Goal: Task Accomplishment & Management: Manage account settings

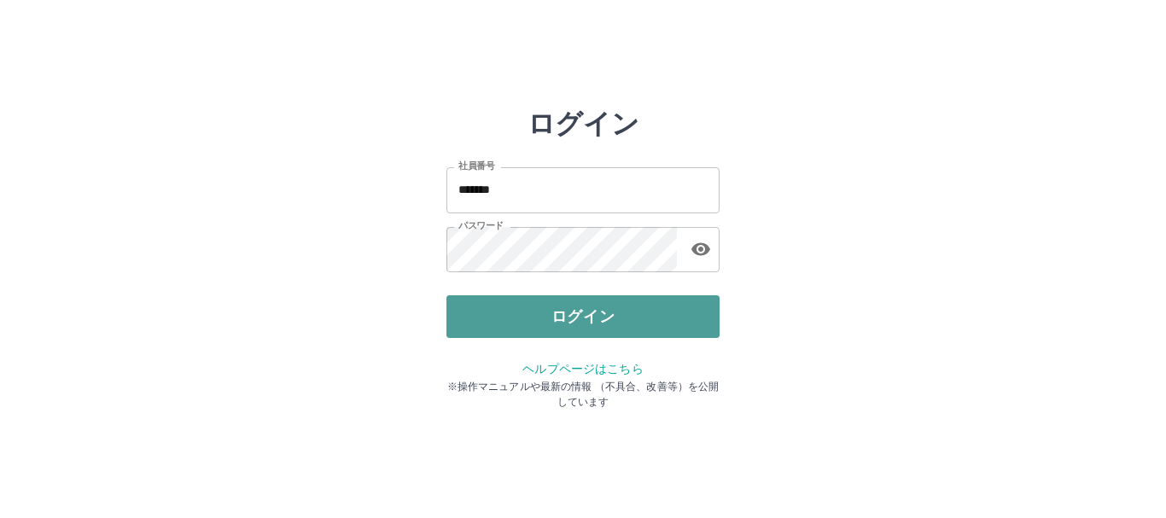
click at [572, 321] on button "ログイン" at bounding box center [582, 316] width 273 height 43
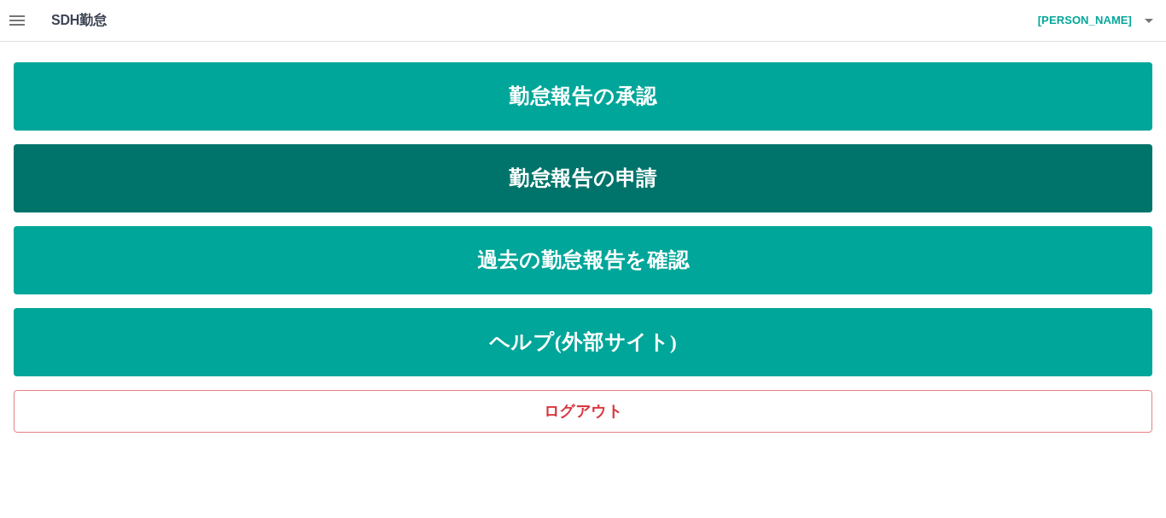
click at [614, 172] on link "勤怠報告の申請" at bounding box center [583, 178] width 1138 height 68
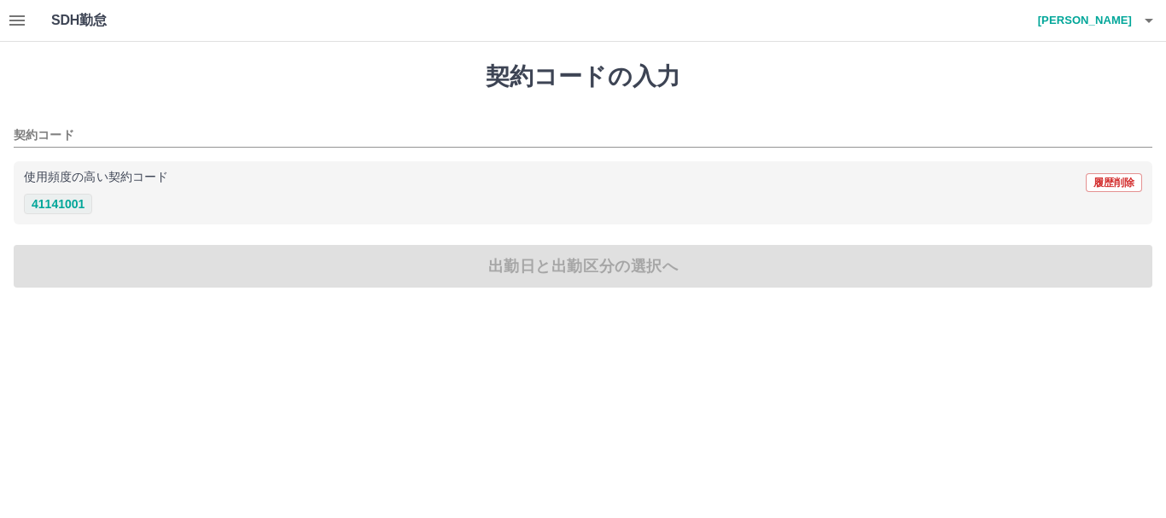
click at [69, 203] on button "41141001" at bounding box center [58, 204] width 68 height 20
type input "********"
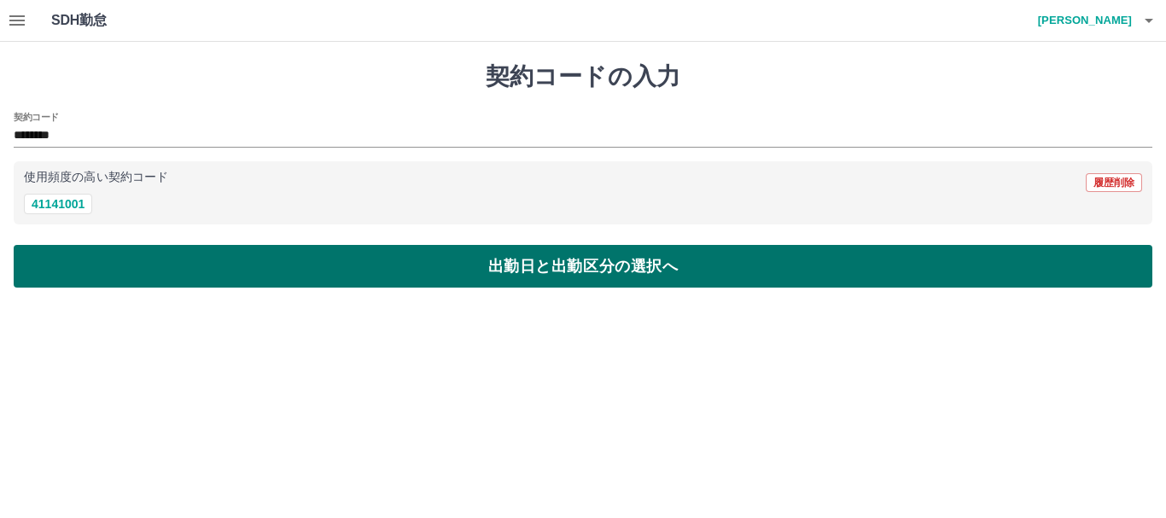
click at [579, 261] on button "出勤日と出勤区分の選択へ" at bounding box center [583, 266] width 1138 height 43
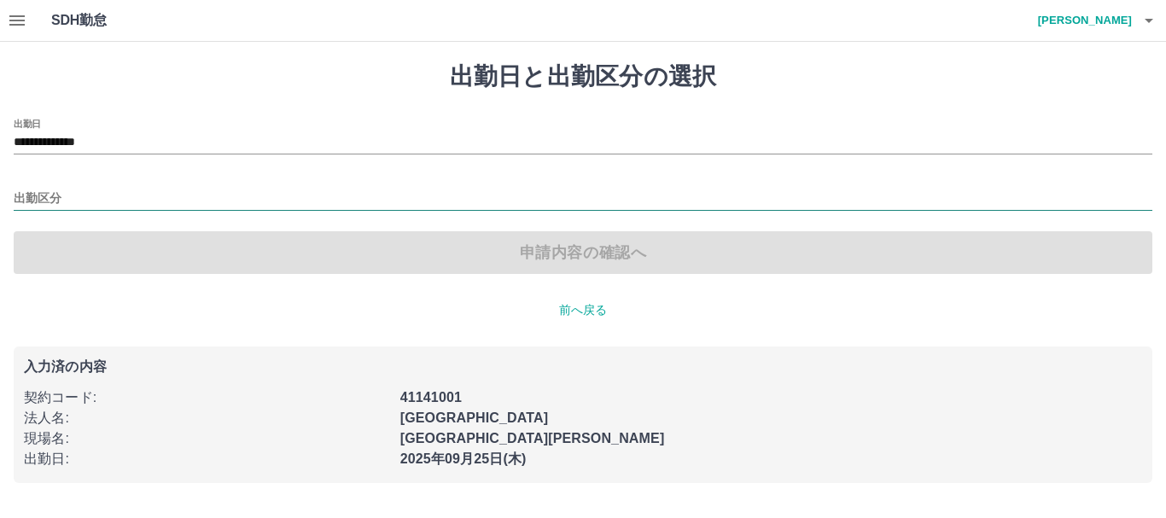
click at [108, 201] on input "出勤区分" at bounding box center [583, 199] width 1138 height 21
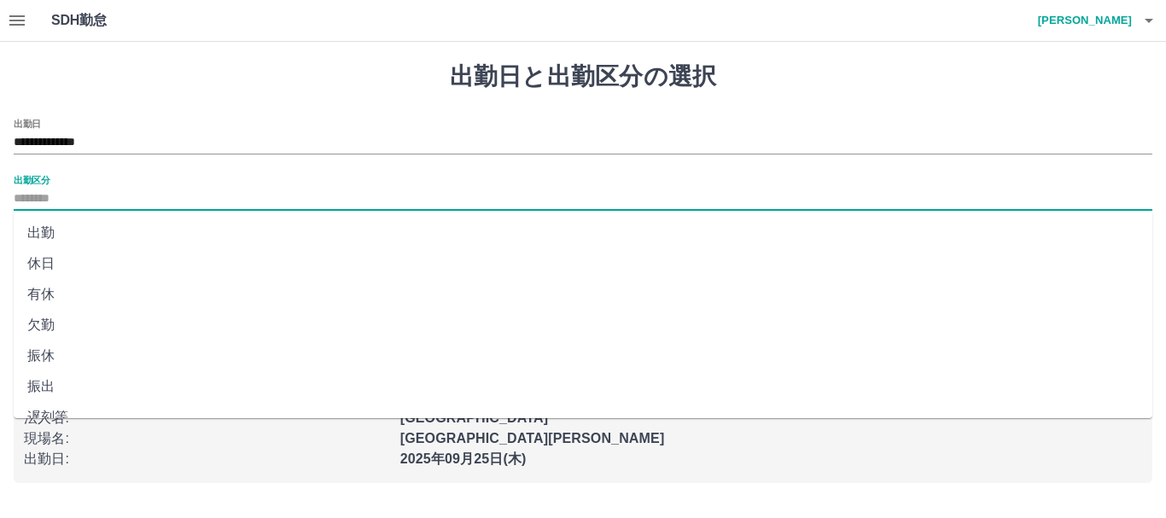
click at [61, 235] on li "出勤" at bounding box center [583, 233] width 1138 height 31
type input "**"
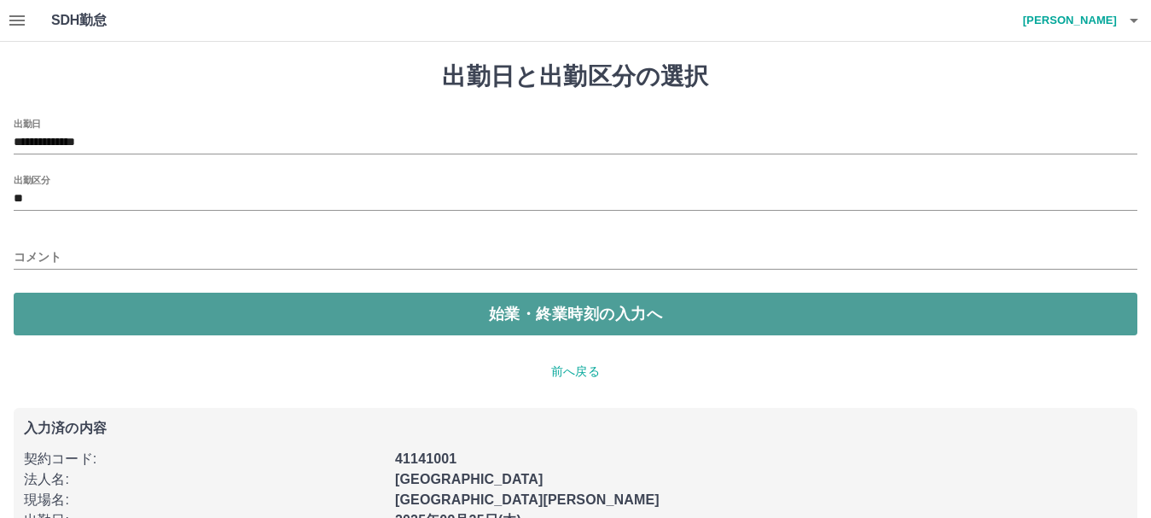
click at [591, 315] on button "始業・終業時刻の入力へ" at bounding box center [576, 314] width 1124 height 43
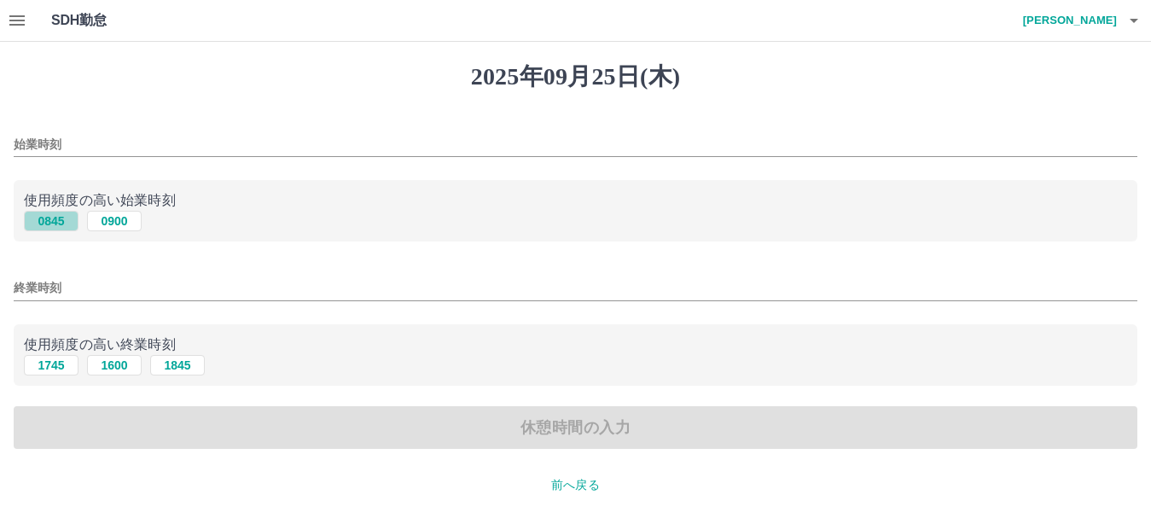
click at [53, 221] on button "0845" at bounding box center [51, 221] width 55 height 20
type input "****"
click at [57, 366] on button "1745" at bounding box center [51, 365] width 55 height 20
type input "****"
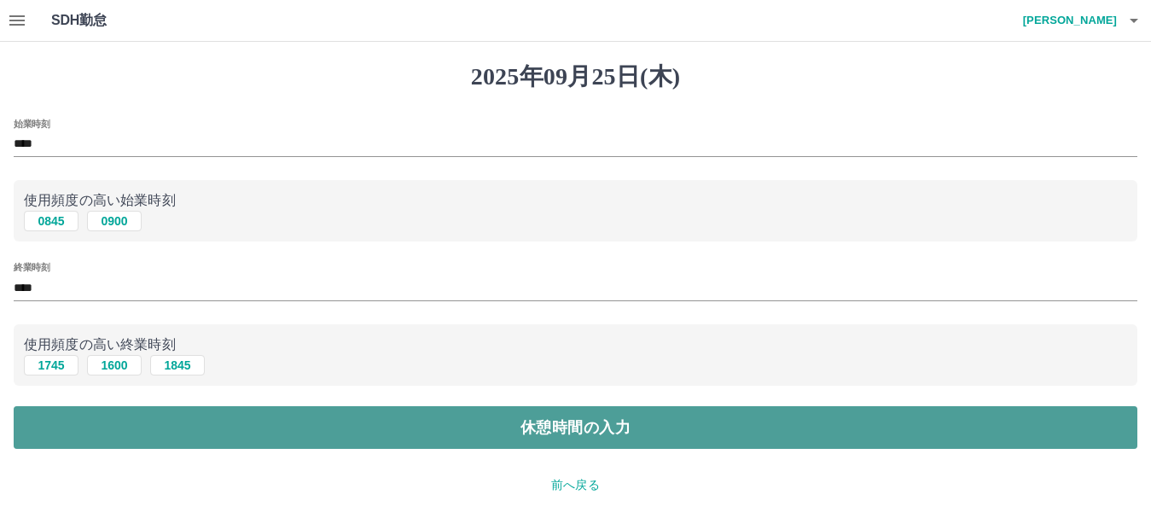
click at [574, 428] on button "休憩時間の入力" at bounding box center [576, 427] width 1124 height 43
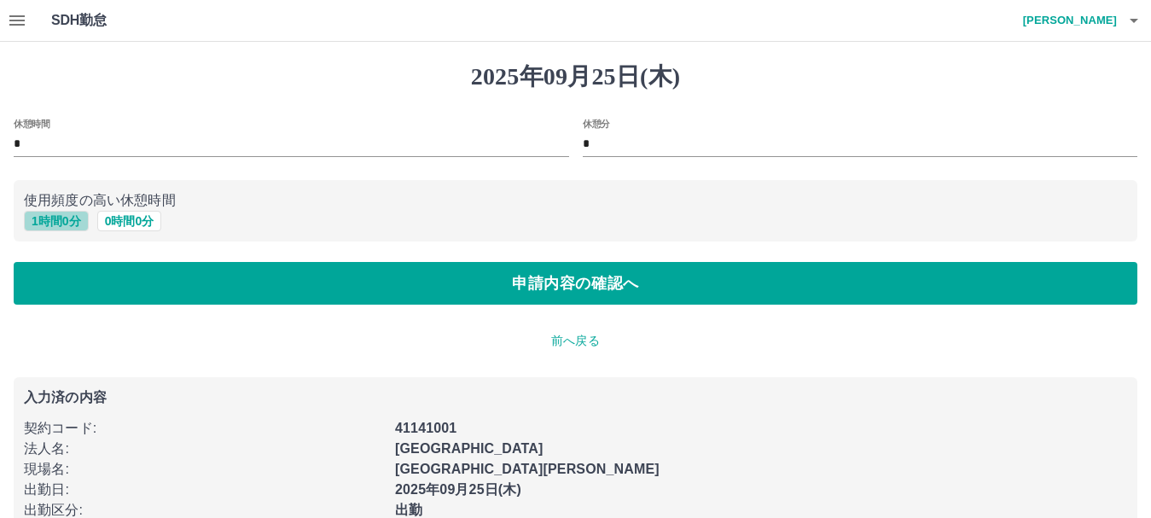
click at [45, 214] on button "1 時間 0 分" at bounding box center [56, 221] width 65 height 20
type input "*"
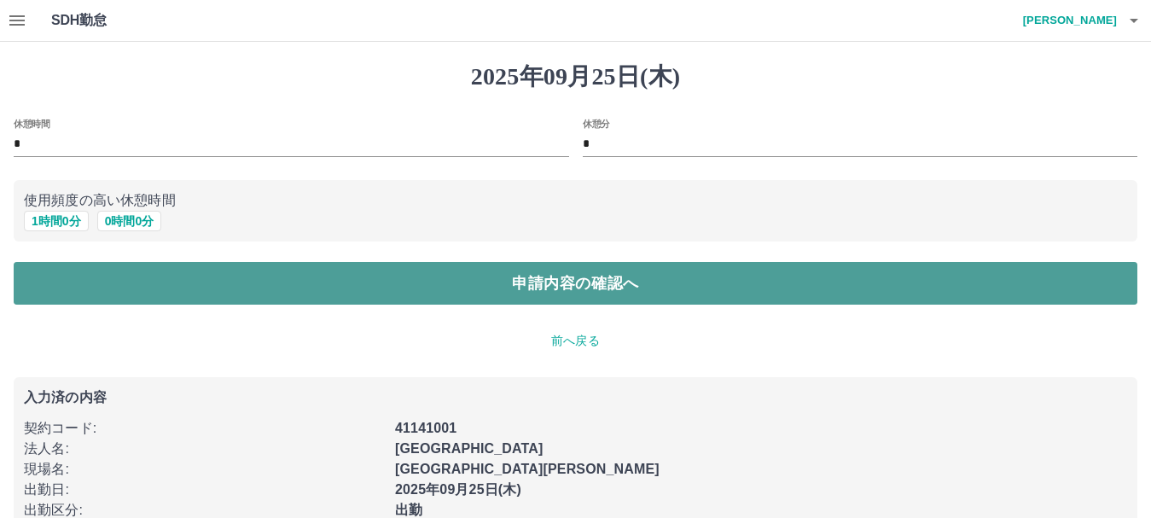
click at [572, 286] on button "申請内容の確認へ" at bounding box center [576, 283] width 1124 height 43
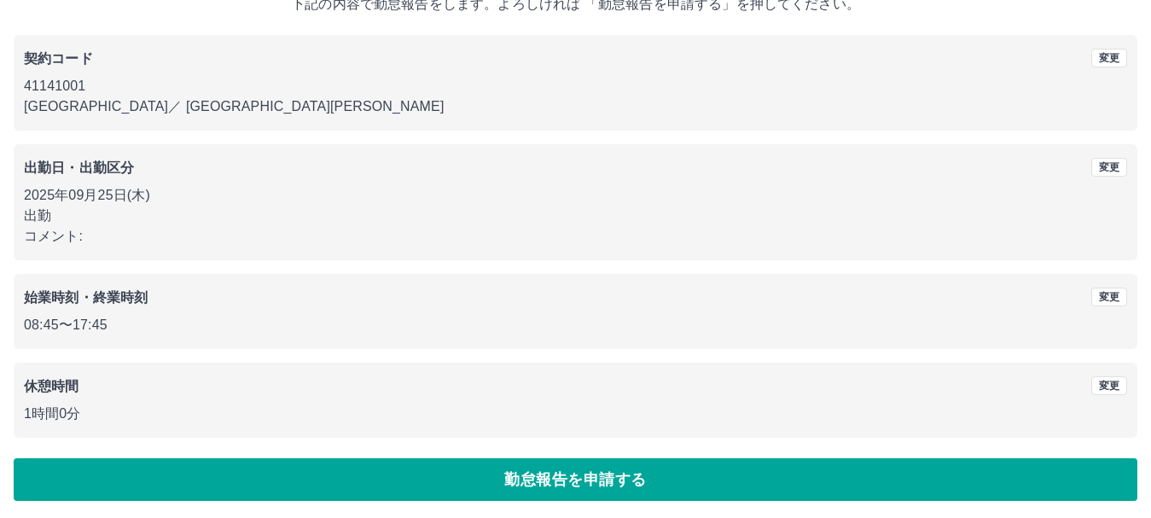
scroll to position [121, 0]
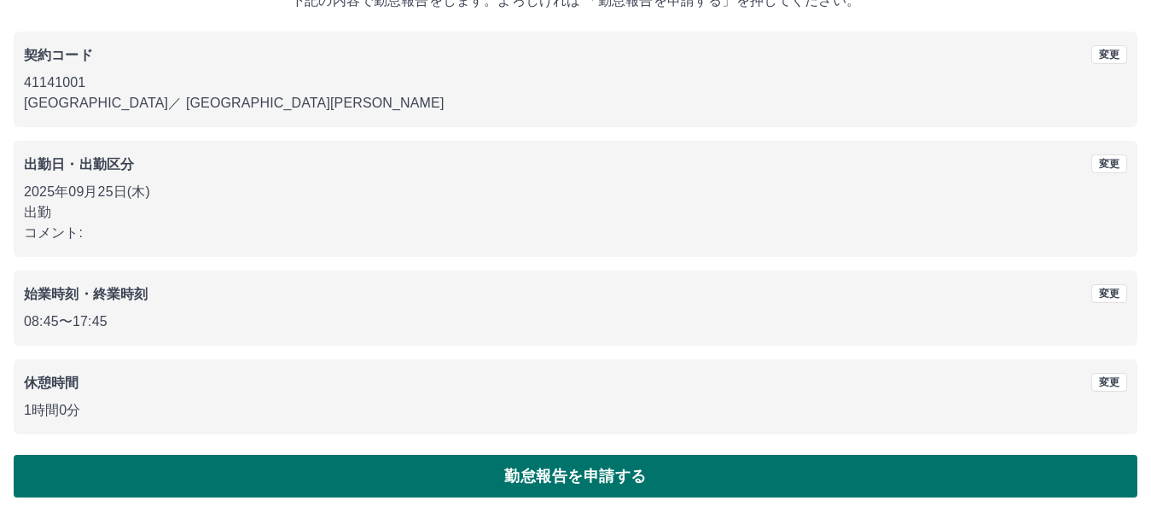
click at [625, 469] on button "勤怠報告を申請する" at bounding box center [576, 476] width 1124 height 43
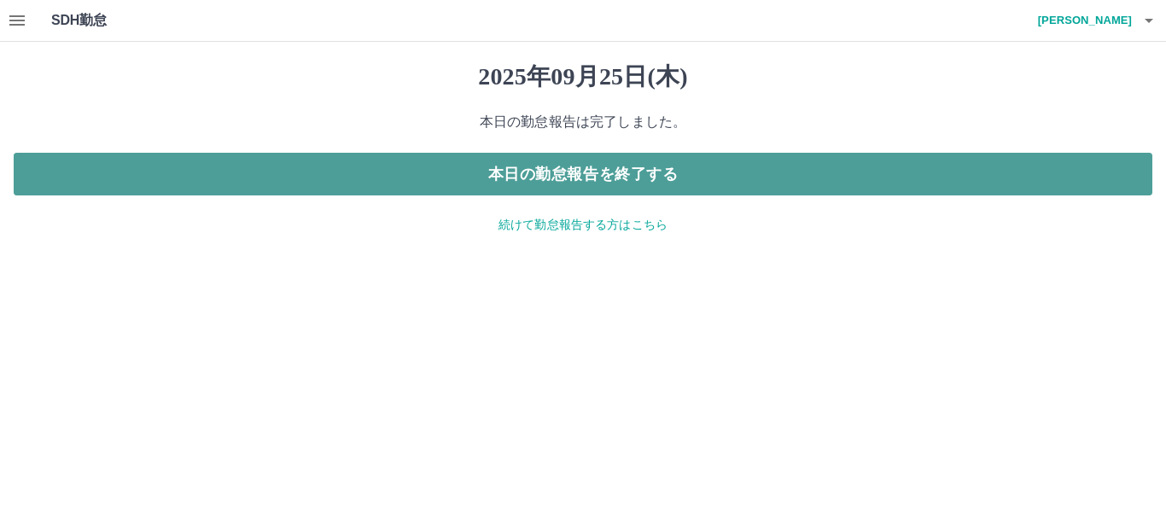
click at [594, 166] on button "本日の勤怠報告を終了する" at bounding box center [583, 174] width 1138 height 43
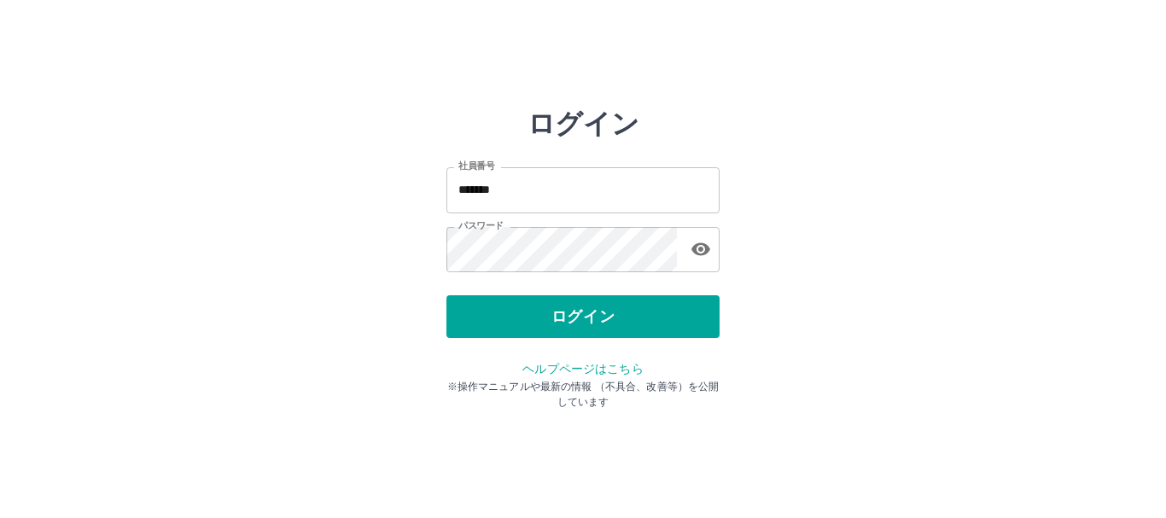
click at [614, 322] on div "ログイン" at bounding box center [582, 316] width 273 height 43
click at [614, 322] on button "ログイン" at bounding box center [582, 316] width 273 height 43
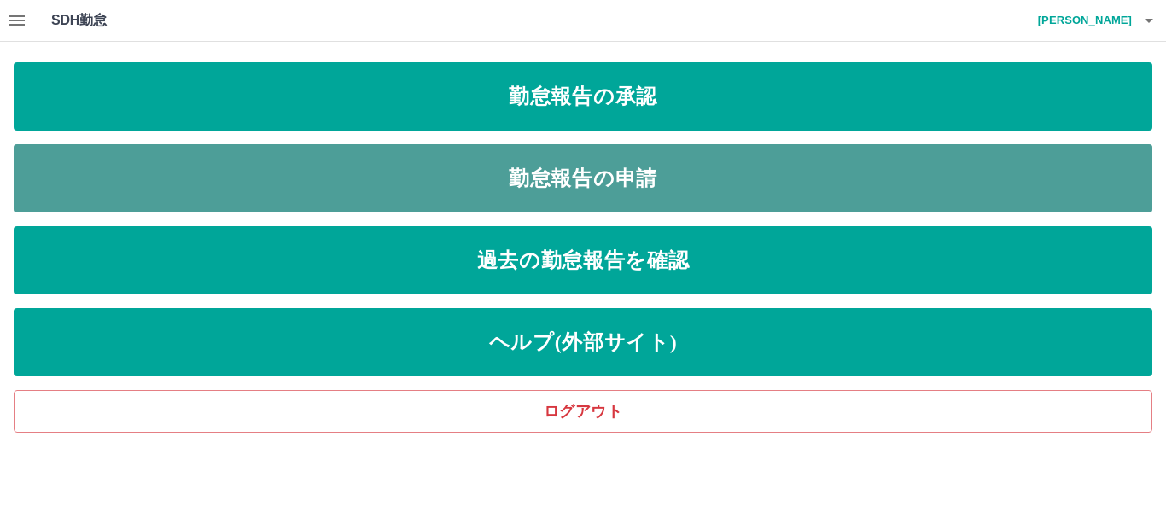
click at [716, 190] on link "勤怠報告の申請" at bounding box center [583, 178] width 1138 height 68
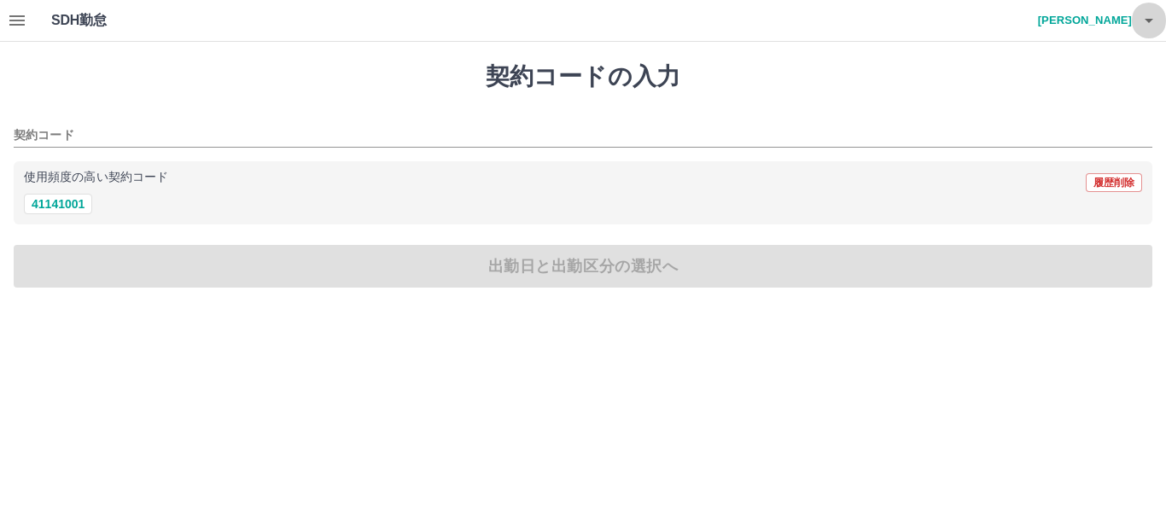
click at [1149, 23] on icon "button" at bounding box center [1148, 20] width 20 height 20
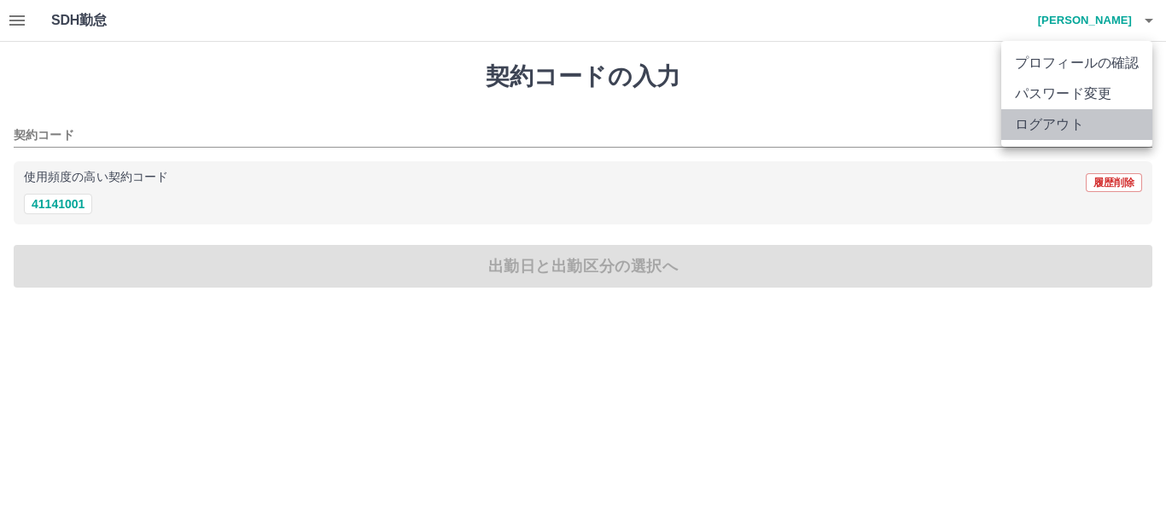
click at [1095, 125] on li "ログアウト" at bounding box center [1076, 124] width 151 height 31
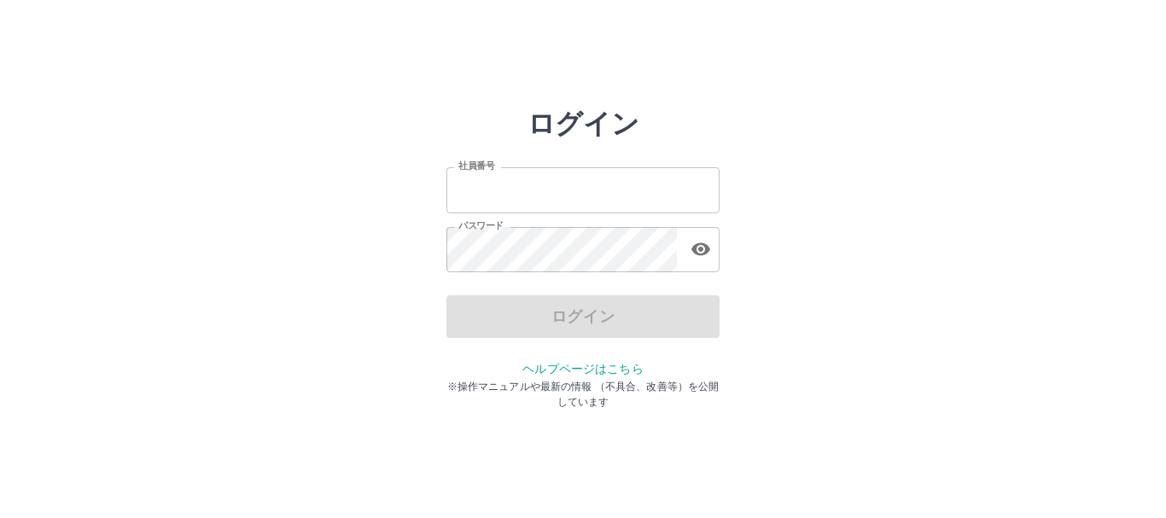
type input "*******"
click at [627, 314] on div "ログイン" at bounding box center [582, 316] width 273 height 43
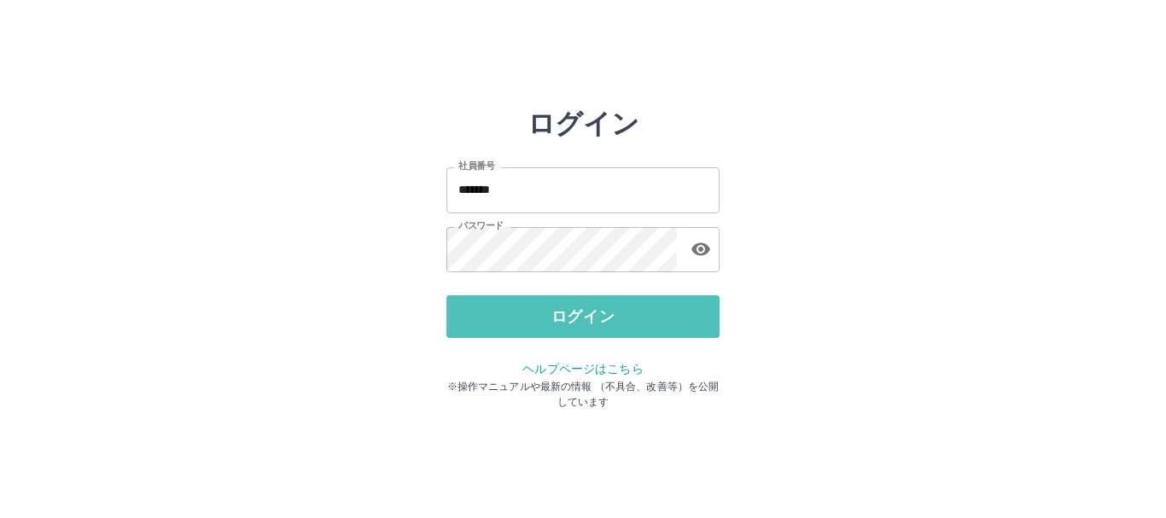
click at [627, 314] on button "ログイン" at bounding box center [582, 316] width 273 height 43
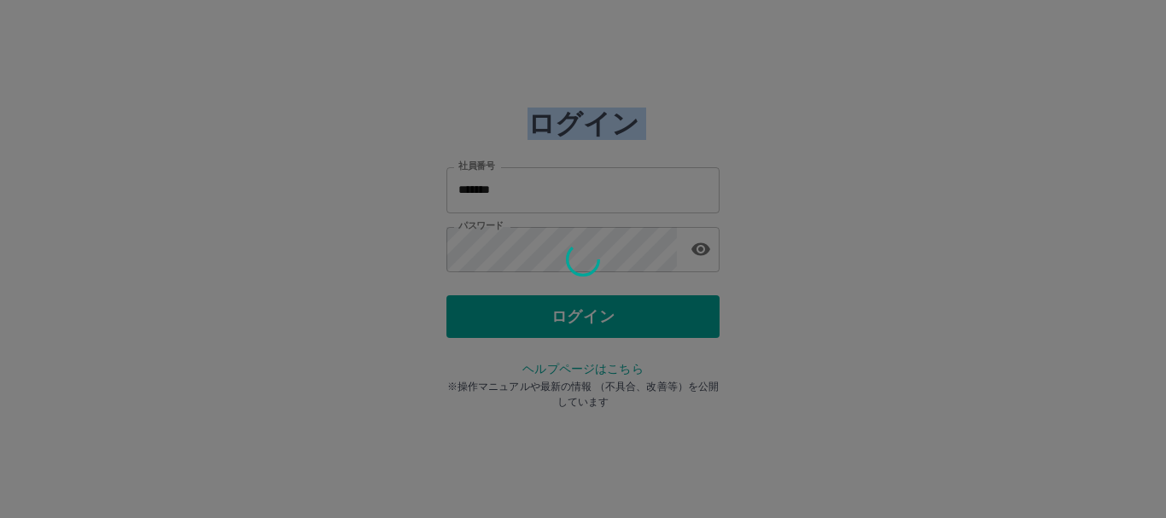
click at [628, 314] on div at bounding box center [583, 259] width 1166 height 518
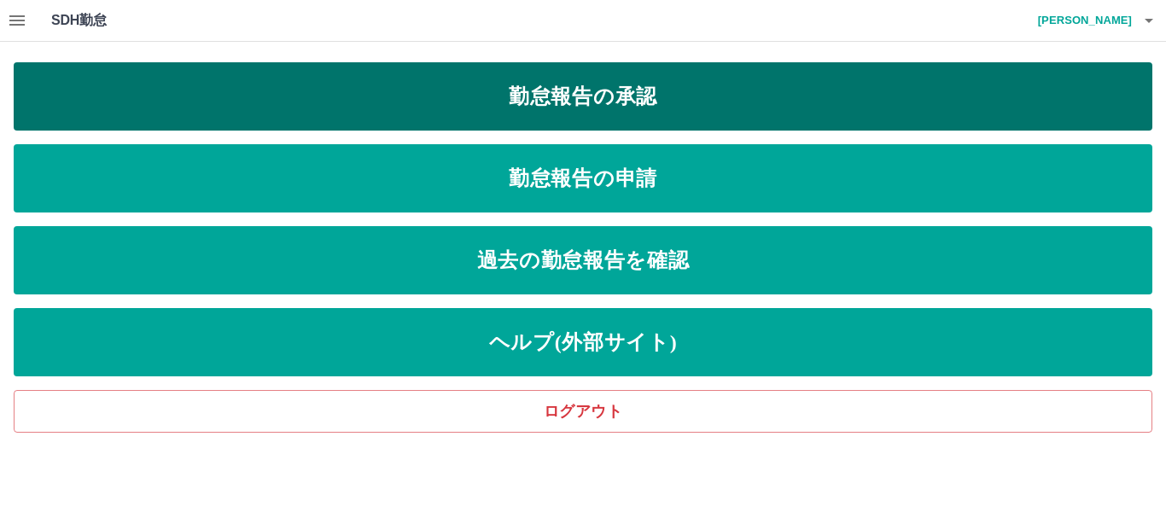
click at [685, 93] on link "勤怠報告の承認" at bounding box center [583, 96] width 1138 height 68
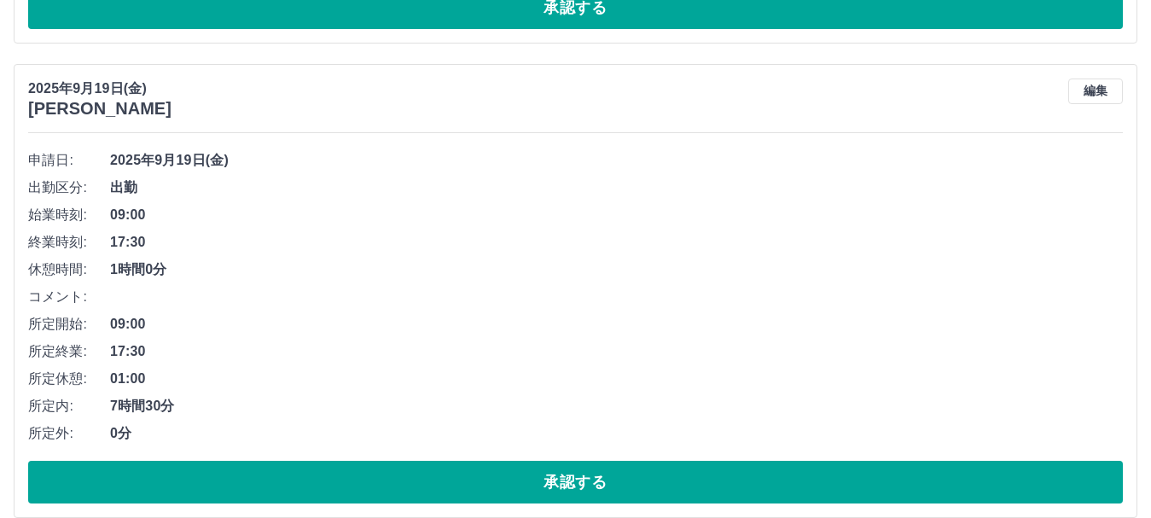
scroll to position [10961, 0]
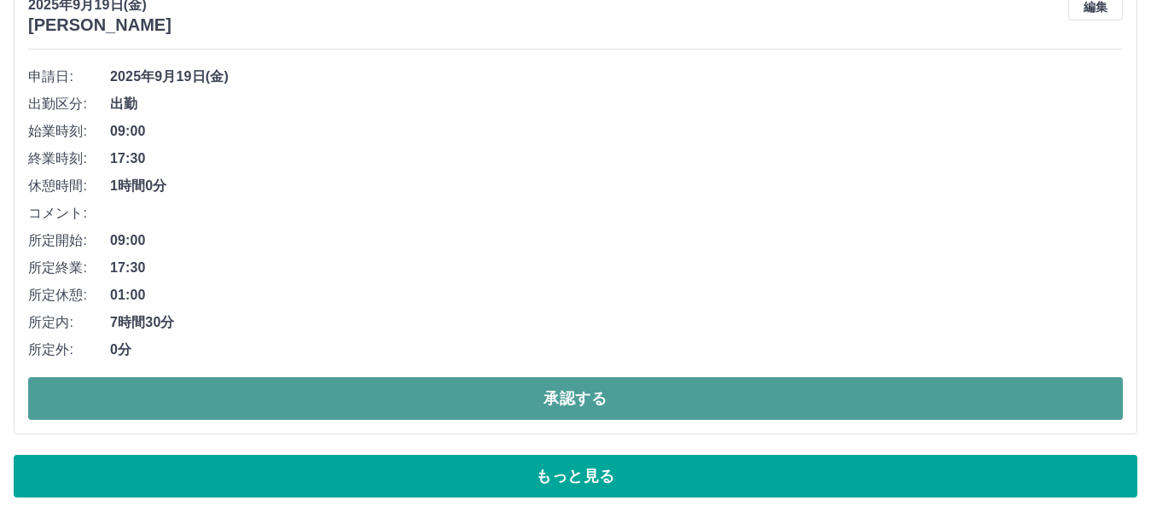
click at [652, 387] on button "承認する" at bounding box center [575, 398] width 1095 height 43
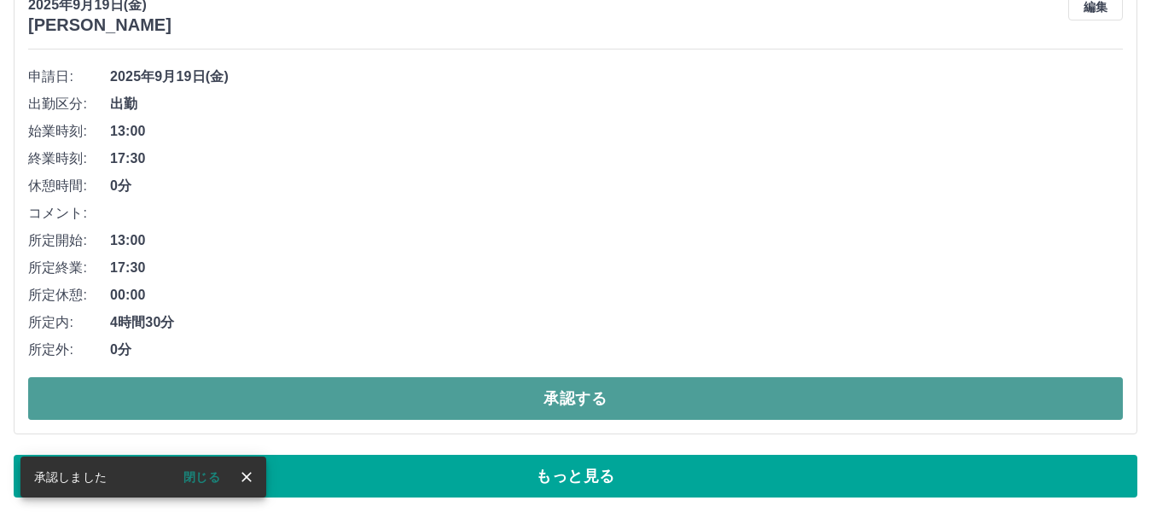
click at [660, 399] on button "承認する" at bounding box center [575, 398] width 1095 height 43
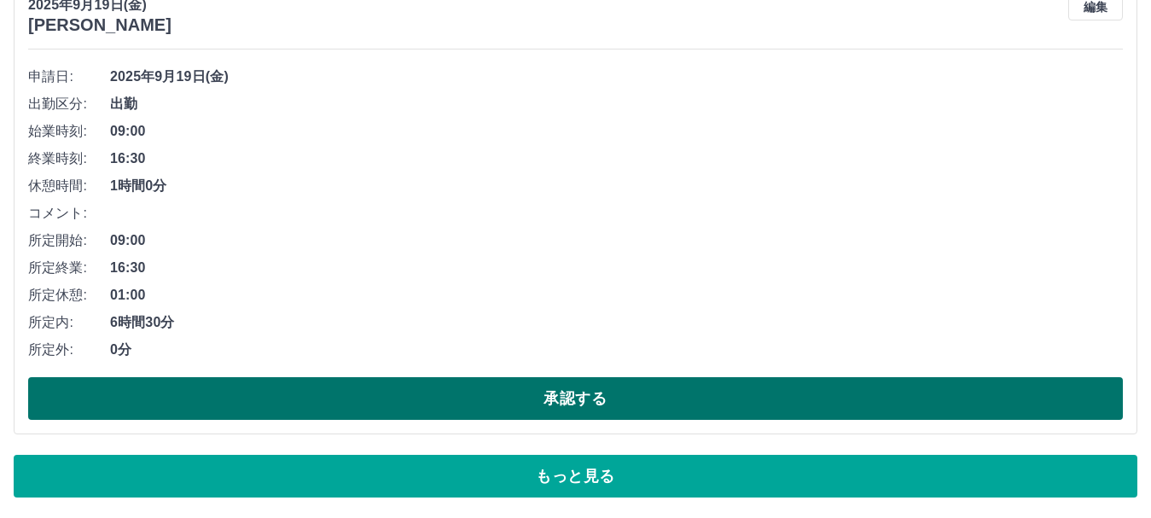
click at [653, 404] on button "承認する" at bounding box center [575, 398] width 1095 height 43
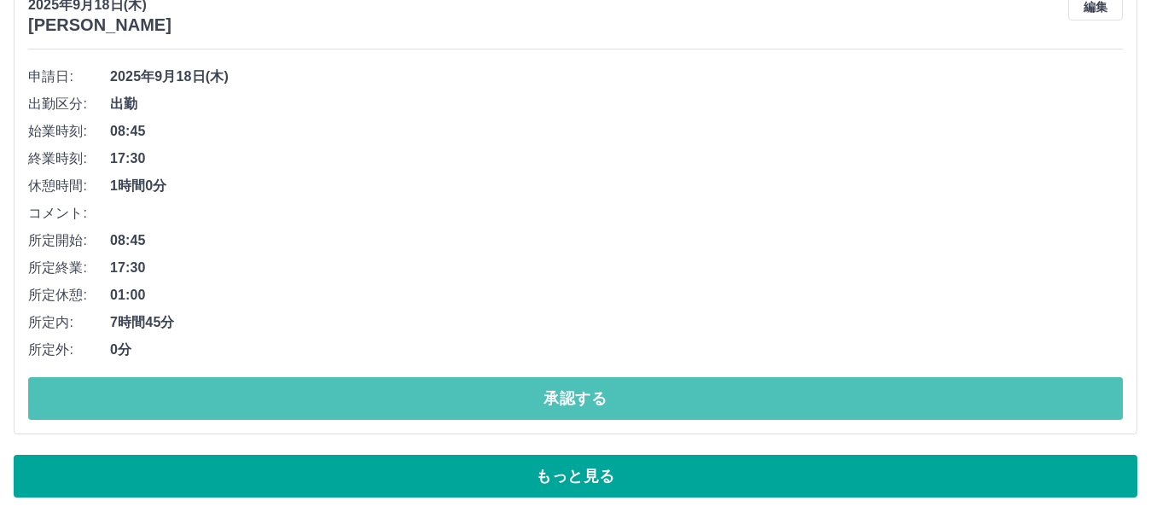
click at [652, 404] on button "承認する" at bounding box center [575, 398] width 1095 height 43
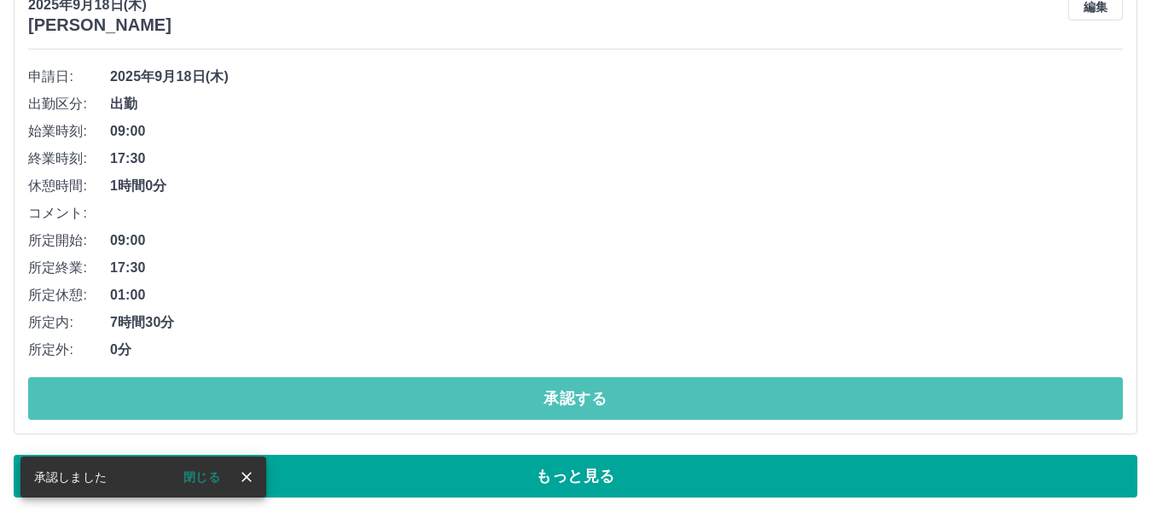
click at [652, 404] on button "承認する" at bounding box center [575, 398] width 1095 height 43
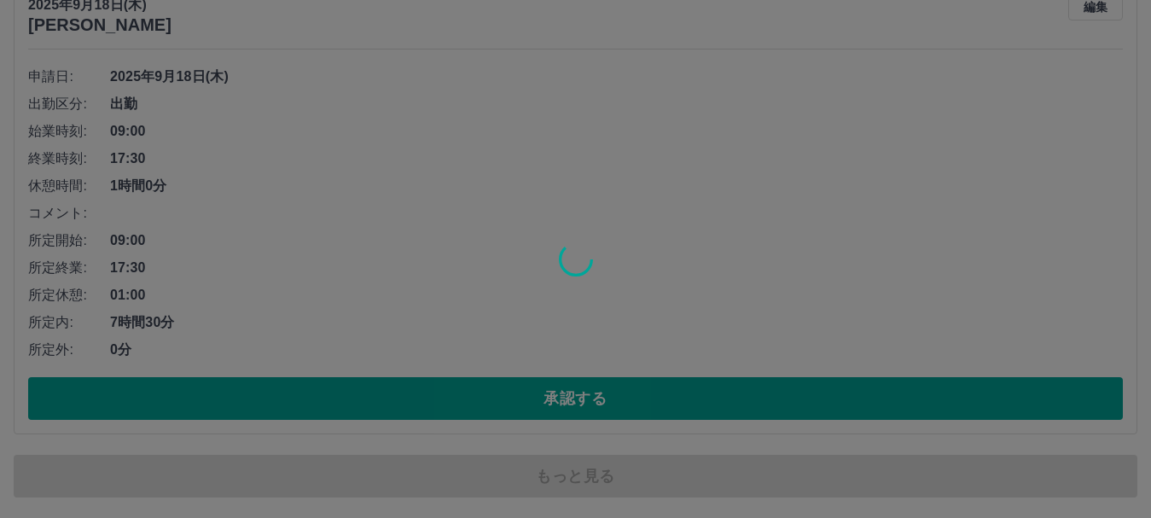
scroll to position [10879, 0]
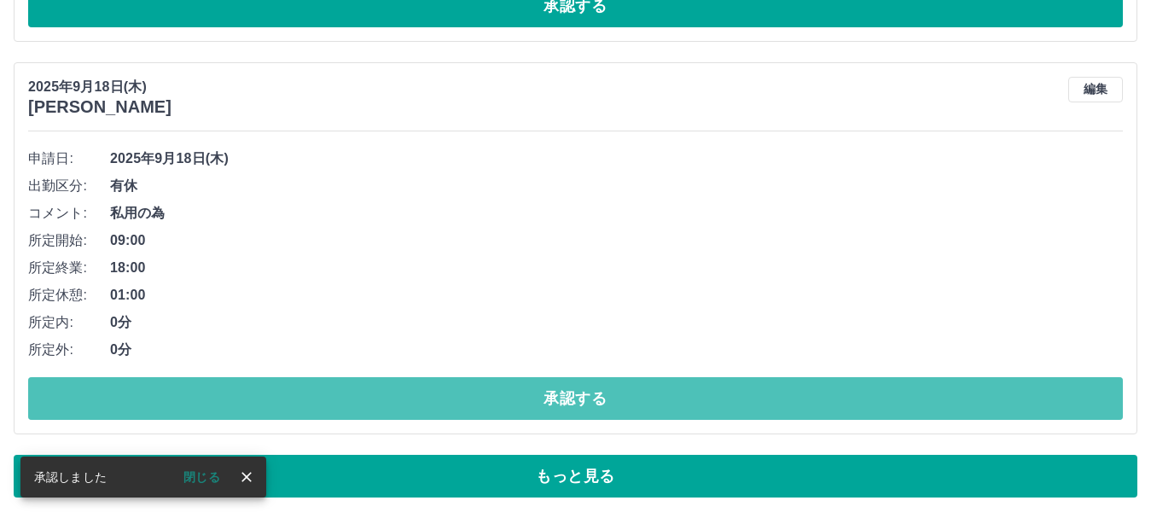
click at [652, 404] on button "承認する" at bounding box center [575, 398] width 1095 height 43
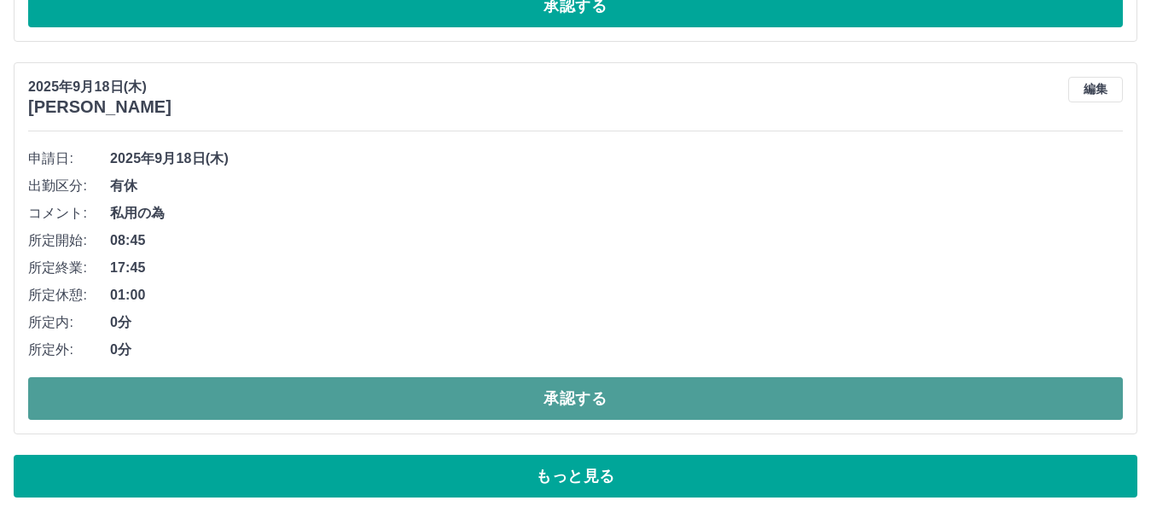
click at [661, 400] on button "承認する" at bounding box center [575, 398] width 1095 height 43
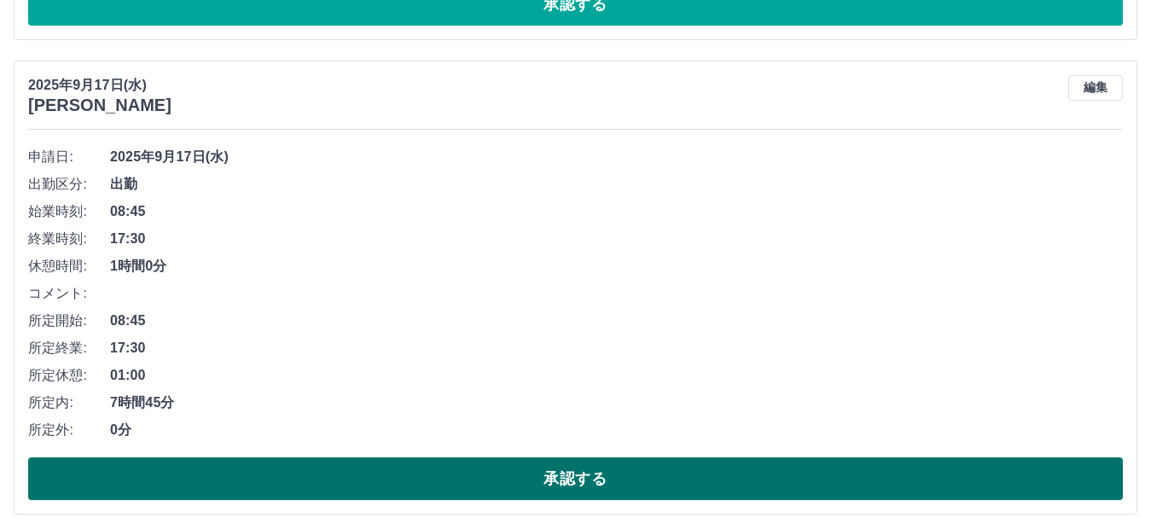
click at [647, 487] on button "承認する" at bounding box center [575, 478] width 1095 height 43
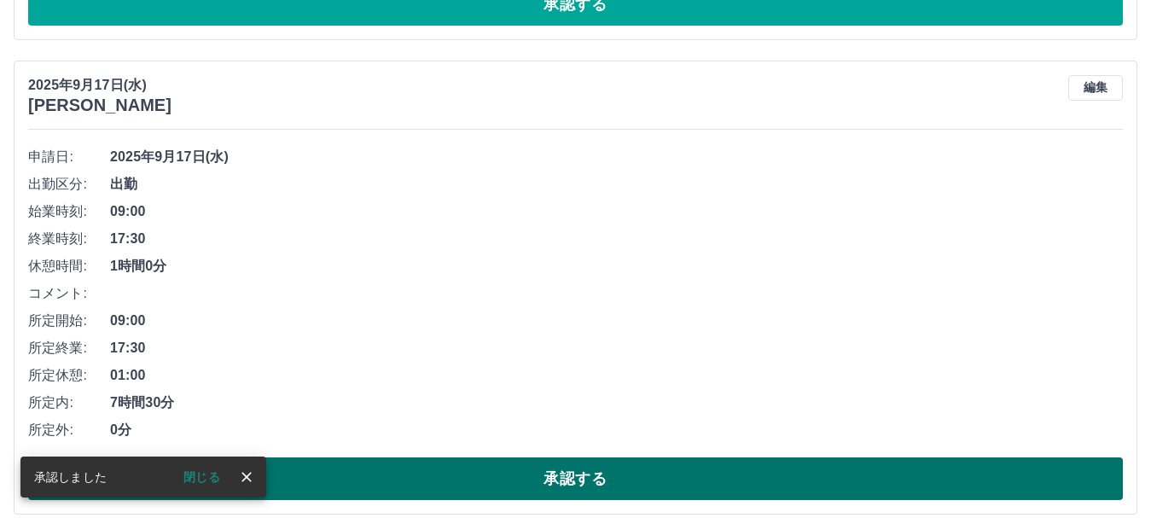
click at [630, 483] on button "承認する" at bounding box center [575, 478] width 1095 height 43
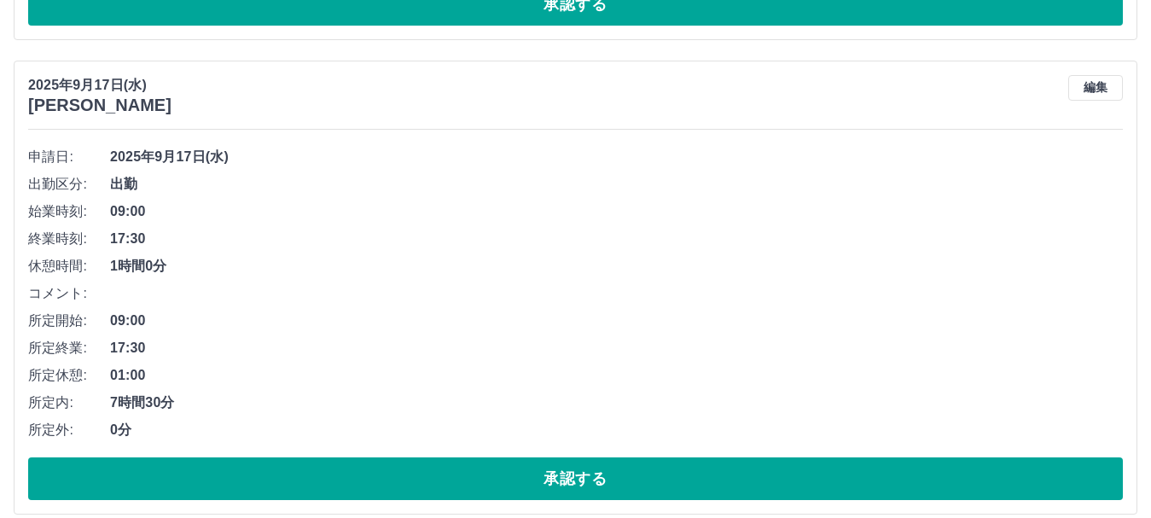
click at [630, 483] on button "承認する" at bounding box center [575, 478] width 1095 height 43
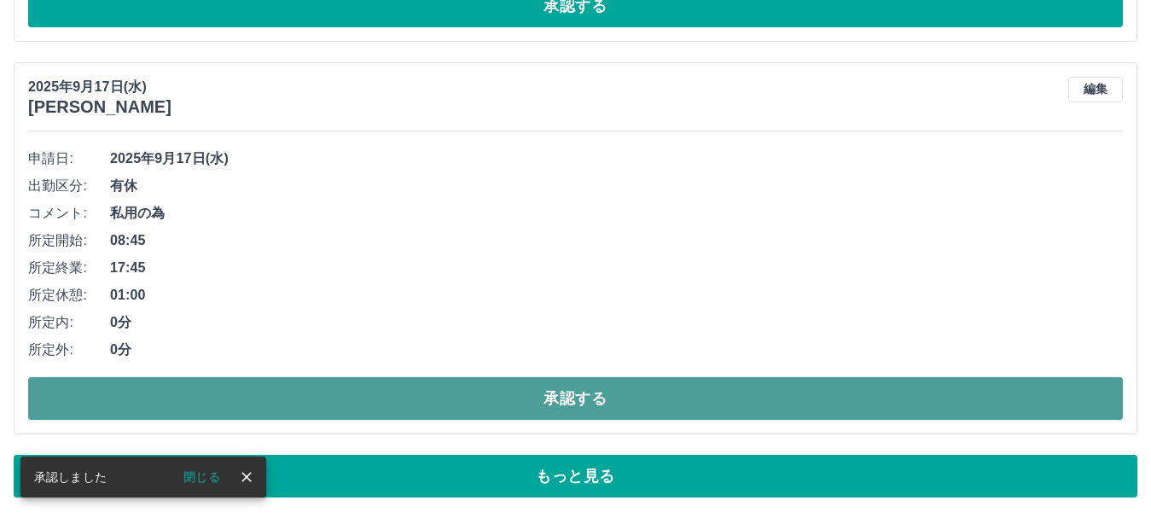
click at [608, 401] on button "承認する" at bounding box center [575, 398] width 1095 height 43
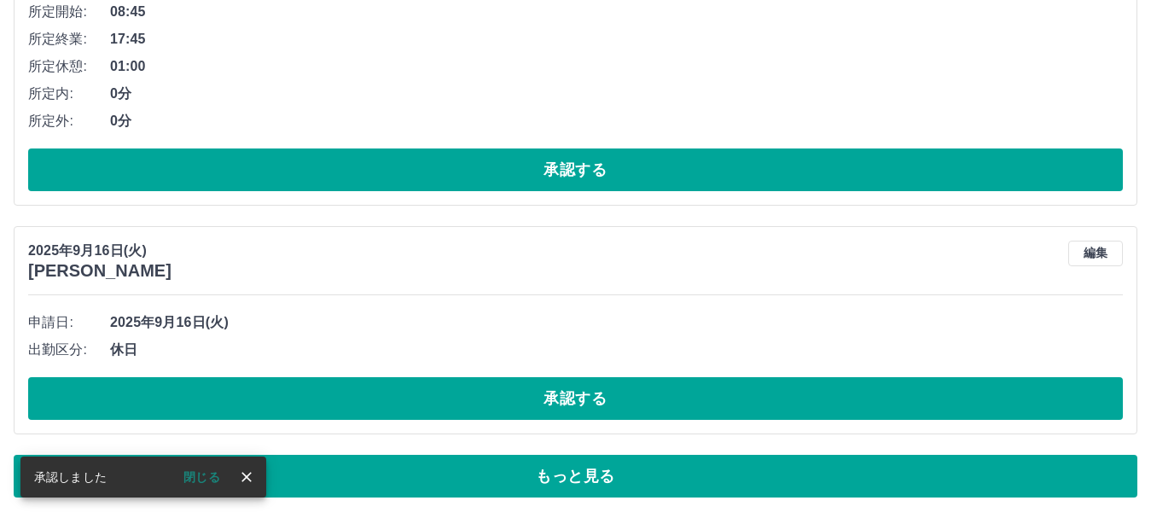
scroll to position [10715, 0]
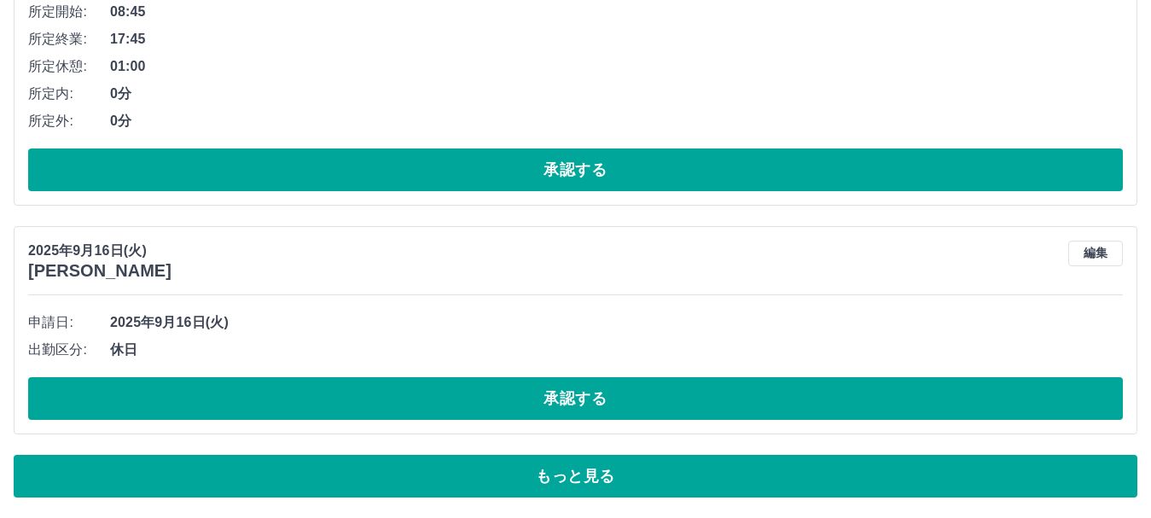
click at [608, 401] on button "承認する" at bounding box center [575, 398] width 1095 height 43
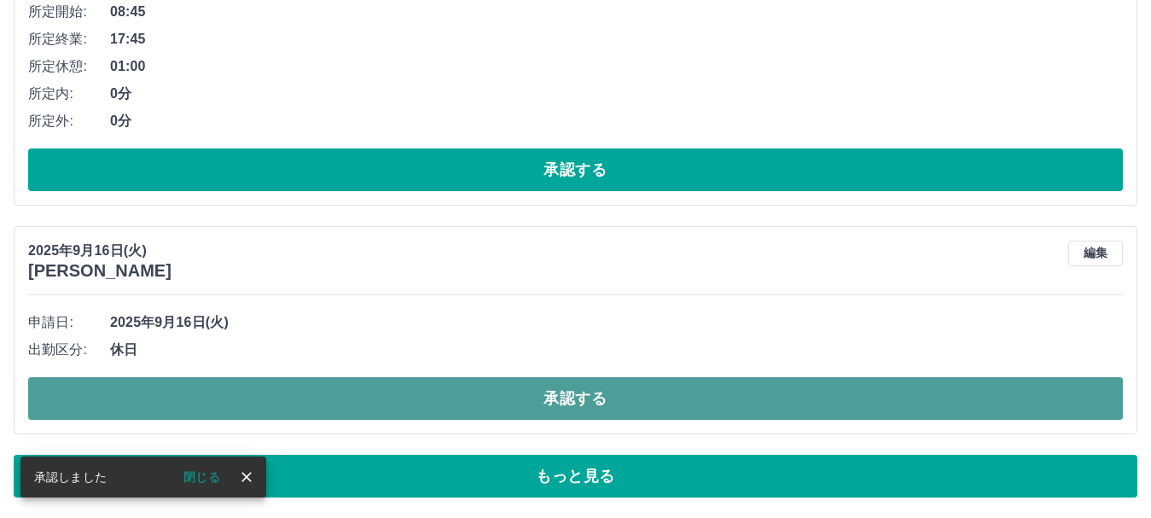
click at [608, 404] on button "承認する" at bounding box center [575, 398] width 1095 height 43
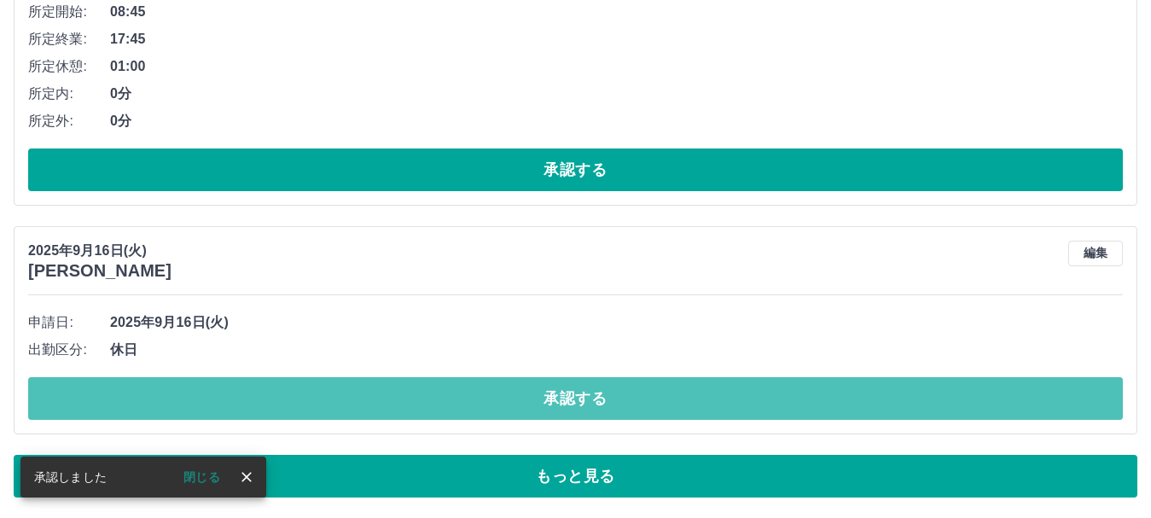
click at [607, 405] on button "承認する" at bounding box center [575, 398] width 1095 height 43
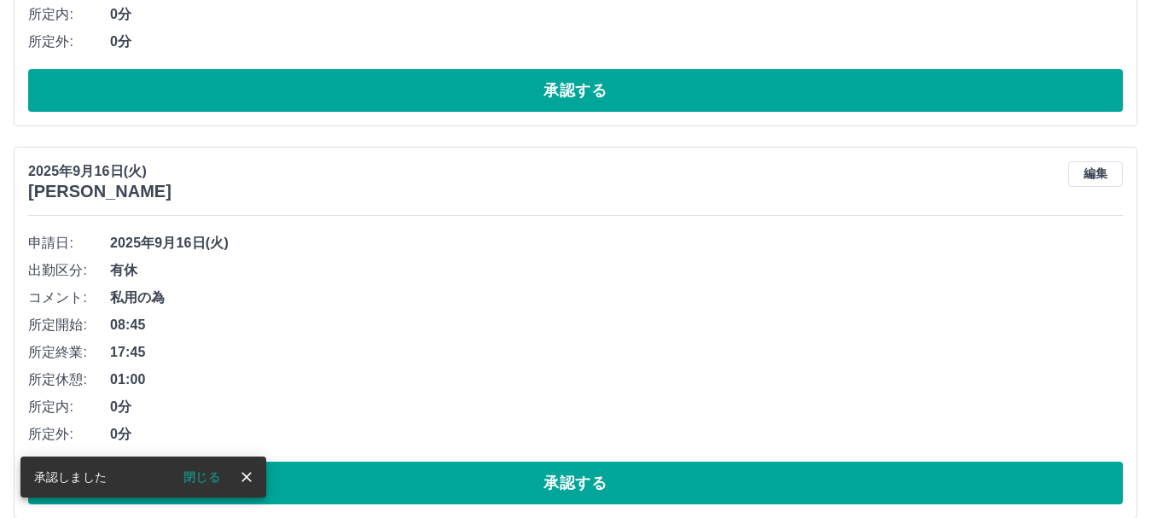
scroll to position [10879, 0]
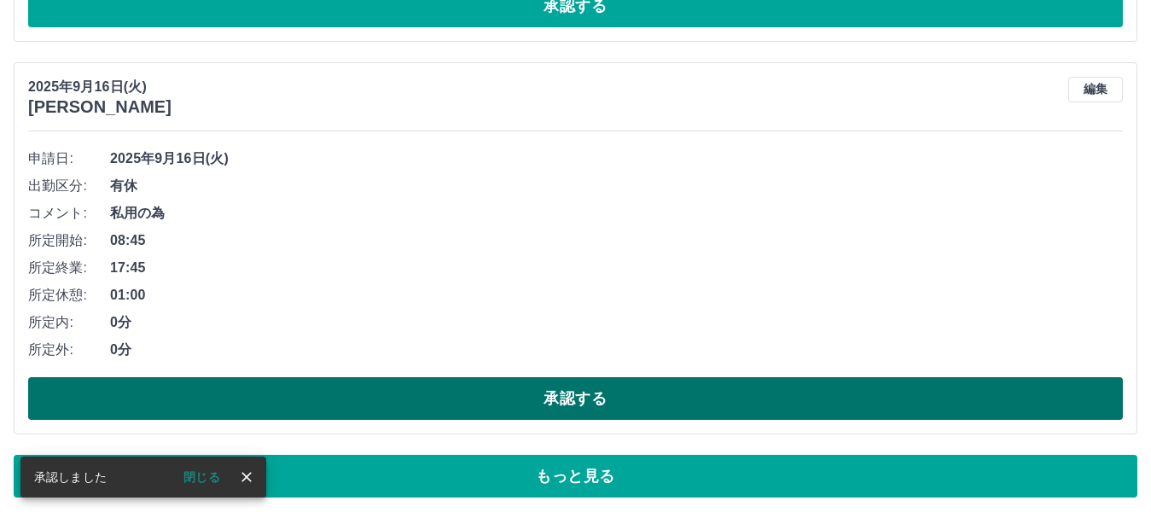
click at [573, 395] on button "承認する" at bounding box center [575, 398] width 1095 height 43
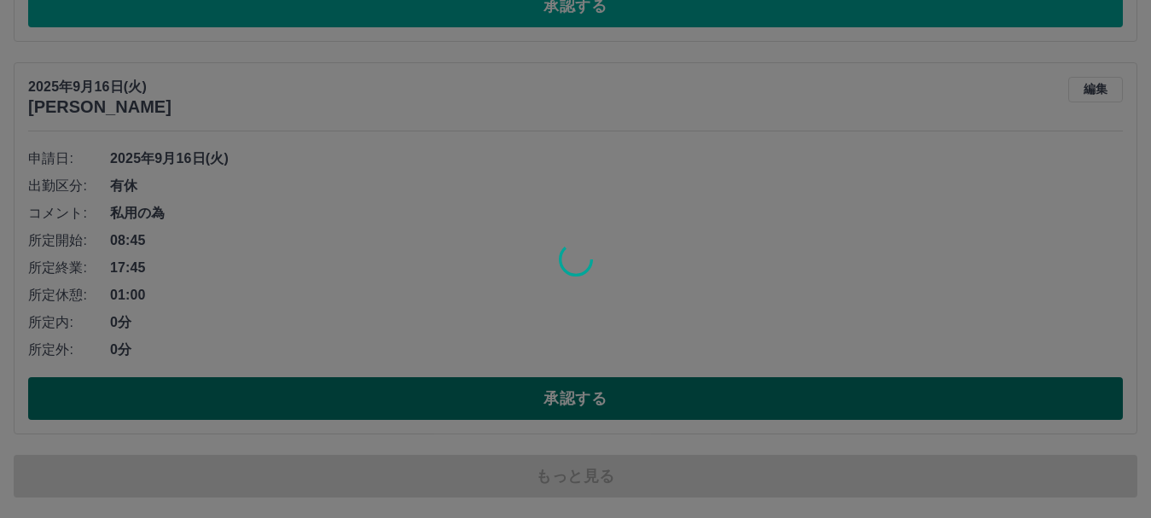
scroll to position [10715, 0]
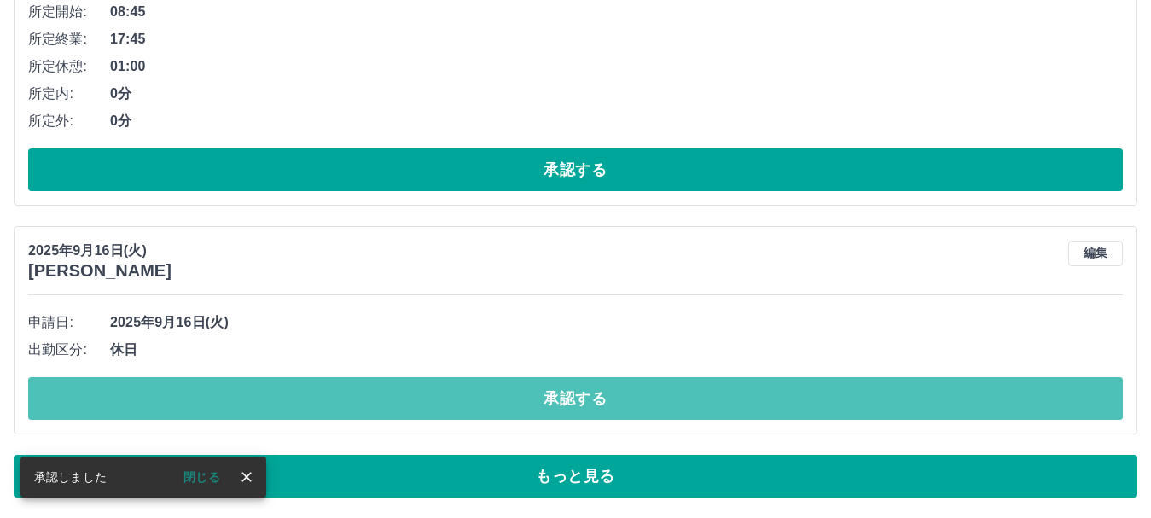
click at [573, 395] on button "承認する" at bounding box center [575, 398] width 1095 height 43
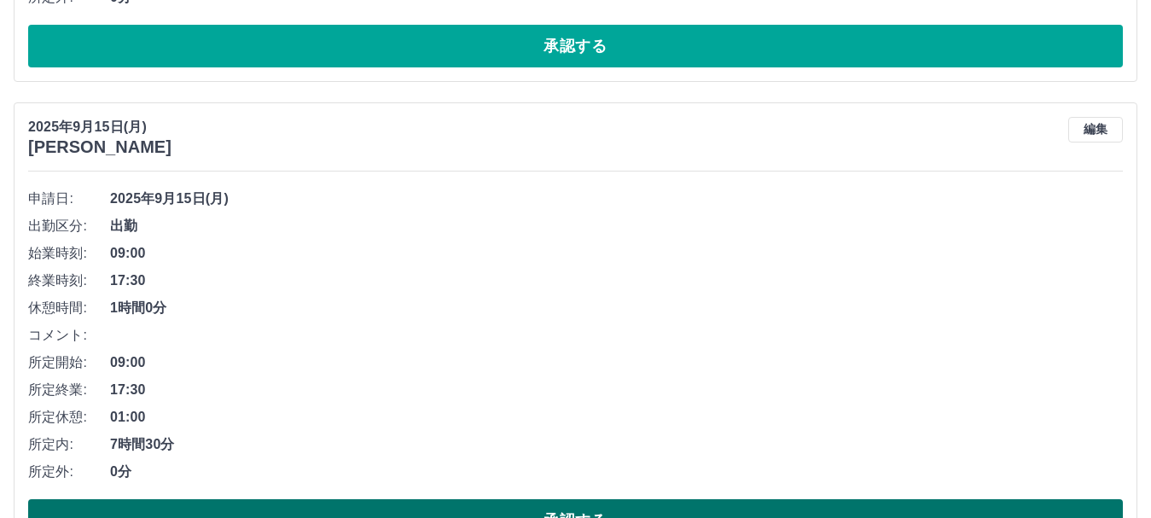
scroll to position [10961, 0]
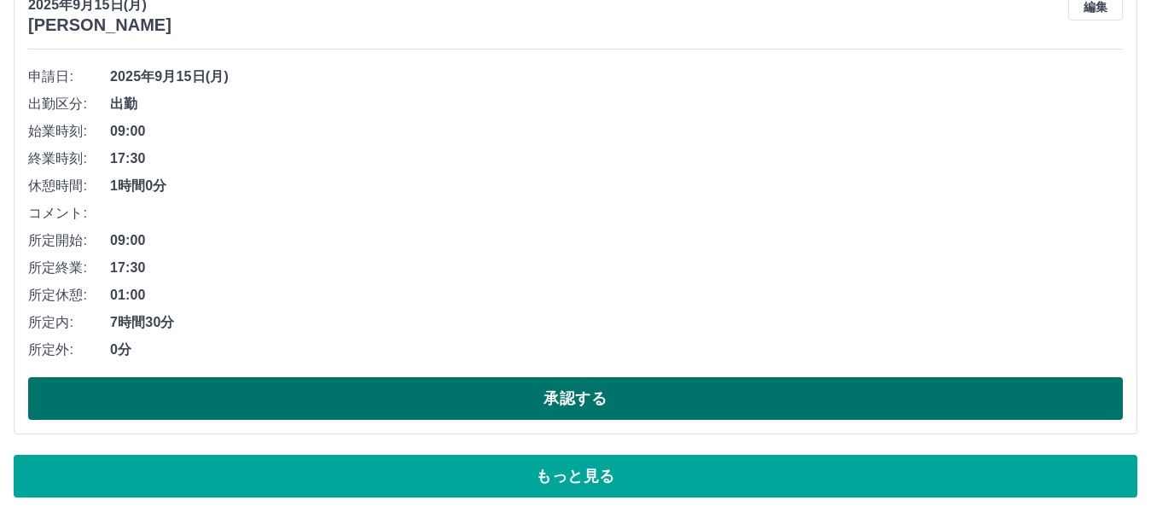
click at [624, 398] on button "承認する" at bounding box center [575, 398] width 1095 height 43
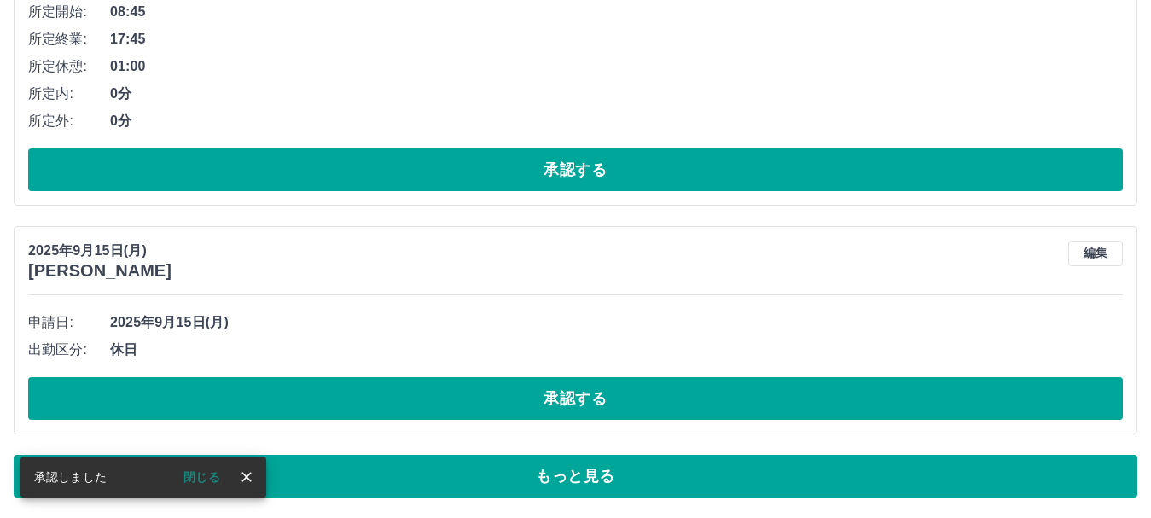
scroll to position [10715, 0]
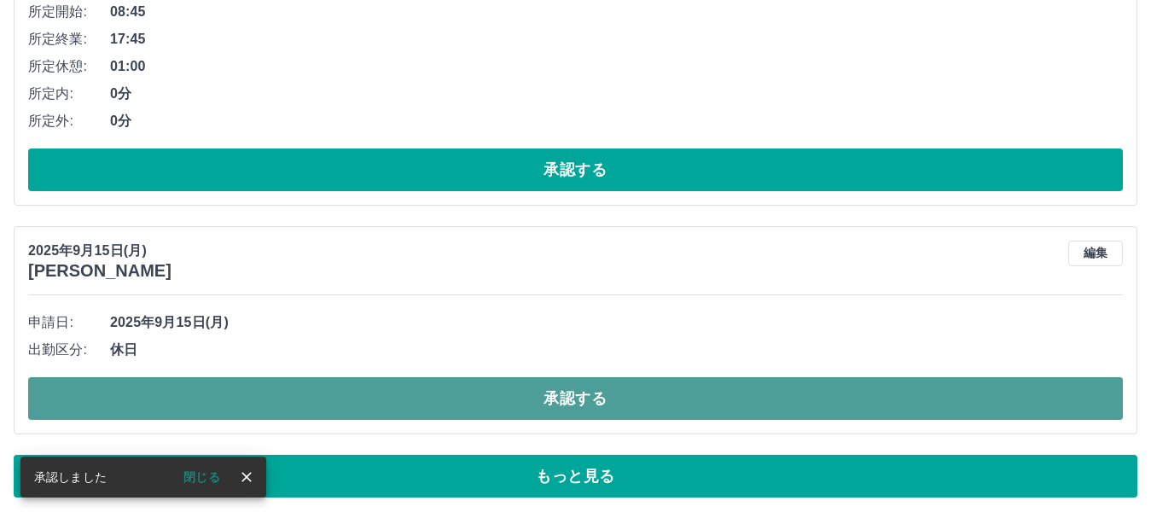
click at [624, 409] on button "承認する" at bounding box center [575, 398] width 1095 height 43
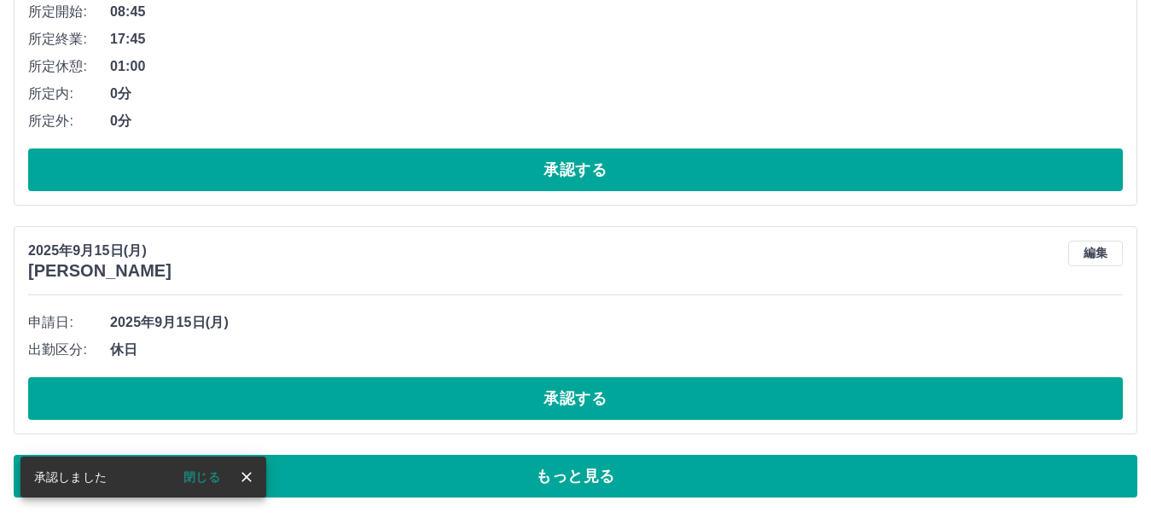
click at [622, 410] on button "承認する" at bounding box center [575, 398] width 1095 height 43
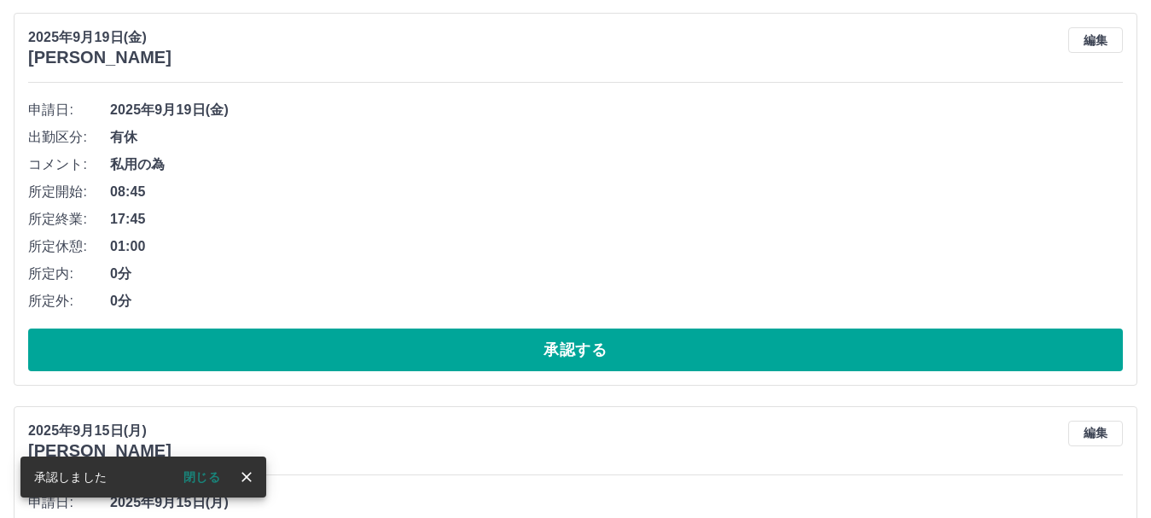
scroll to position [10459, 0]
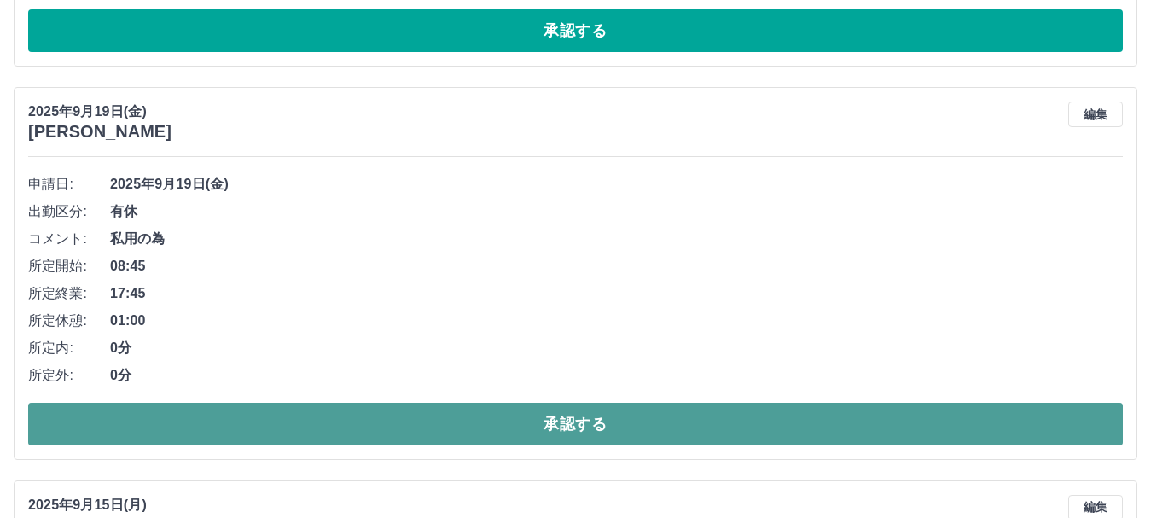
click at [625, 422] on button "承認する" at bounding box center [575, 424] width 1095 height 43
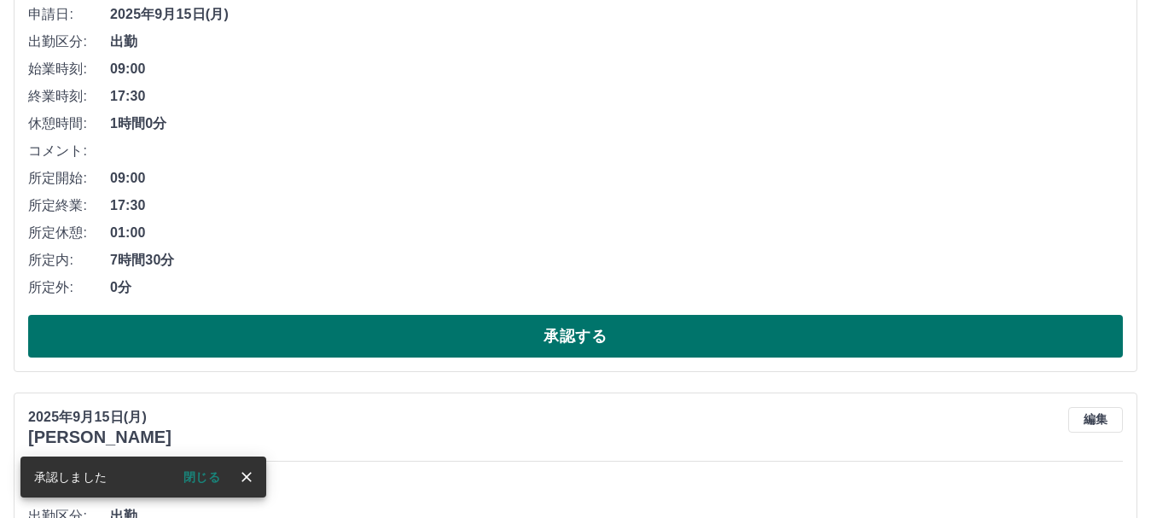
scroll to position [10630, 0]
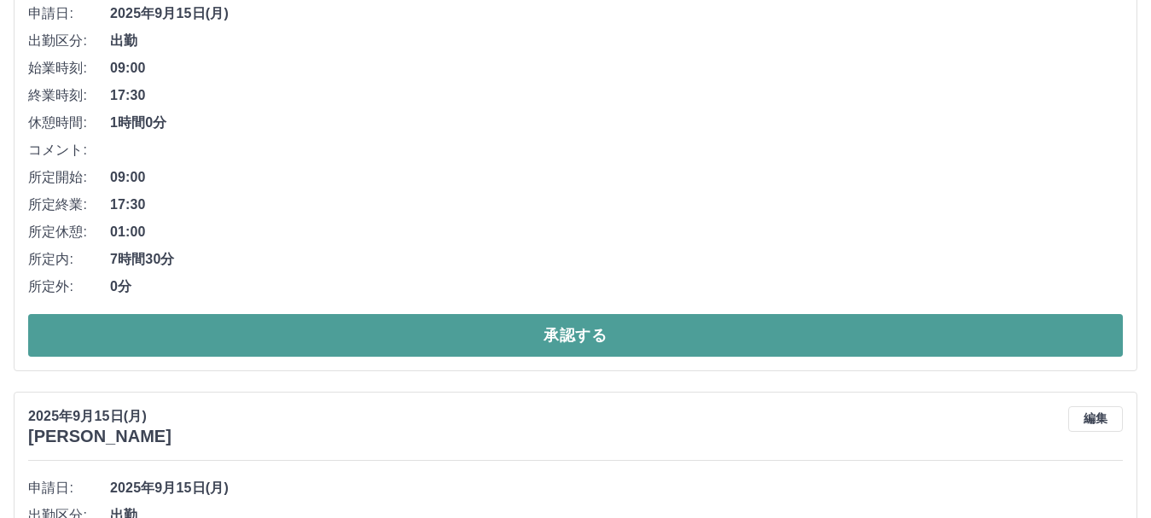
click at [590, 340] on button "承認する" at bounding box center [575, 335] width 1095 height 43
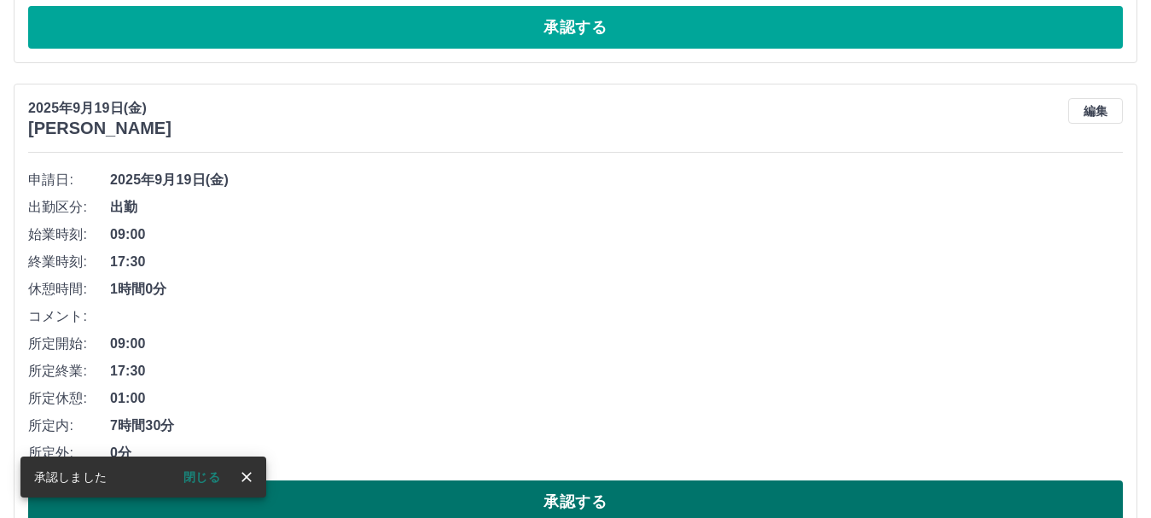
scroll to position [9984, 0]
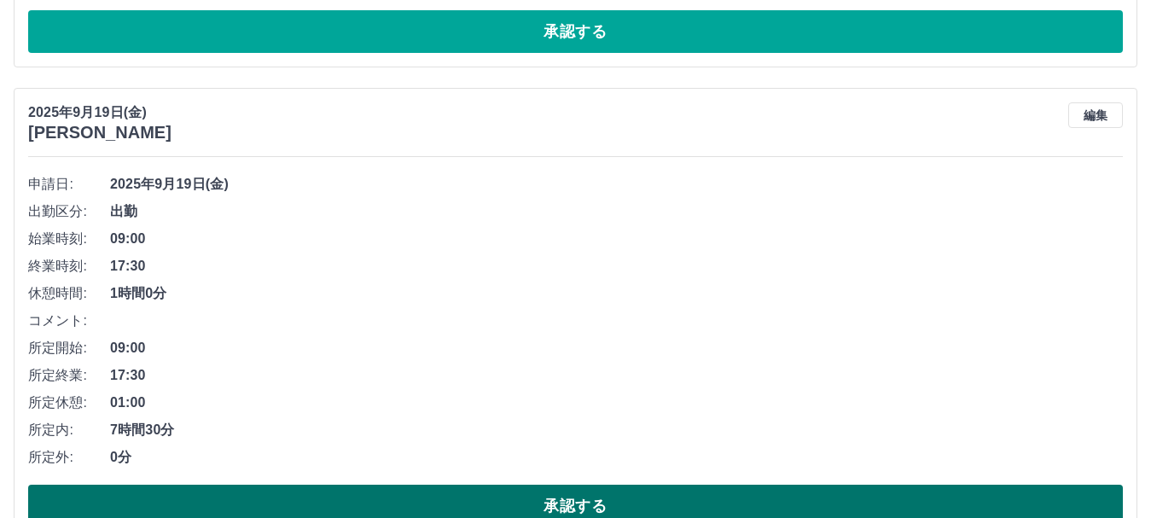
click at [609, 499] on button "承認する" at bounding box center [575, 506] width 1095 height 43
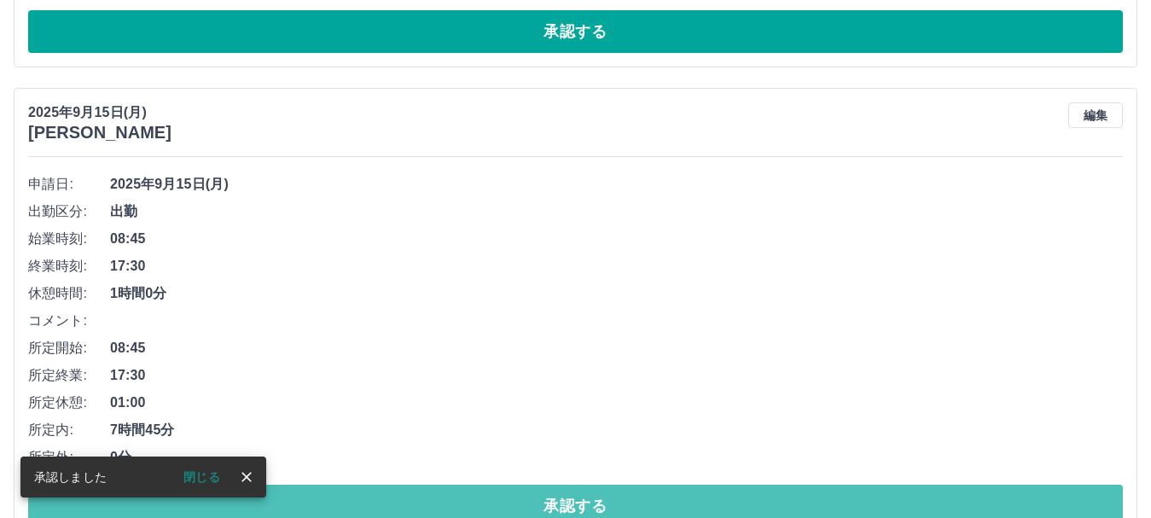
click at [609, 499] on button "承認する" at bounding box center [575, 506] width 1095 height 43
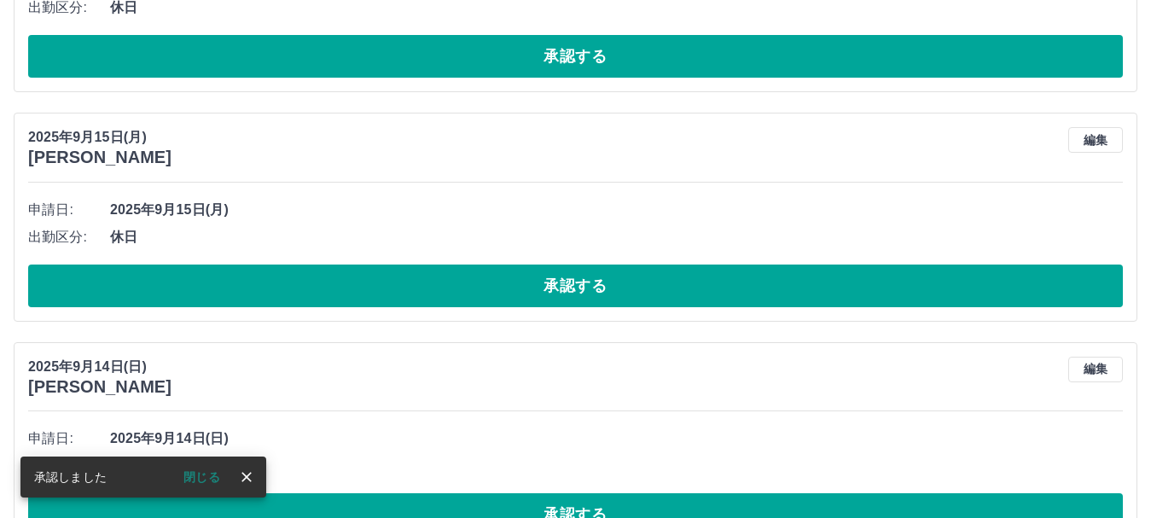
scroll to position [10306, 0]
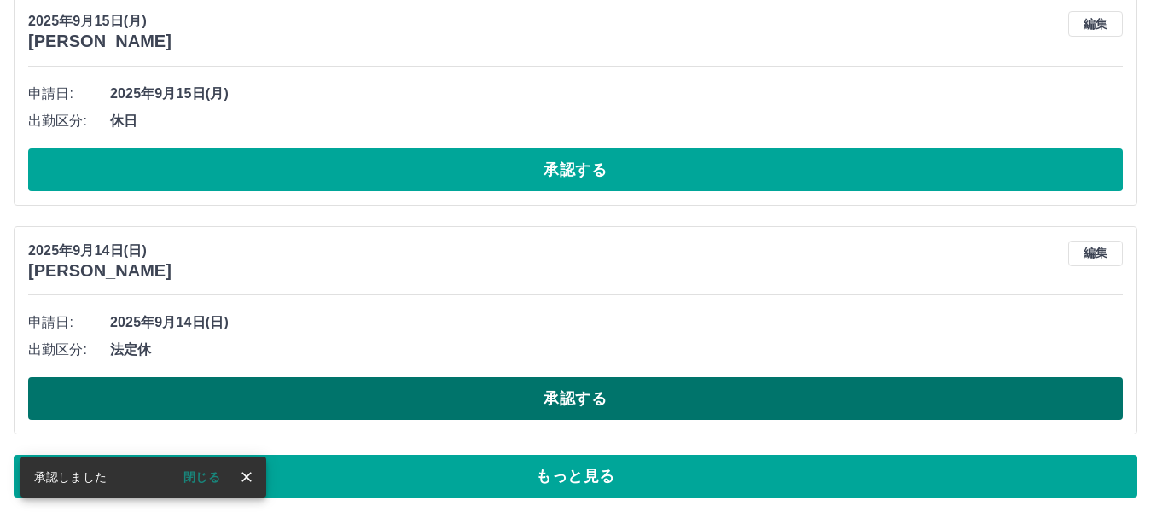
click at [605, 401] on button "承認する" at bounding box center [575, 398] width 1095 height 43
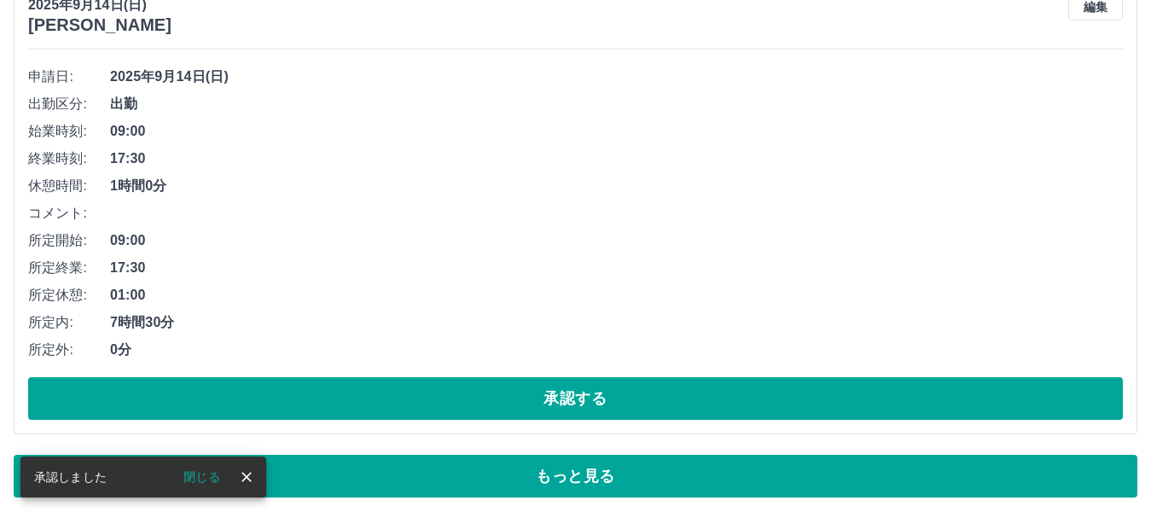
scroll to position [10551, 0]
click at [607, 402] on button "承認する" at bounding box center [575, 398] width 1095 height 43
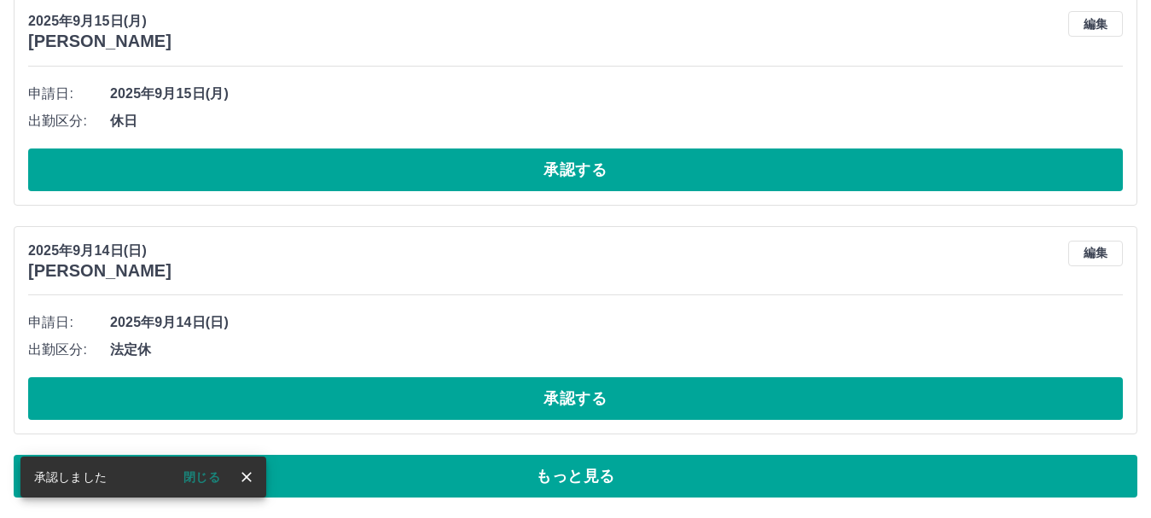
scroll to position [10306, 0]
click at [610, 413] on button "承認する" at bounding box center [575, 398] width 1095 height 43
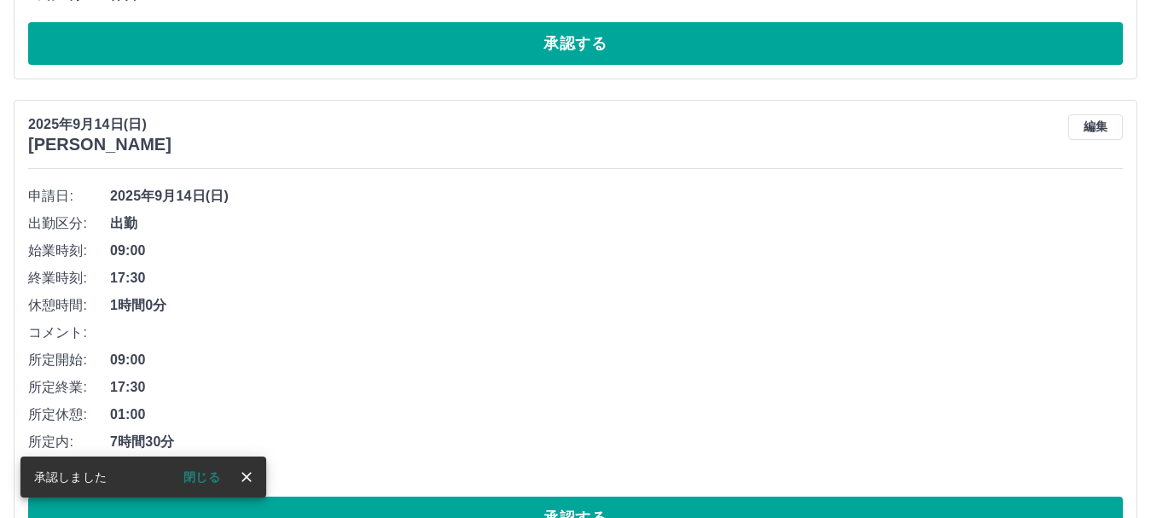
scroll to position [10551, 0]
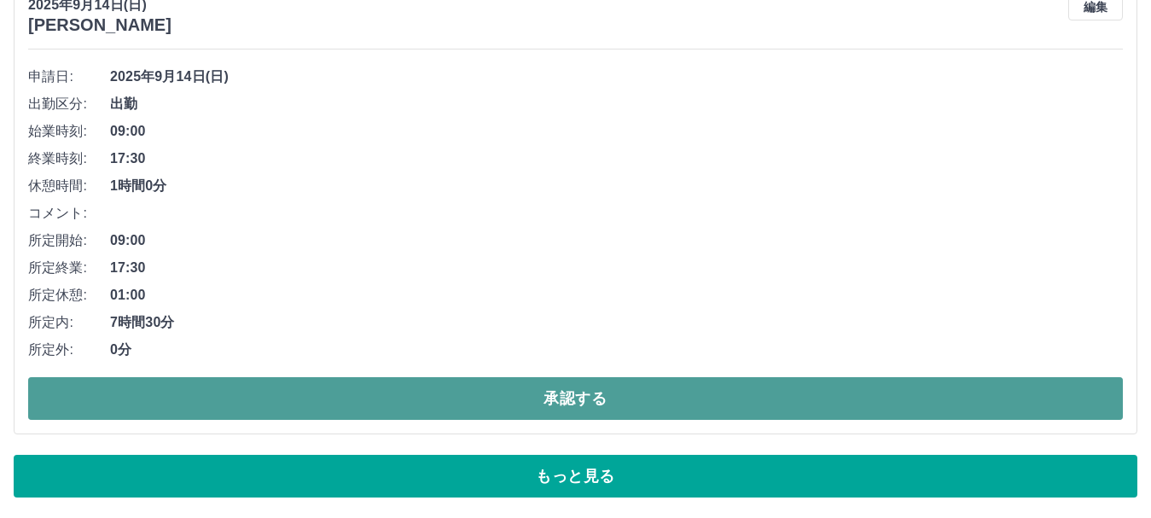
click at [597, 403] on button "承認する" at bounding box center [575, 398] width 1095 height 43
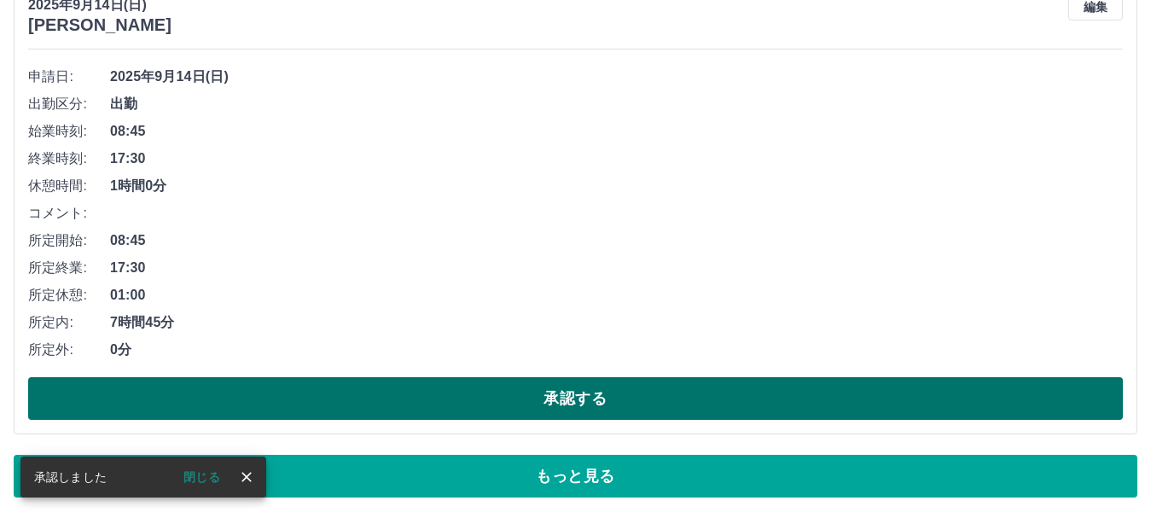
click at [600, 404] on button "承認する" at bounding box center [575, 398] width 1095 height 43
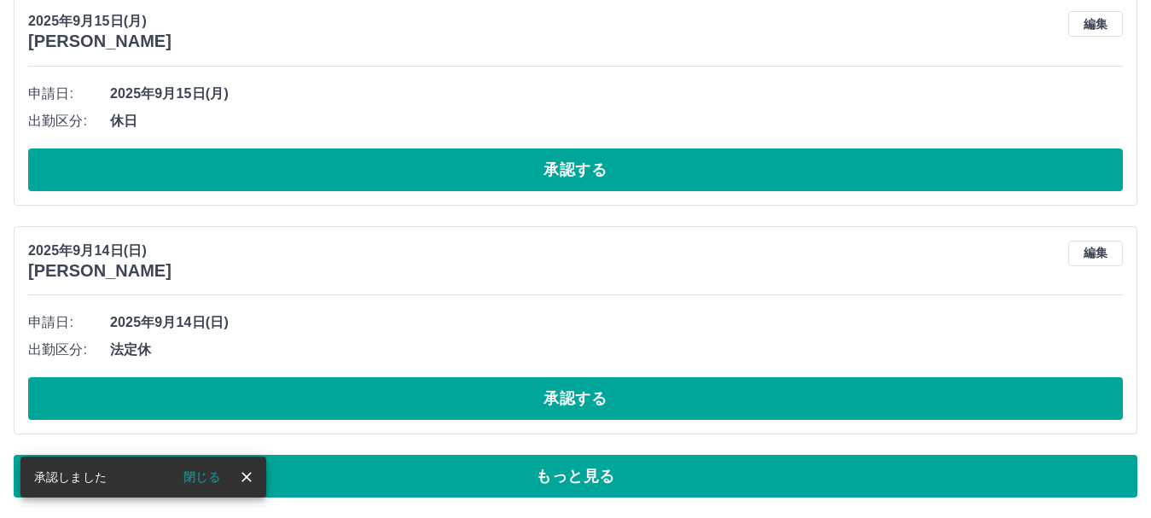
scroll to position [10306, 0]
click at [600, 404] on button "承認する" at bounding box center [575, 398] width 1095 height 43
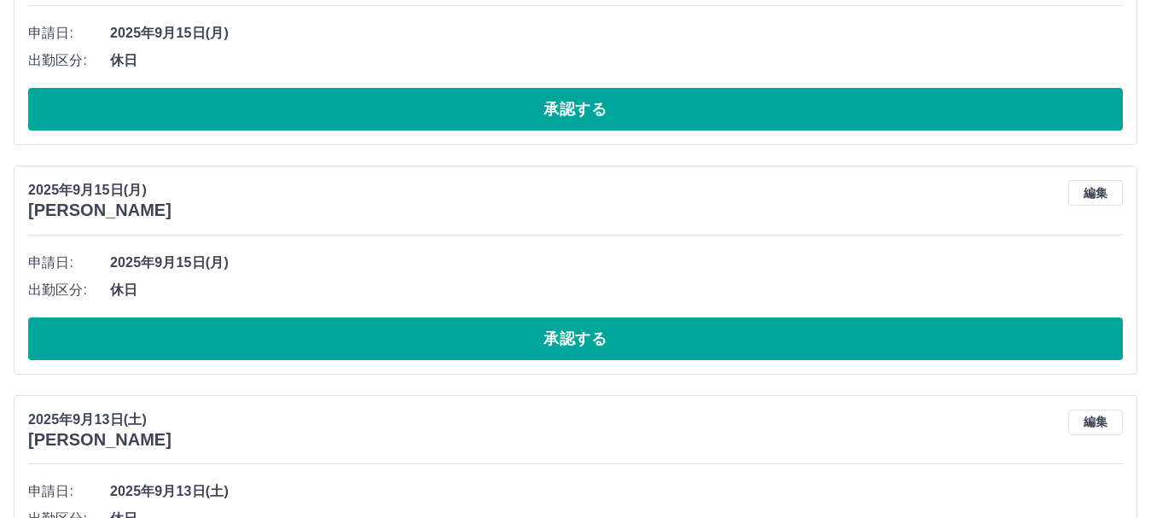
scroll to position [10050, 0]
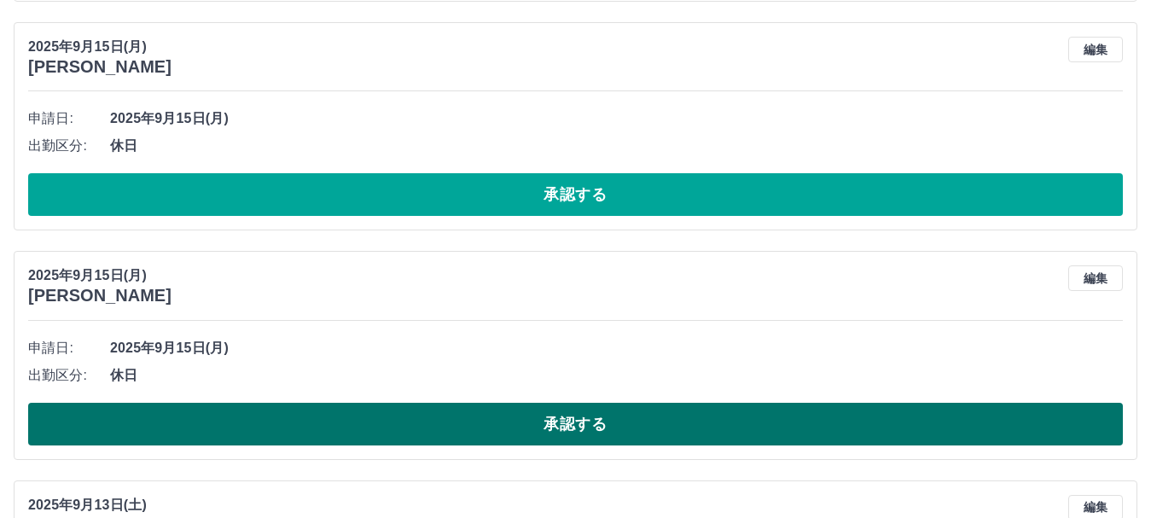
click at [620, 428] on button "承認する" at bounding box center [575, 424] width 1095 height 43
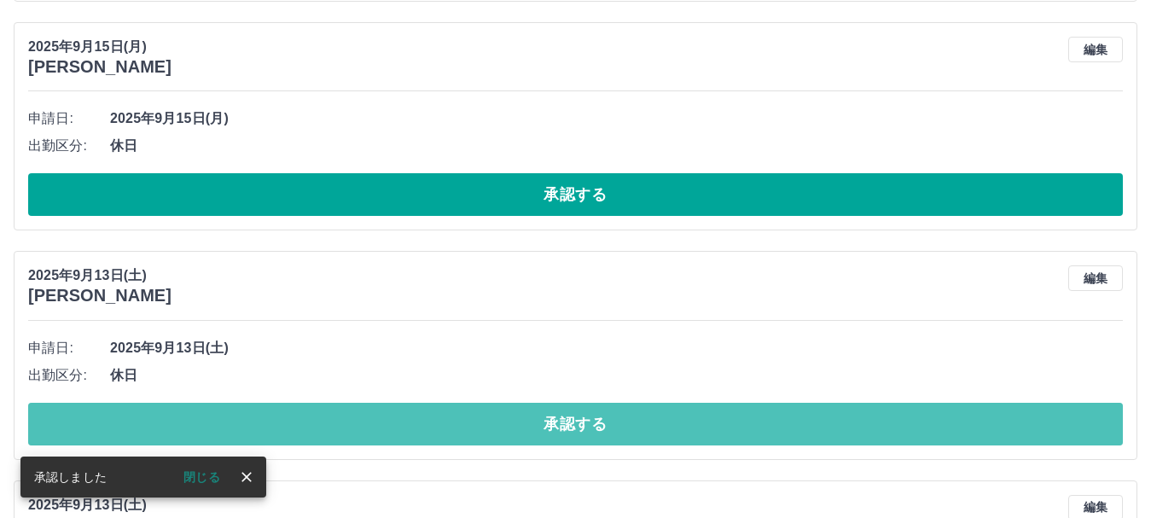
click at [620, 424] on button "承認する" at bounding box center [575, 424] width 1095 height 43
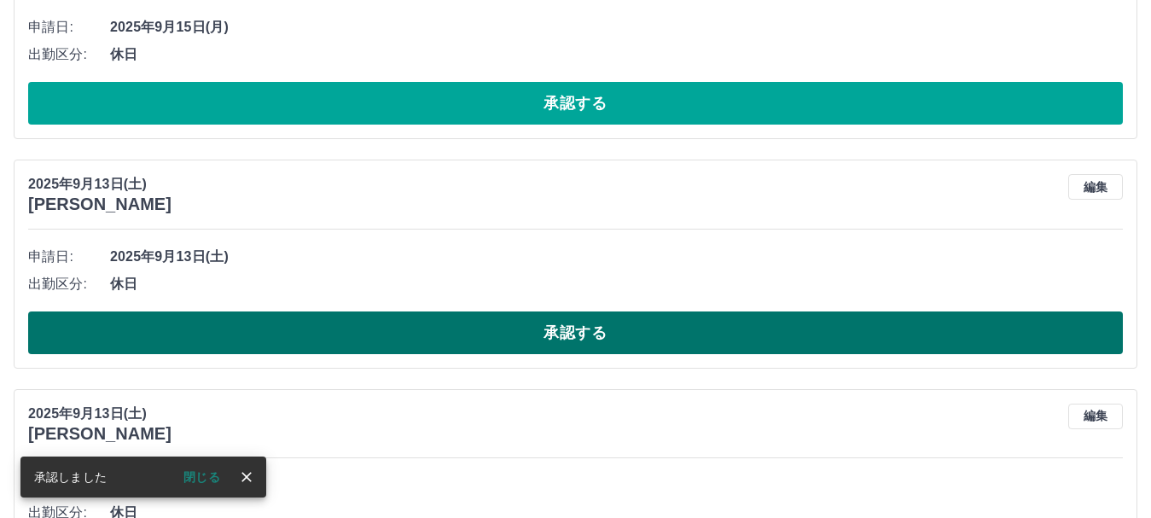
scroll to position [10306, 0]
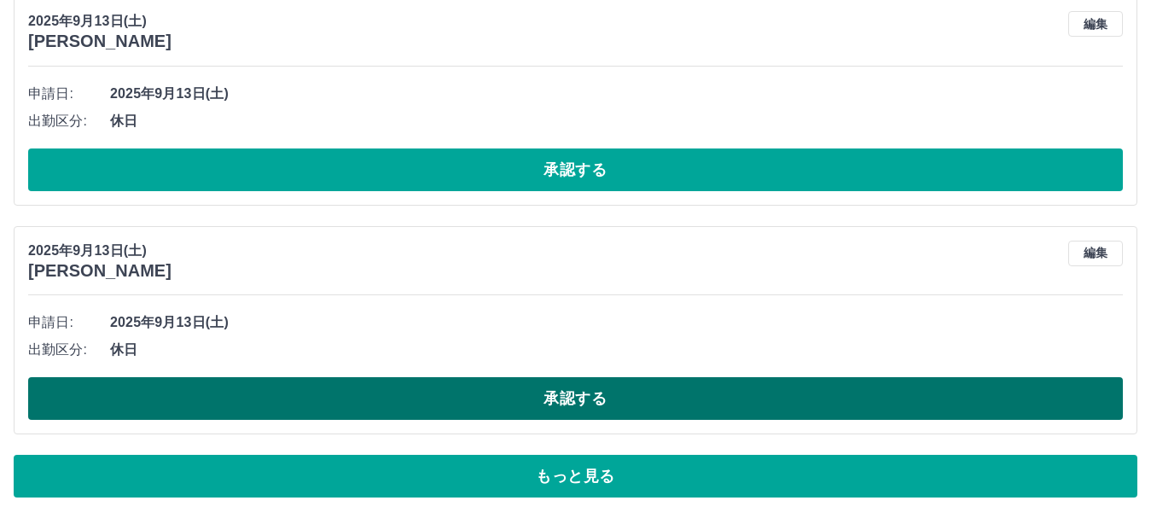
click at [620, 392] on button "承認する" at bounding box center [575, 398] width 1095 height 43
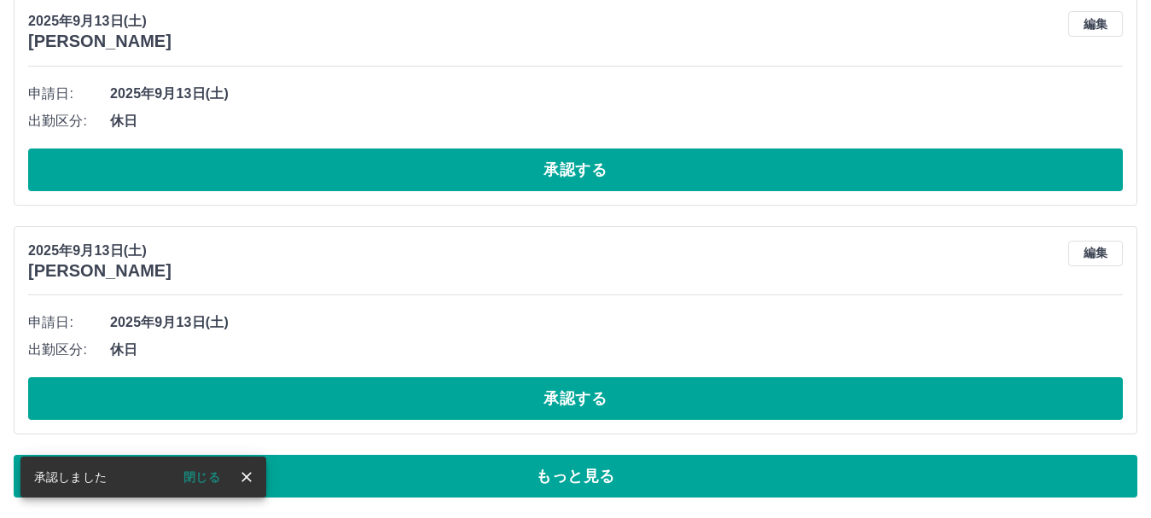
click at [621, 393] on button "承認する" at bounding box center [575, 398] width 1095 height 43
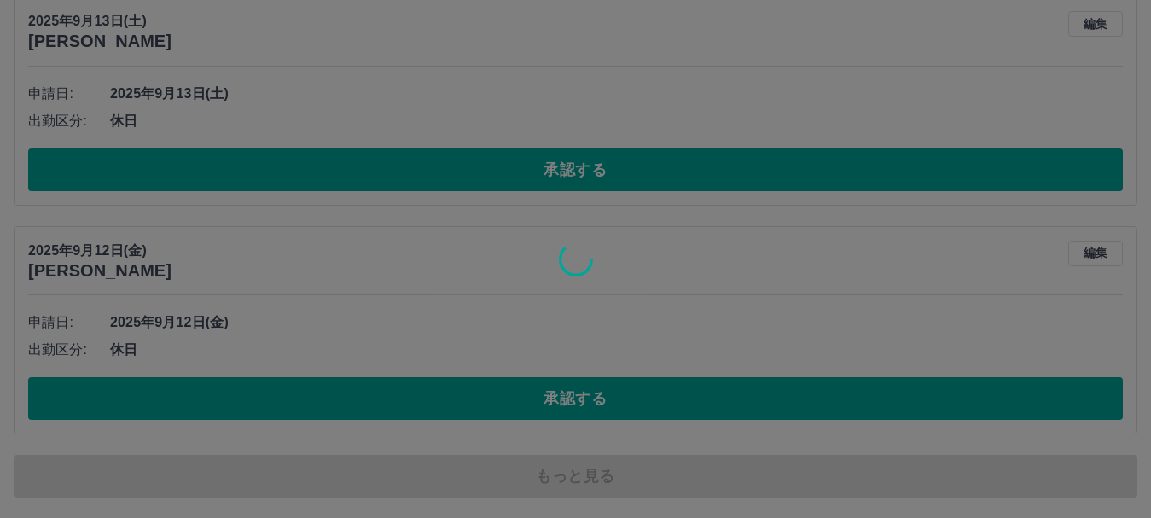
click at [621, 393] on div at bounding box center [575, 259] width 1151 height 518
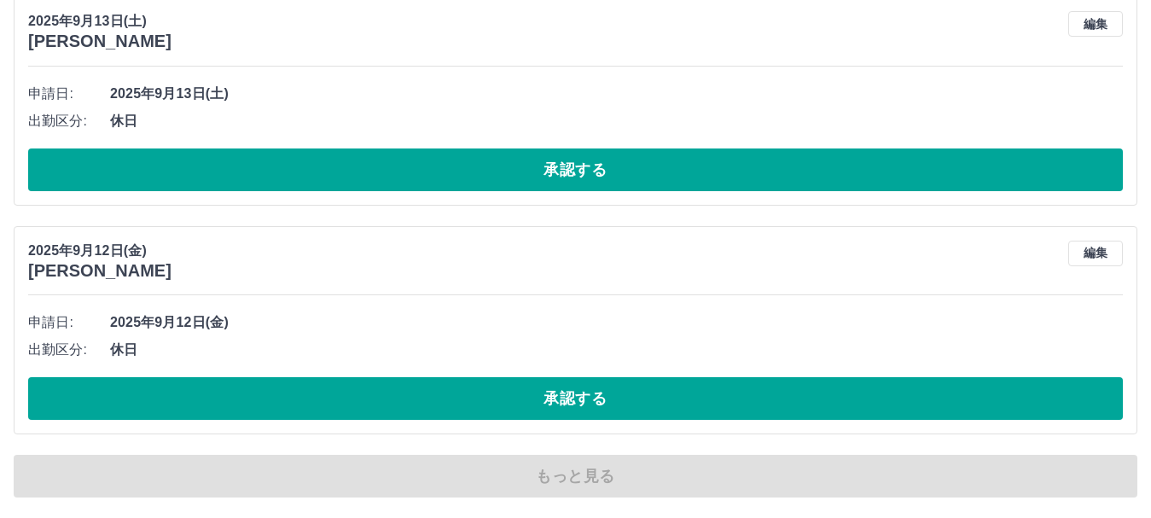
click at [621, 393] on button "承認する" at bounding box center [575, 398] width 1095 height 43
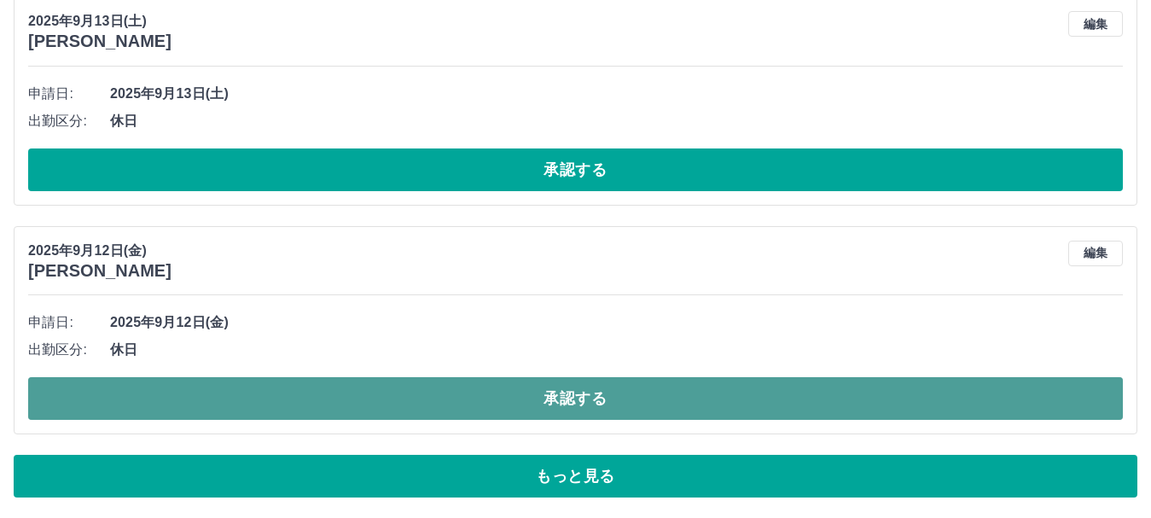
click at [608, 401] on button "承認する" at bounding box center [575, 398] width 1095 height 43
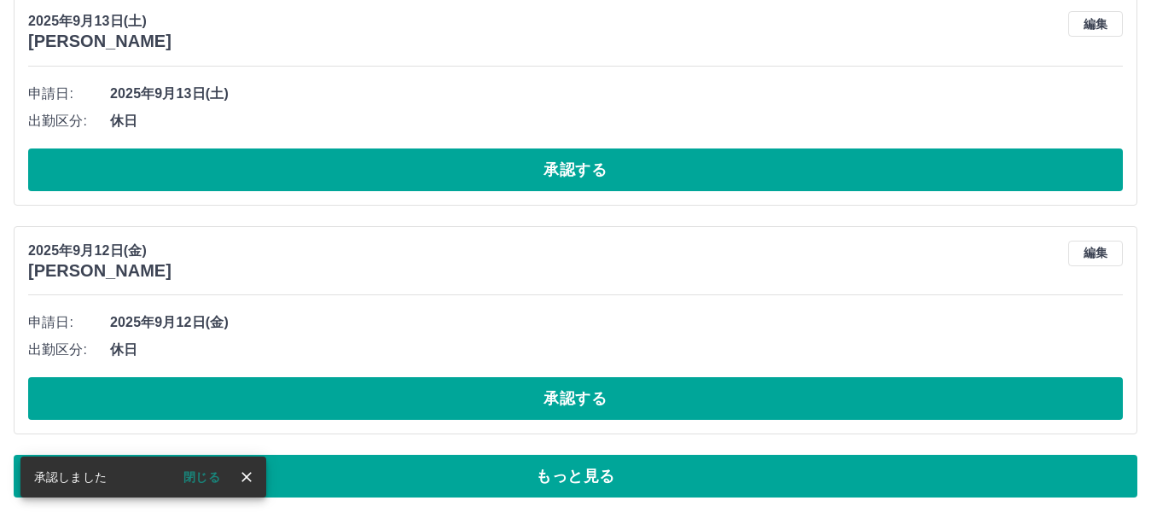
click at [608, 401] on button "承認する" at bounding box center [575, 398] width 1095 height 43
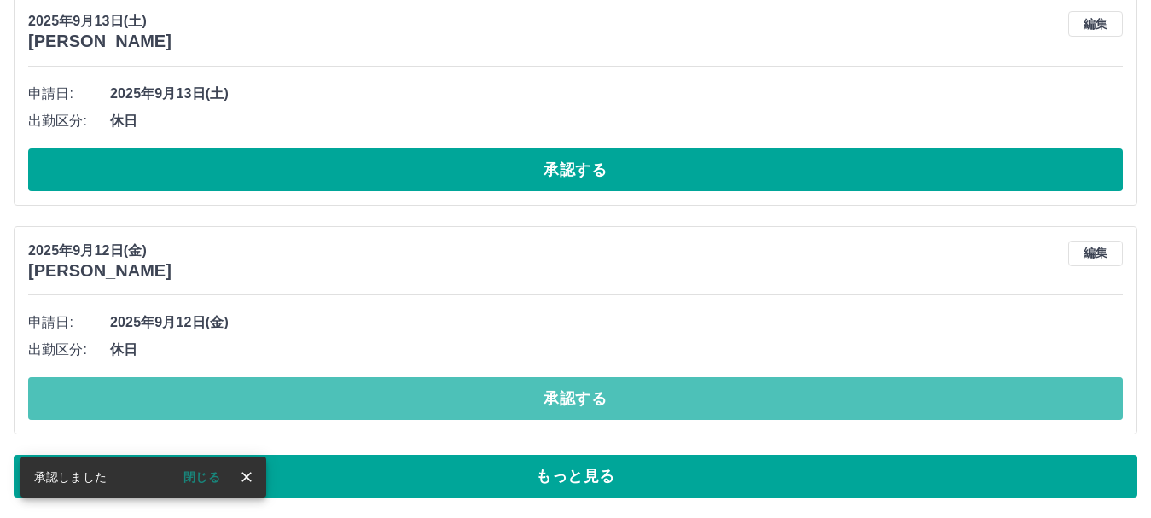
click at [608, 401] on button "承認する" at bounding box center [575, 398] width 1095 height 43
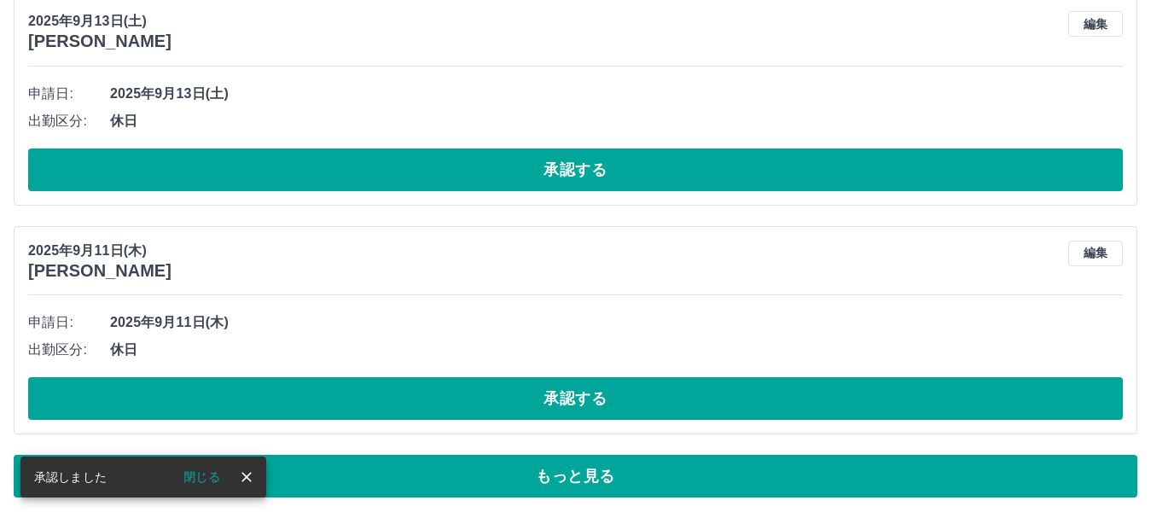
click at [608, 401] on button "承認する" at bounding box center [575, 398] width 1095 height 43
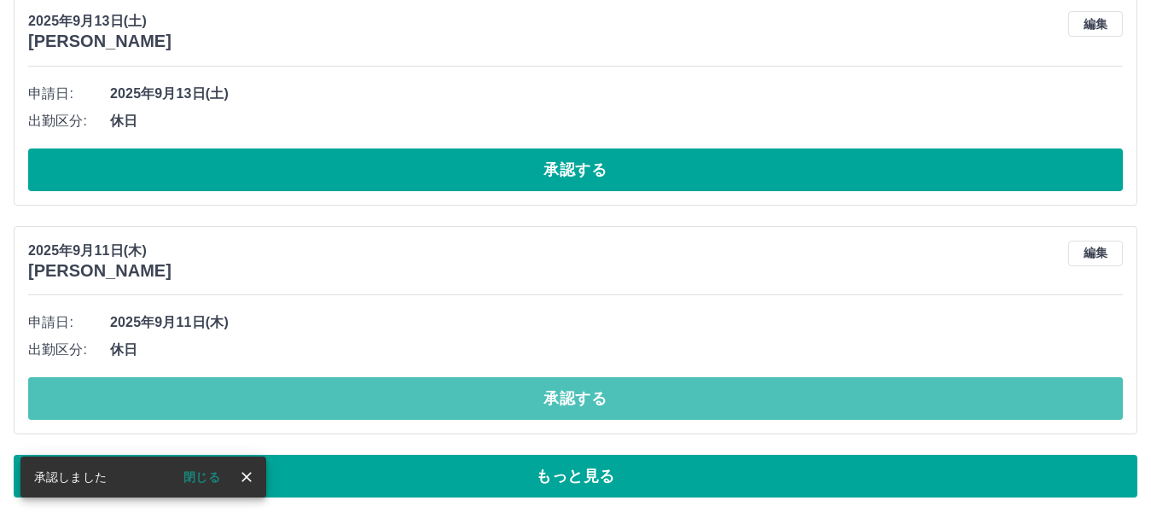
click at [608, 401] on button "承認する" at bounding box center [575, 398] width 1095 height 43
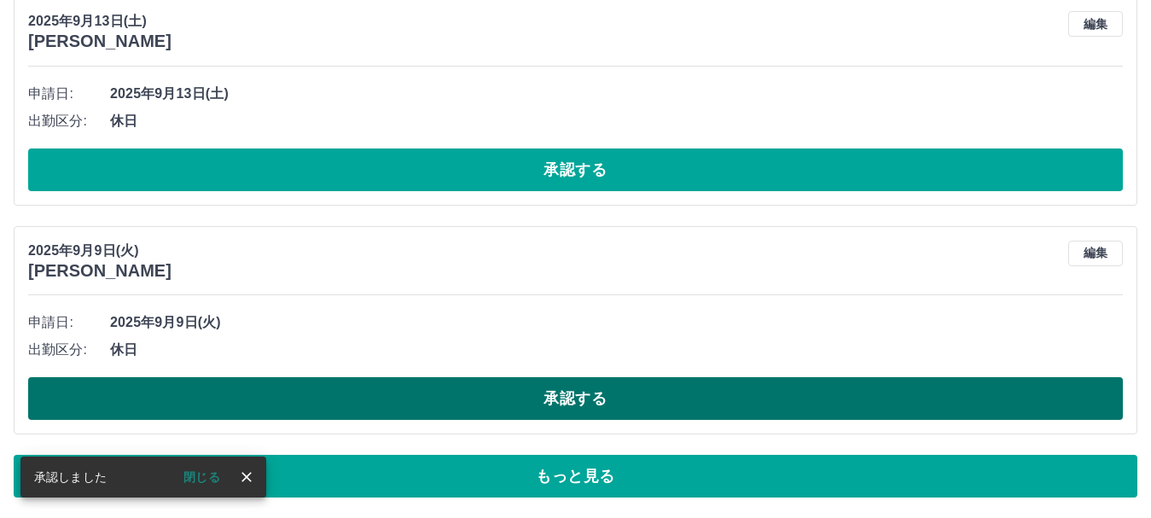
click at [620, 402] on button "承認する" at bounding box center [575, 398] width 1095 height 43
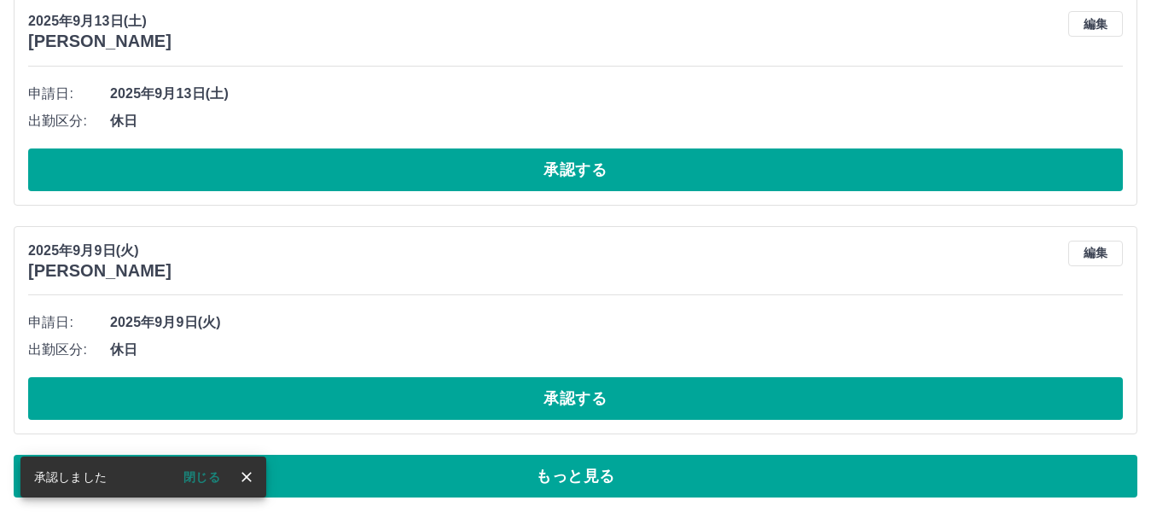
click at [620, 402] on button "承認する" at bounding box center [575, 398] width 1095 height 43
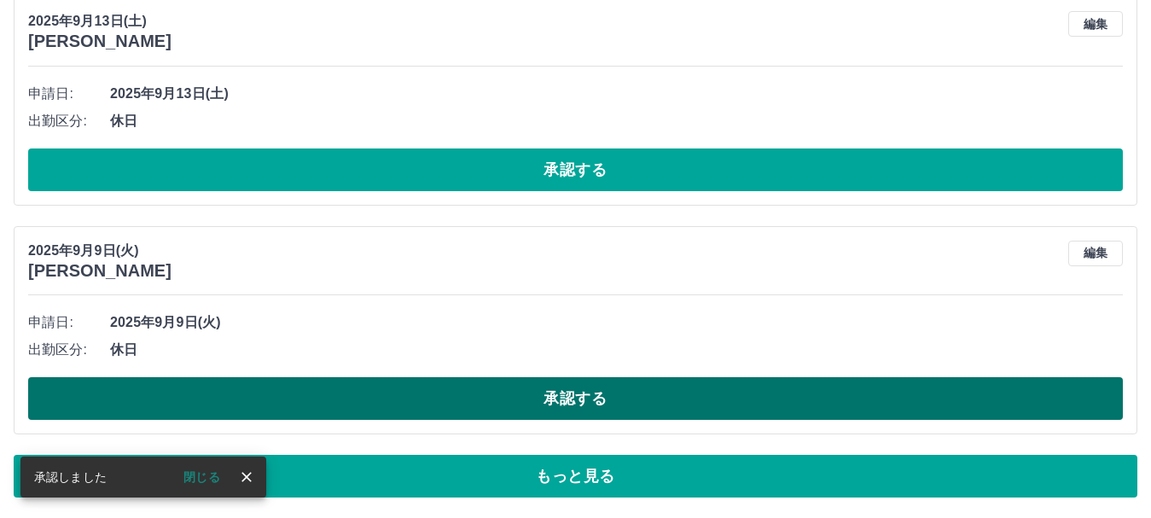
click at [620, 401] on button "承認する" at bounding box center [575, 398] width 1095 height 43
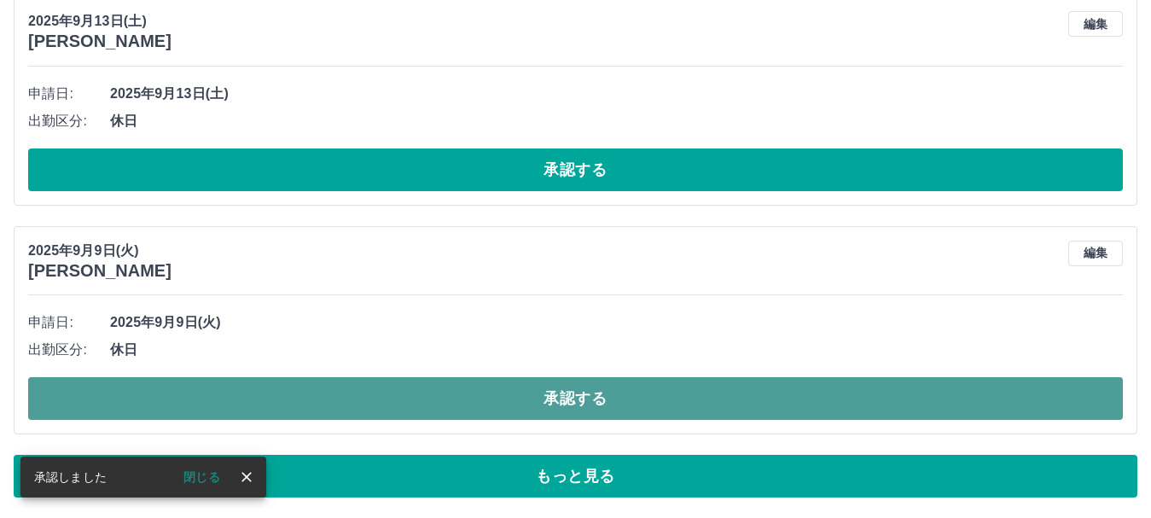
click at [636, 408] on button "承認する" at bounding box center [575, 398] width 1095 height 43
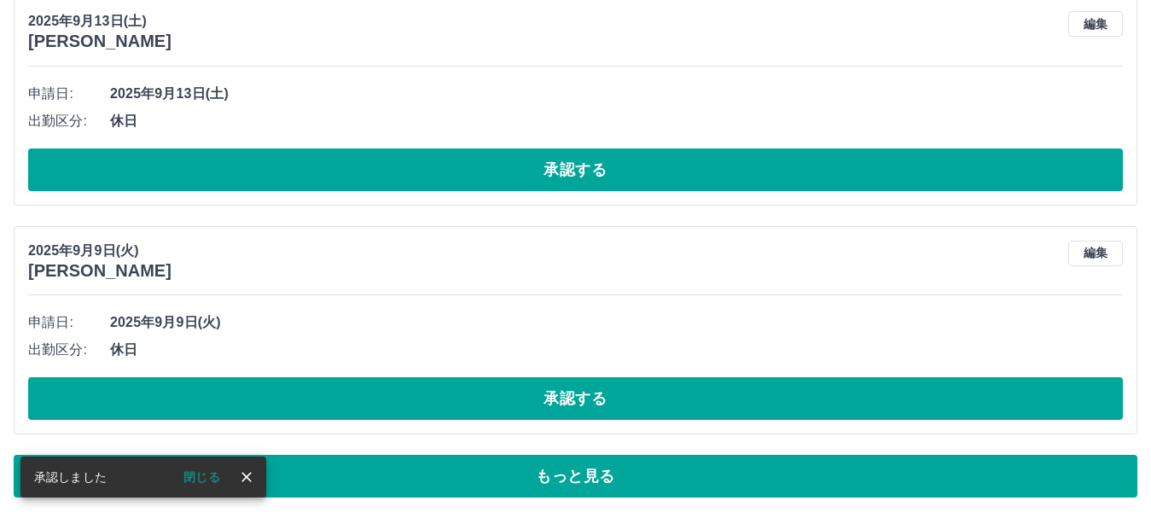
click at [636, 408] on button "承認する" at bounding box center [575, 398] width 1095 height 43
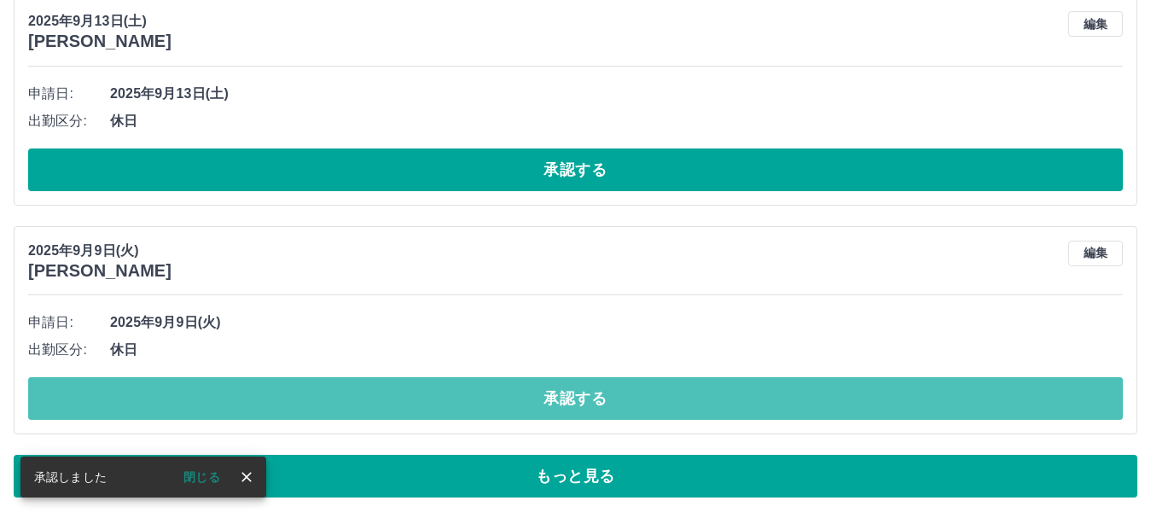
click at [636, 408] on button "承認する" at bounding box center [575, 398] width 1095 height 43
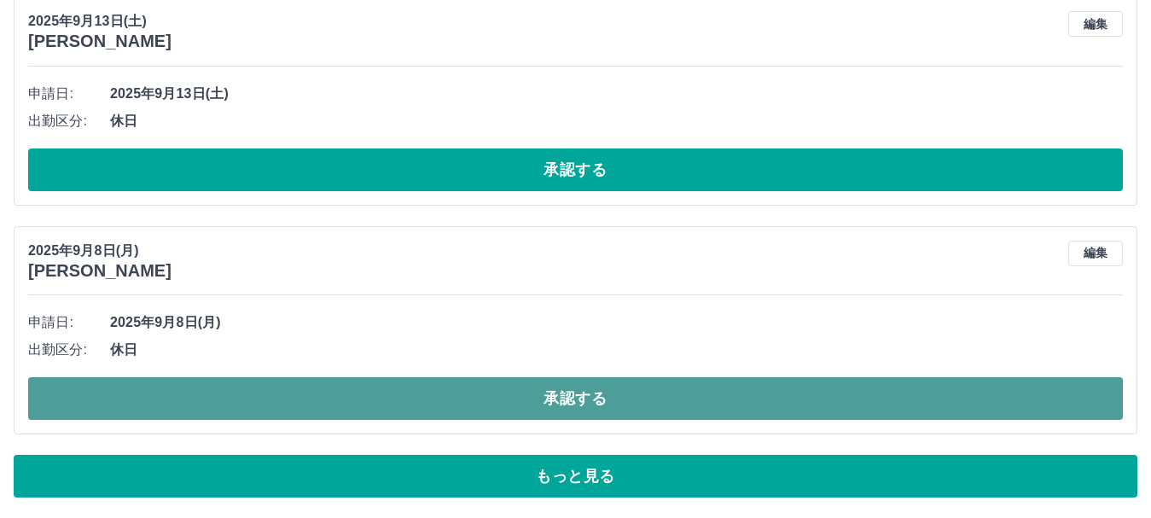
click at [635, 407] on button "承認する" at bounding box center [575, 398] width 1095 height 43
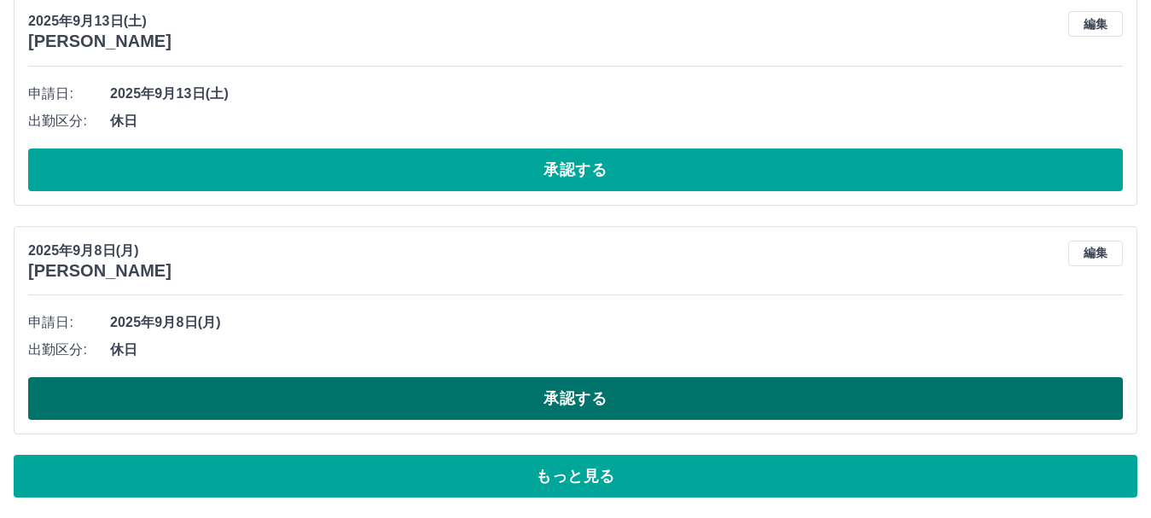
click at [635, 410] on button "承認する" at bounding box center [575, 398] width 1095 height 43
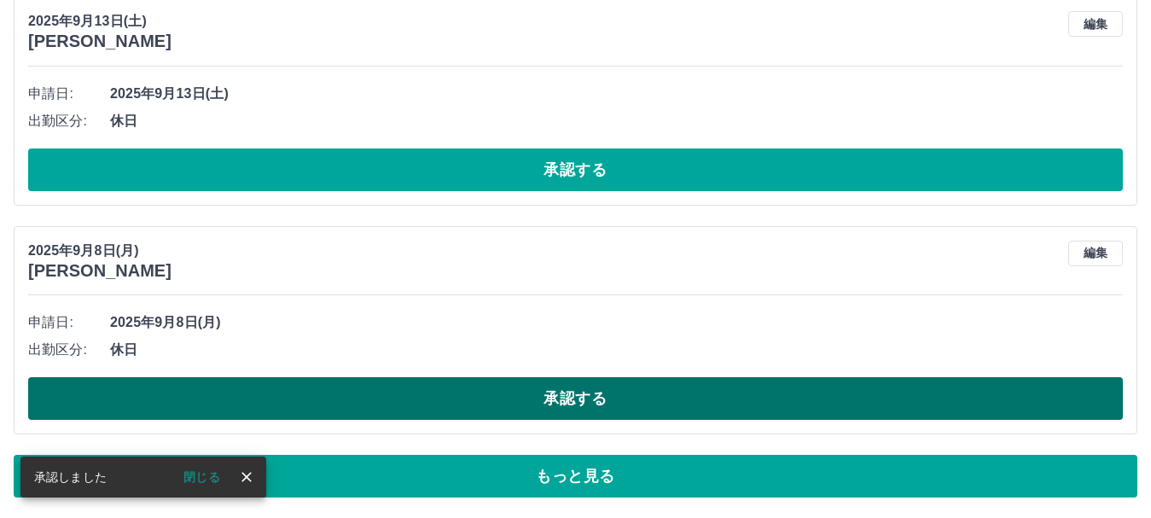
click at [641, 399] on button "承認する" at bounding box center [575, 398] width 1095 height 43
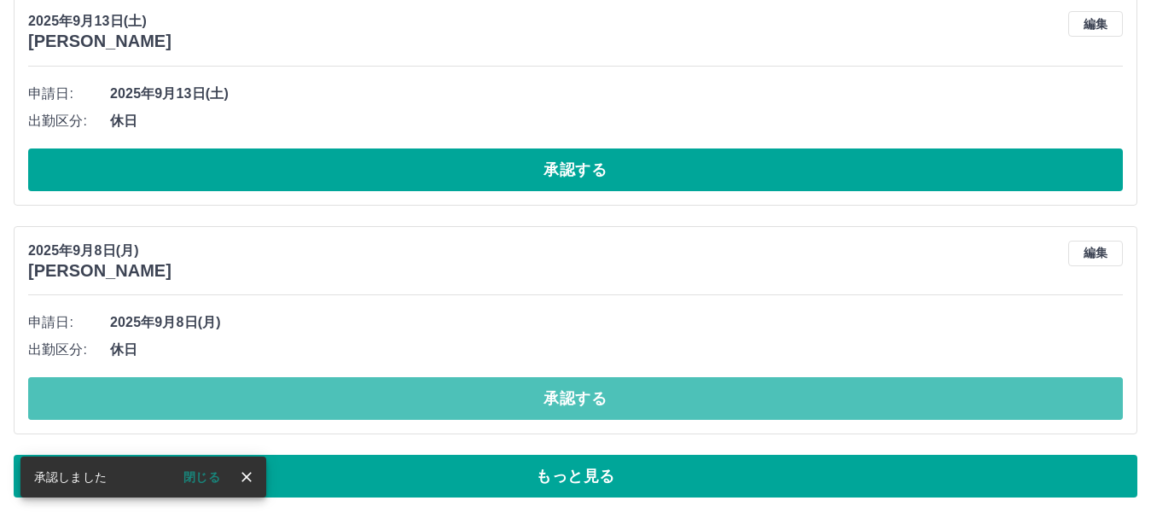
click at [641, 399] on button "承認する" at bounding box center [575, 398] width 1095 height 43
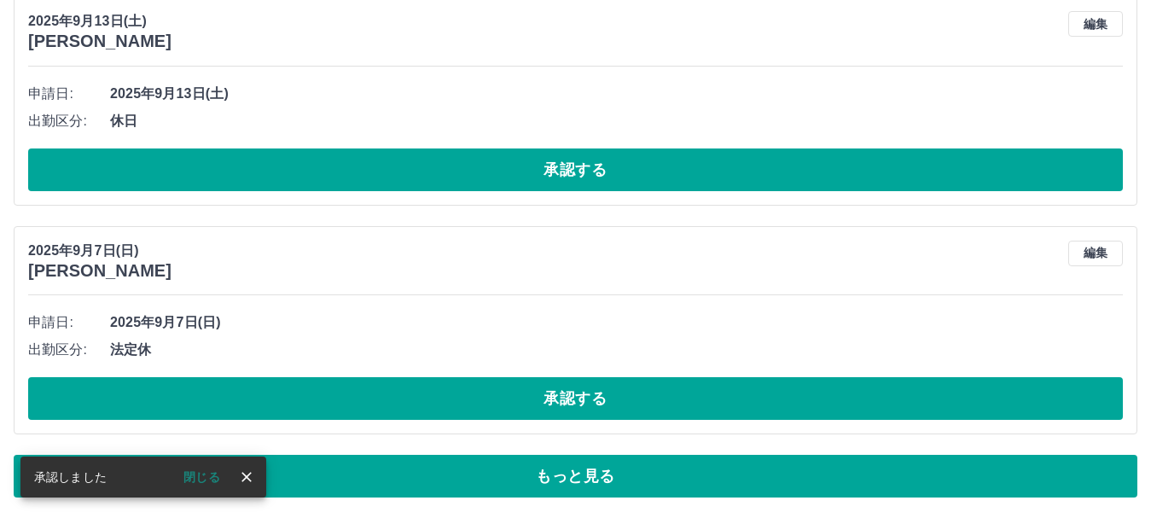
click at [628, 404] on button "承認する" at bounding box center [575, 398] width 1095 height 43
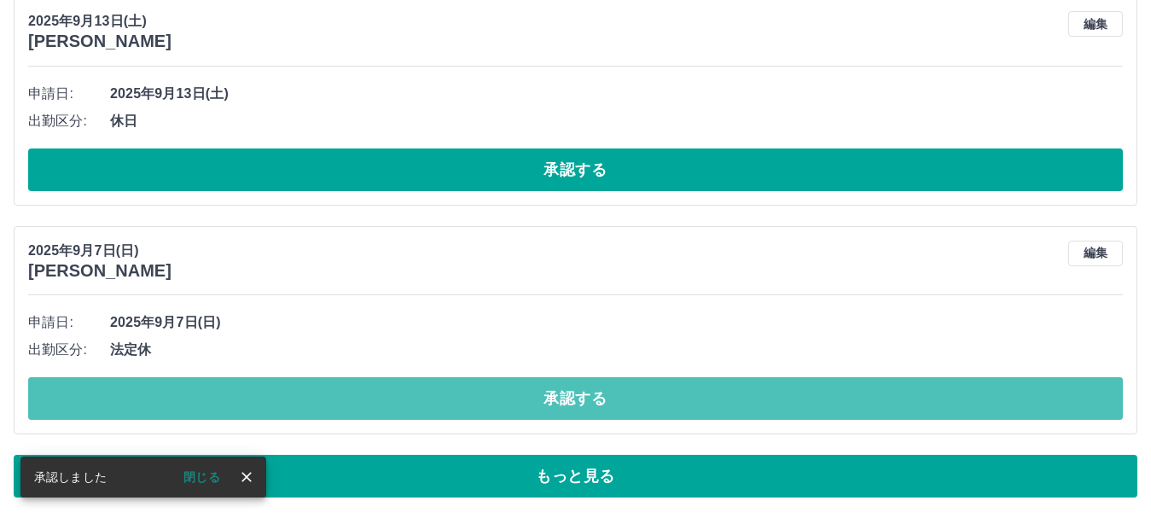
click at [628, 404] on button "承認する" at bounding box center [575, 398] width 1095 height 43
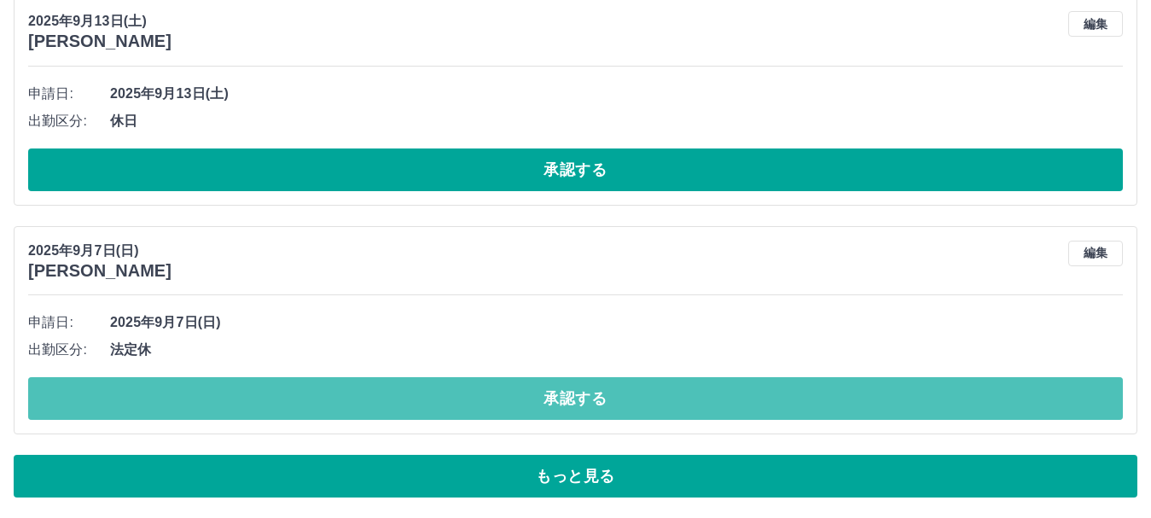
click at [628, 404] on button "承認する" at bounding box center [575, 398] width 1095 height 43
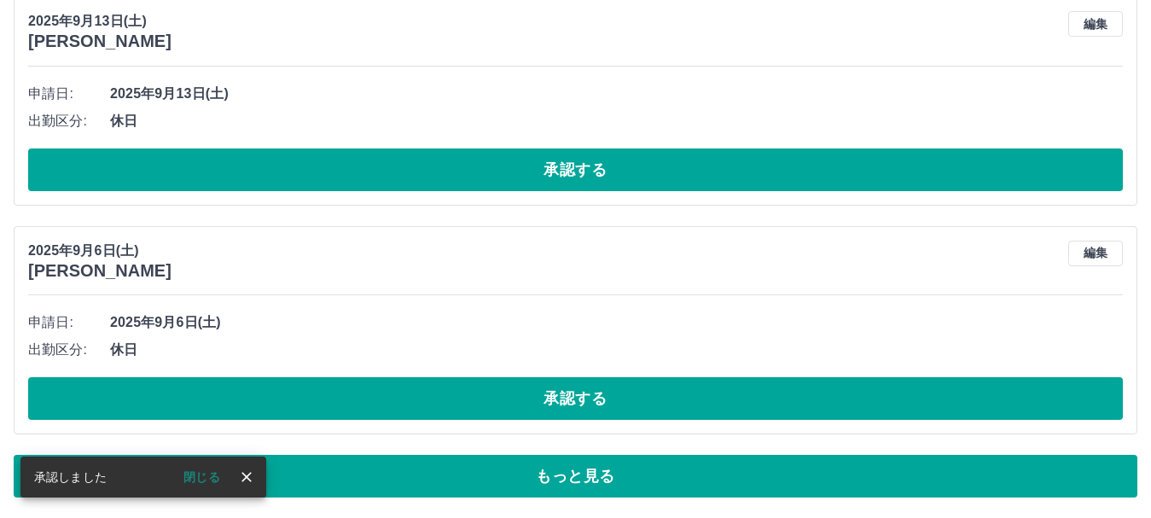
click at [628, 404] on button "承認する" at bounding box center [575, 398] width 1095 height 43
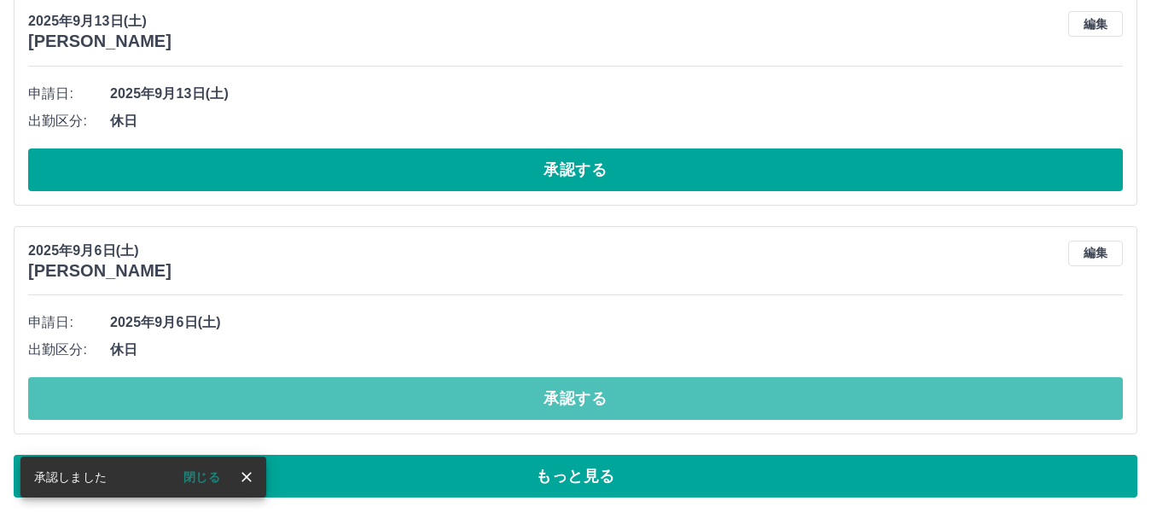
click at [628, 404] on button "承認する" at bounding box center [575, 398] width 1095 height 43
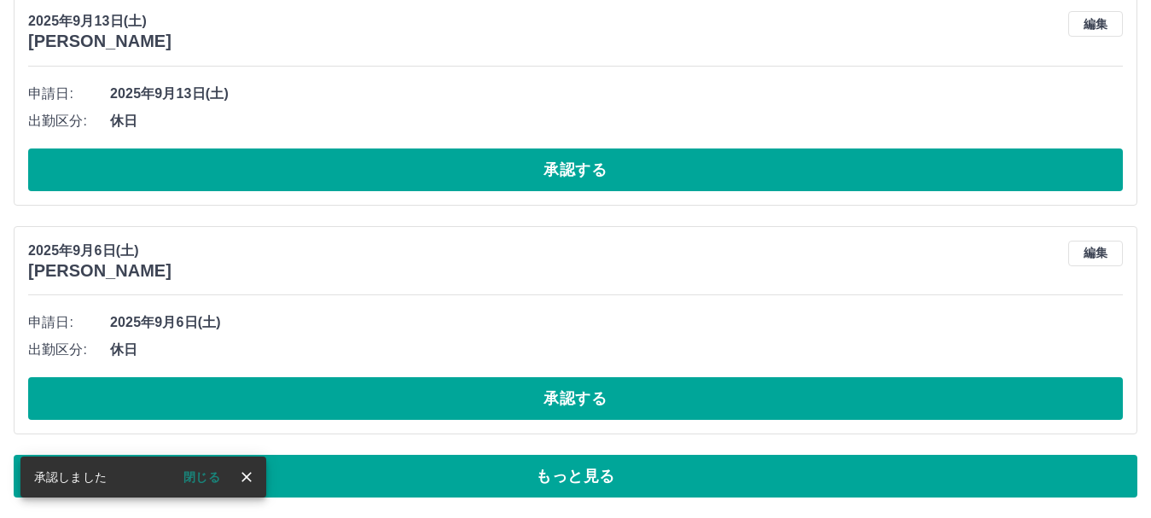
drag, startPoint x: 15, startPoint y: 0, endPoint x: 358, endPoint y: 108, distance: 360.3
click at [358, 108] on li "出勤区分: 休日" at bounding box center [575, 121] width 1095 height 27
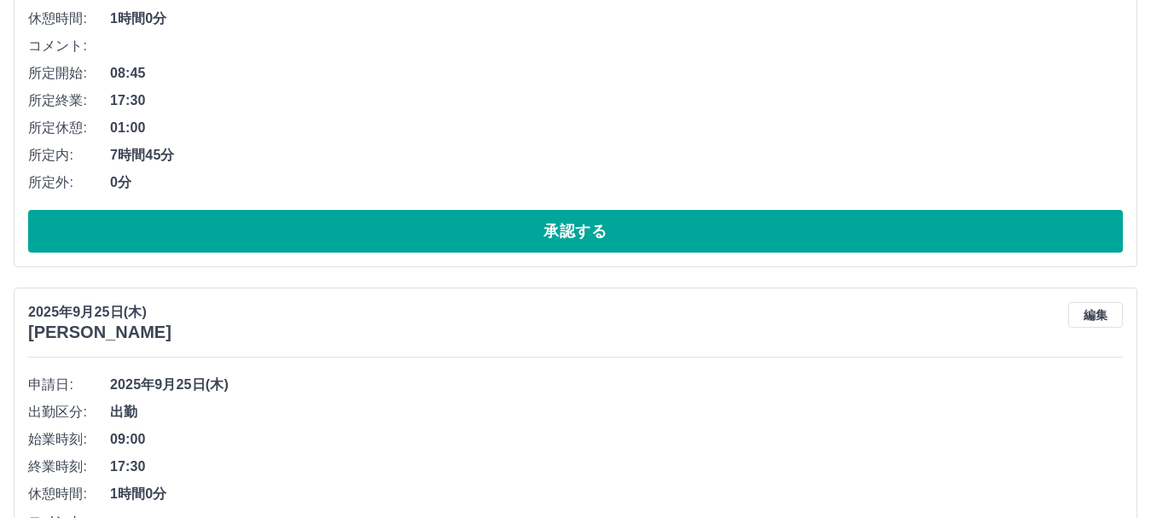
scroll to position [0, 0]
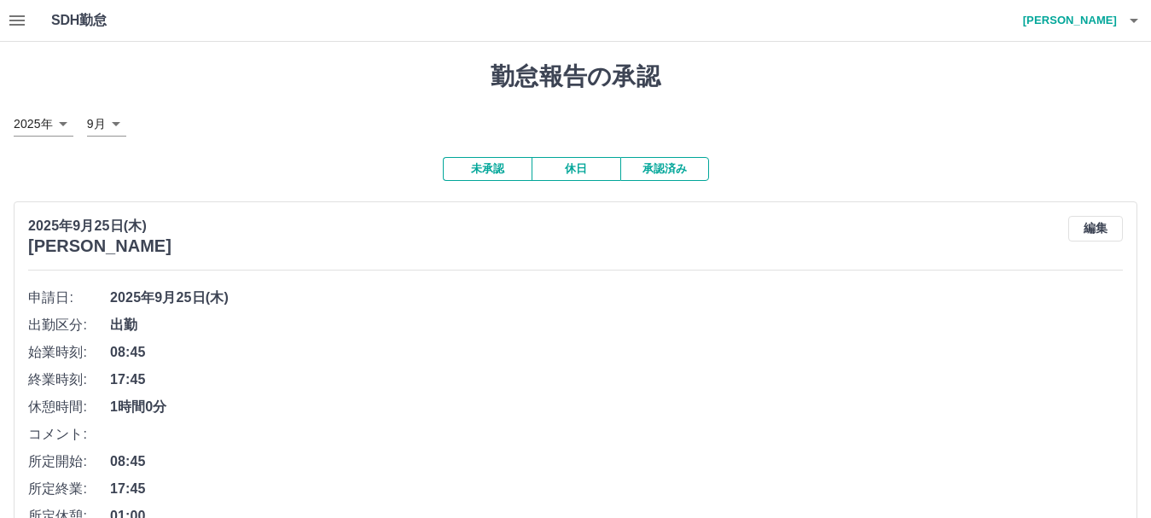
click at [18, 20] on icon "button" at bounding box center [16, 20] width 15 height 10
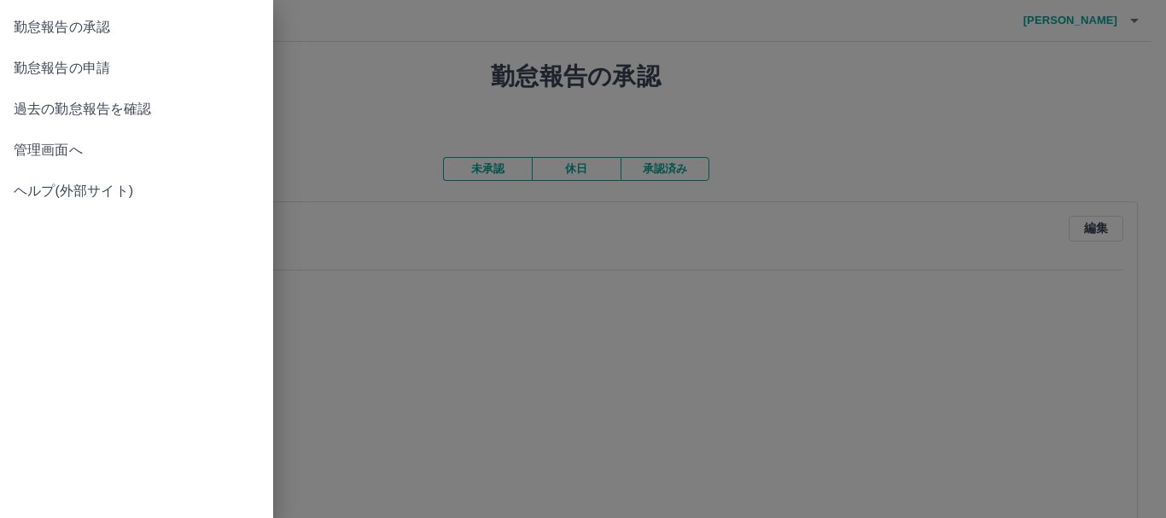
click at [91, 151] on span "管理画面へ" at bounding box center [137, 150] width 246 height 20
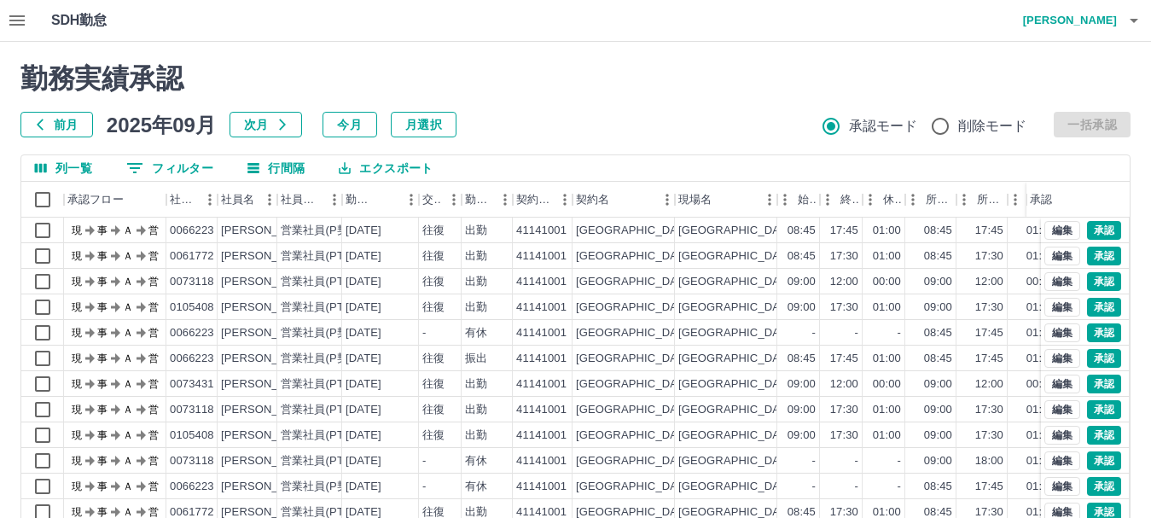
click at [18, 20] on icon "button" at bounding box center [16, 20] width 15 height 10
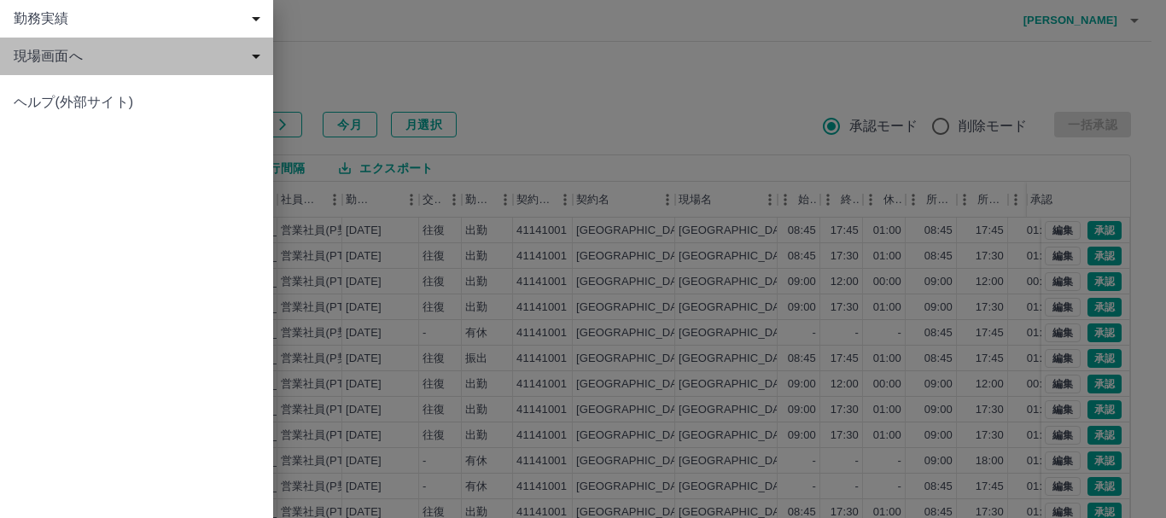
click at [85, 62] on span "現場画面へ" at bounding box center [140, 56] width 253 height 20
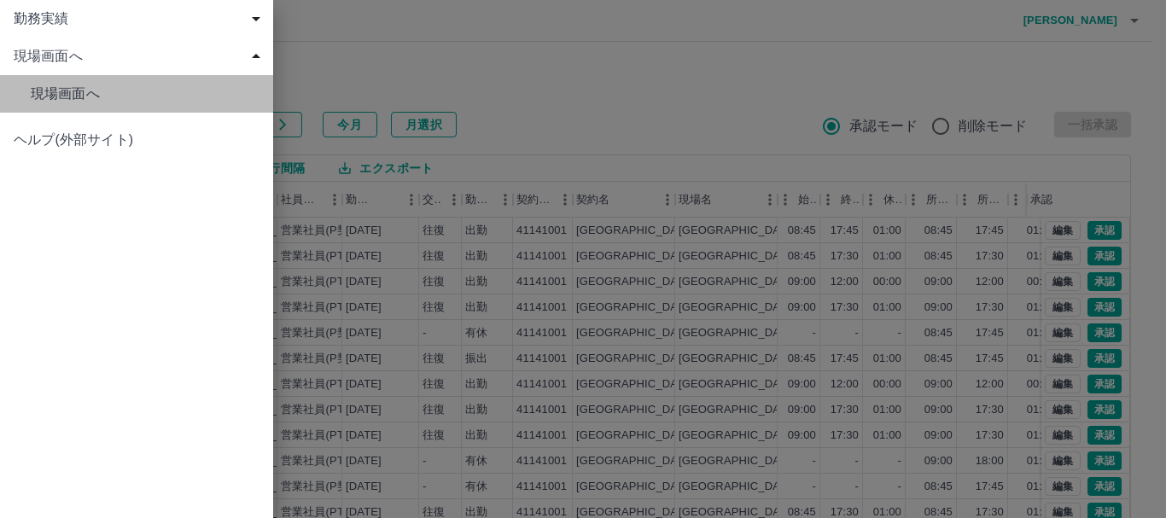
click at [93, 94] on span "現場画面へ" at bounding box center [145, 94] width 229 height 20
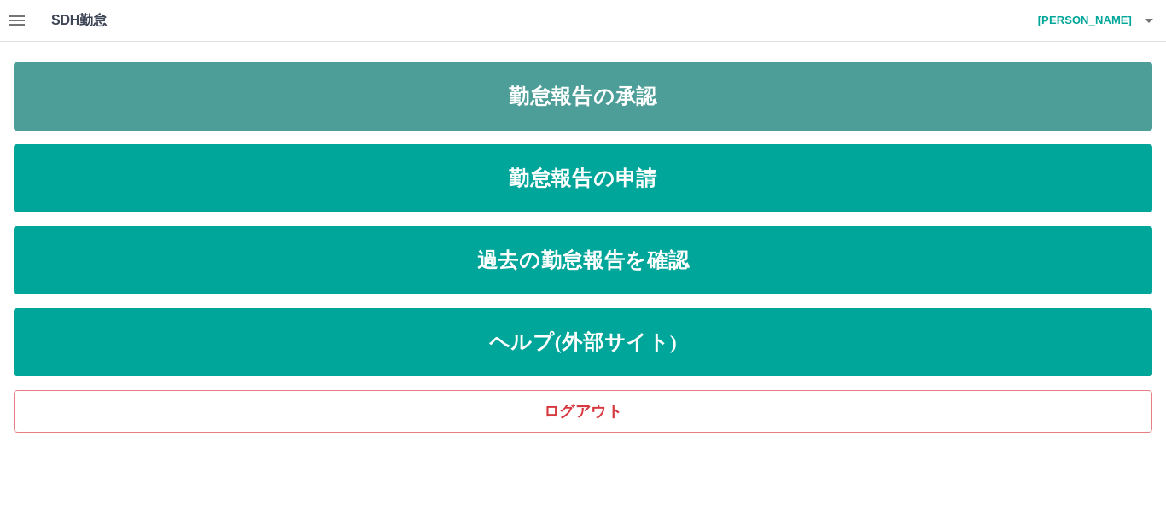
click at [512, 104] on link "勤怠報告の承認" at bounding box center [583, 96] width 1138 height 68
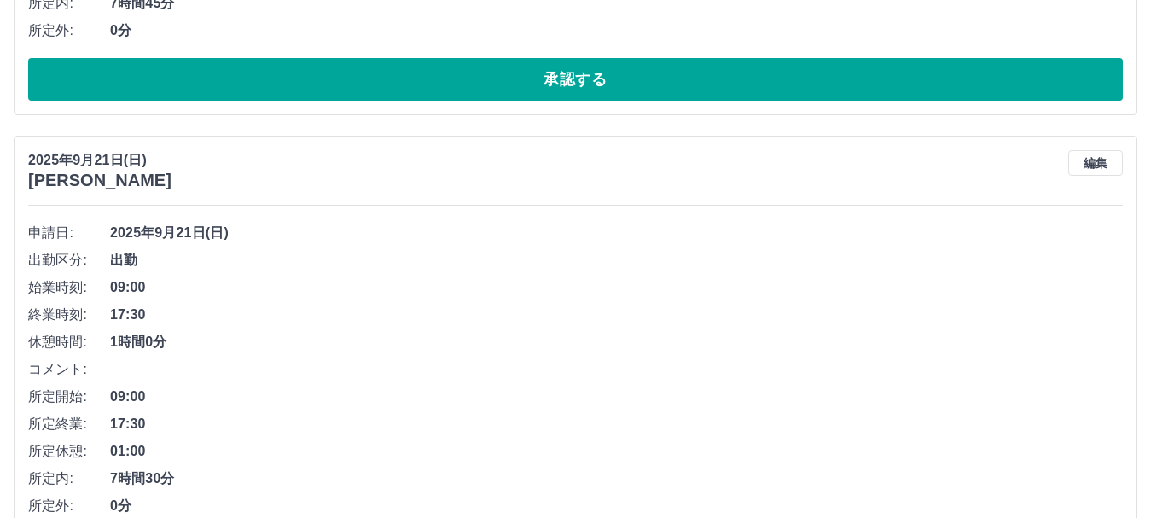
scroll to position [10306, 0]
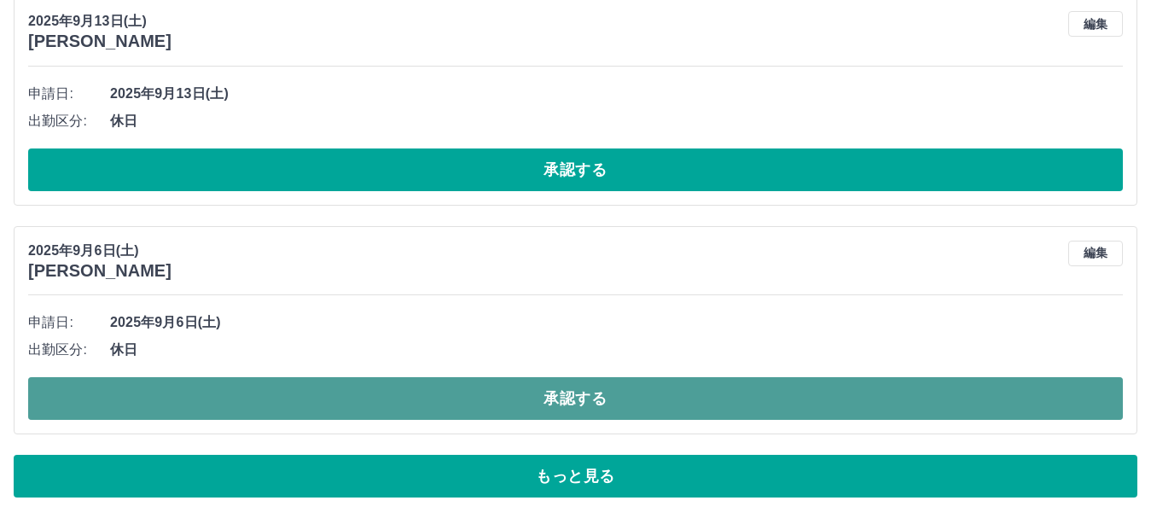
click at [650, 417] on button "承認する" at bounding box center [575, 398] width 1095 height 43
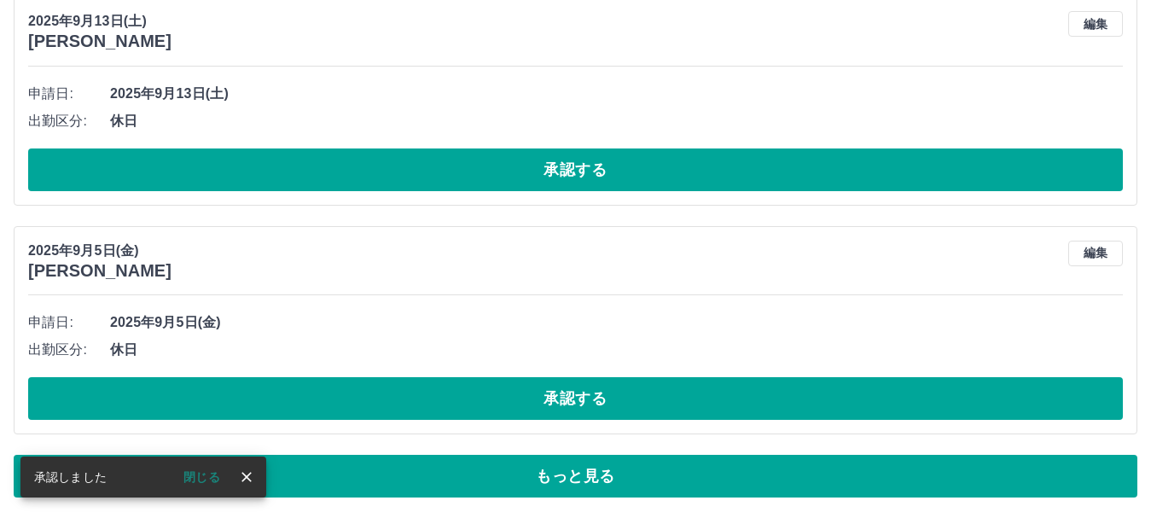
click at [644, 411] on button "承認する" at bounding box center [575, 398] width 1095 height 43
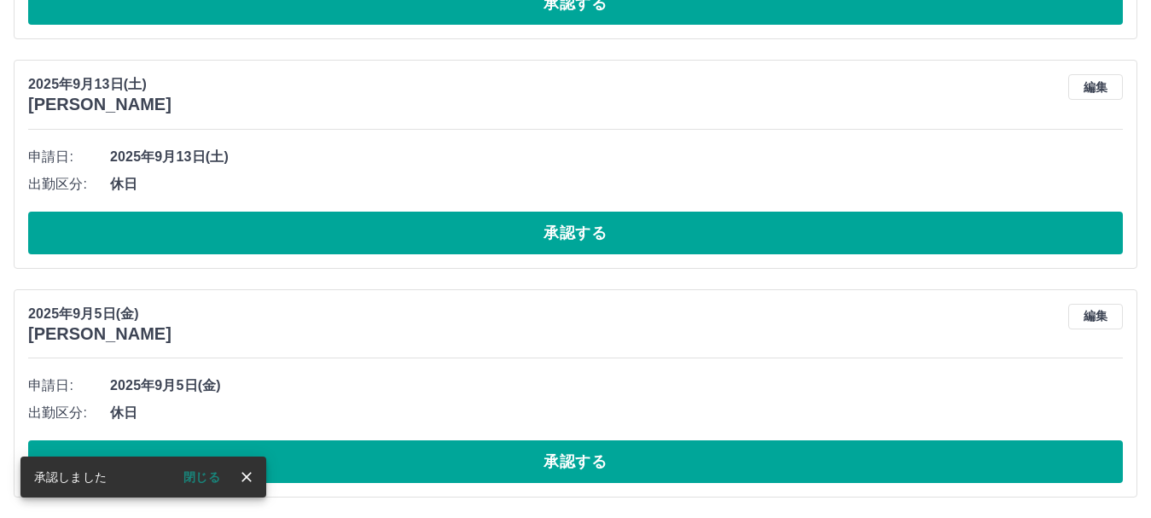
scroll to position [10242, 0]
click at [644, 411] on span "休日" at bounding box center [616, 413] width 1013 height 20
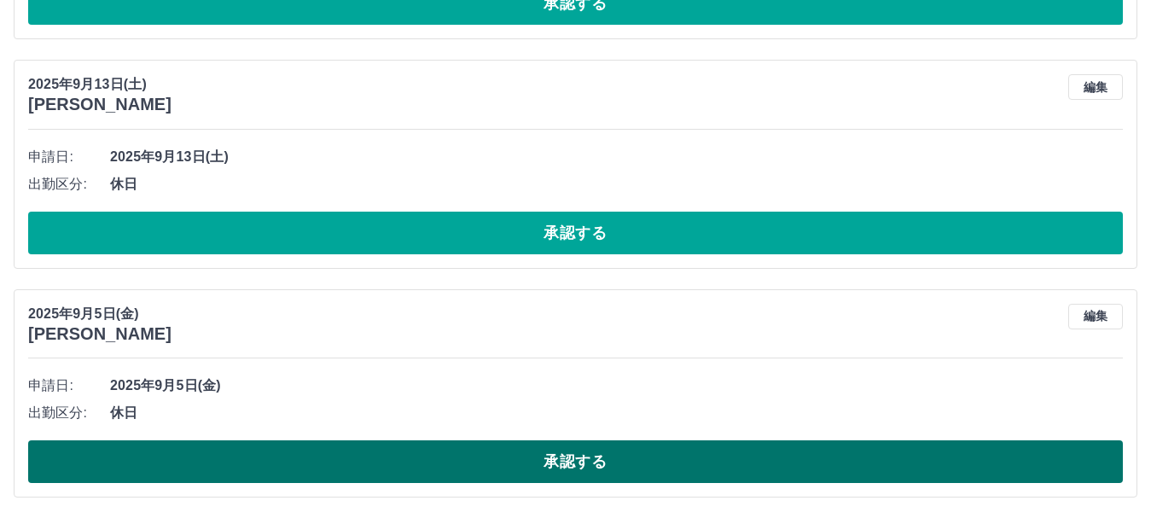
click at [643, 466] on button "承認する" at bounding box center [575, 461] width 1095 height 43
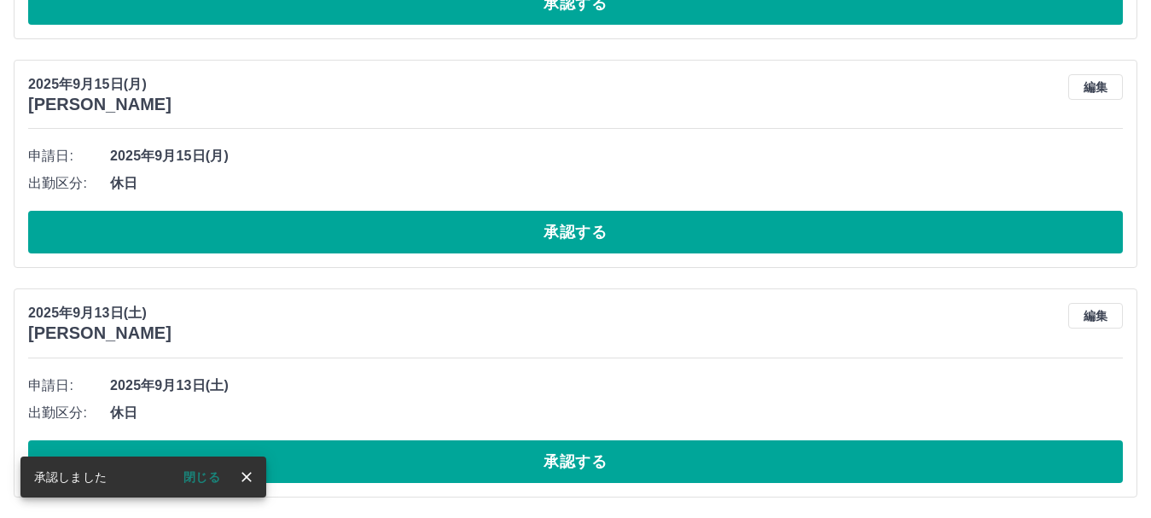
scroll to position [10014, 0]
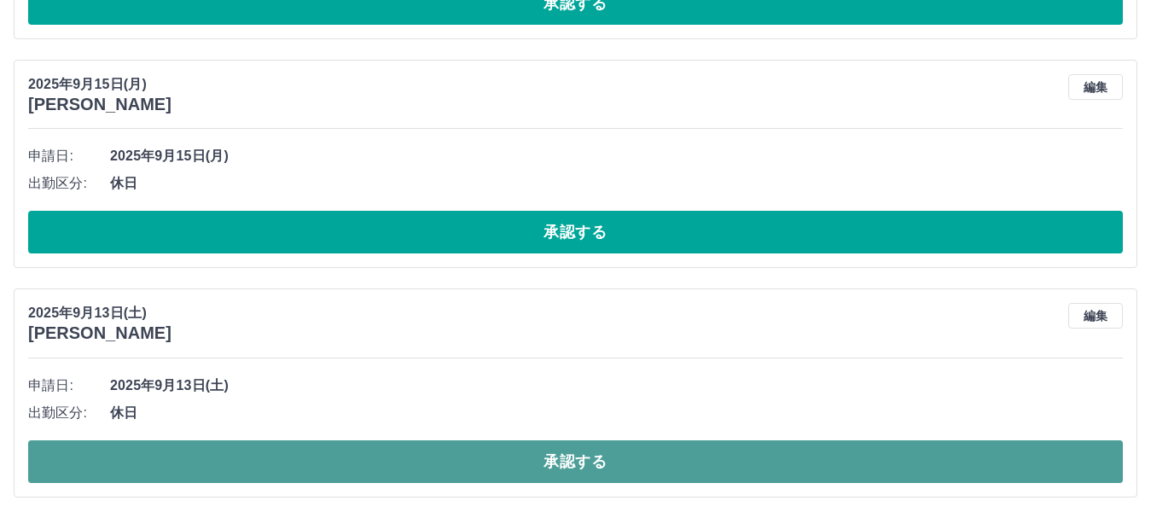
click at [625, 457] on button "承認する" at bounding box center [575, 461] width 1095 height 43
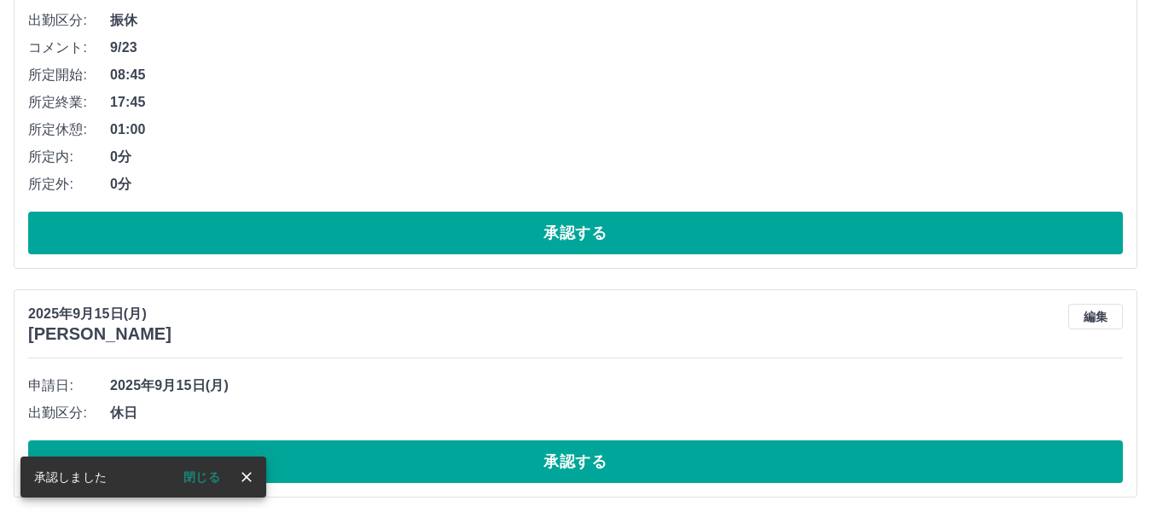
scroll to position [9784, 0]
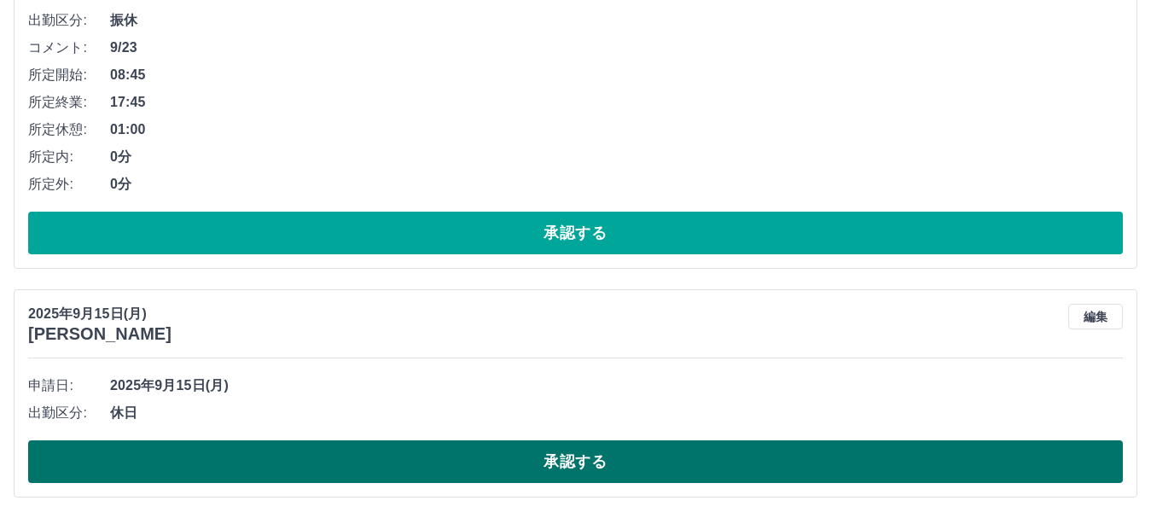
click at [620, 460] on button "承認する" at bounding box center [575, 461] width 1095 height 43
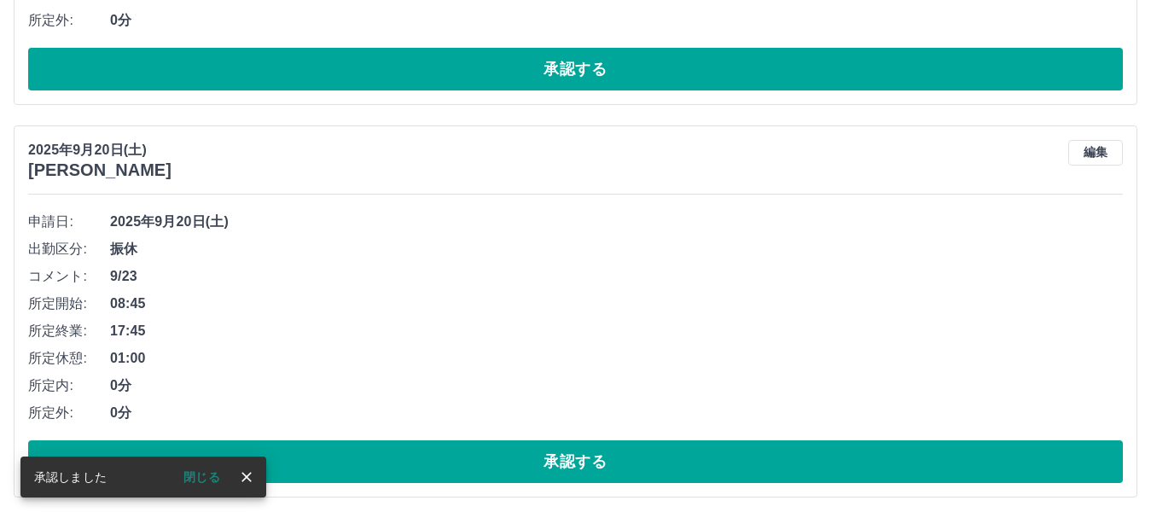
scroll to position [9556, 0]
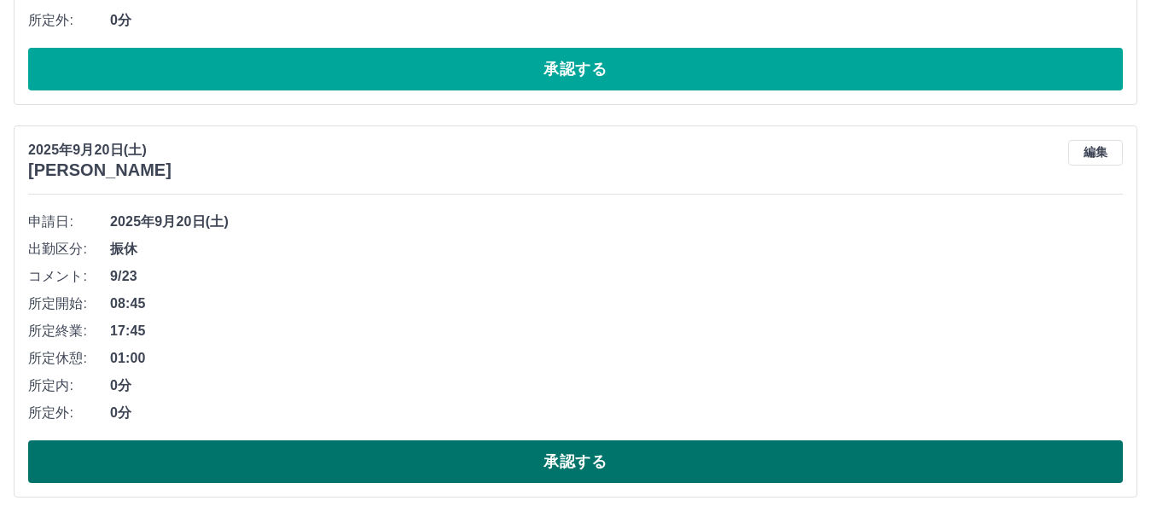
click at [620, 461] on button "承認する" at bounding box center [575, 461] width 1095 height 43
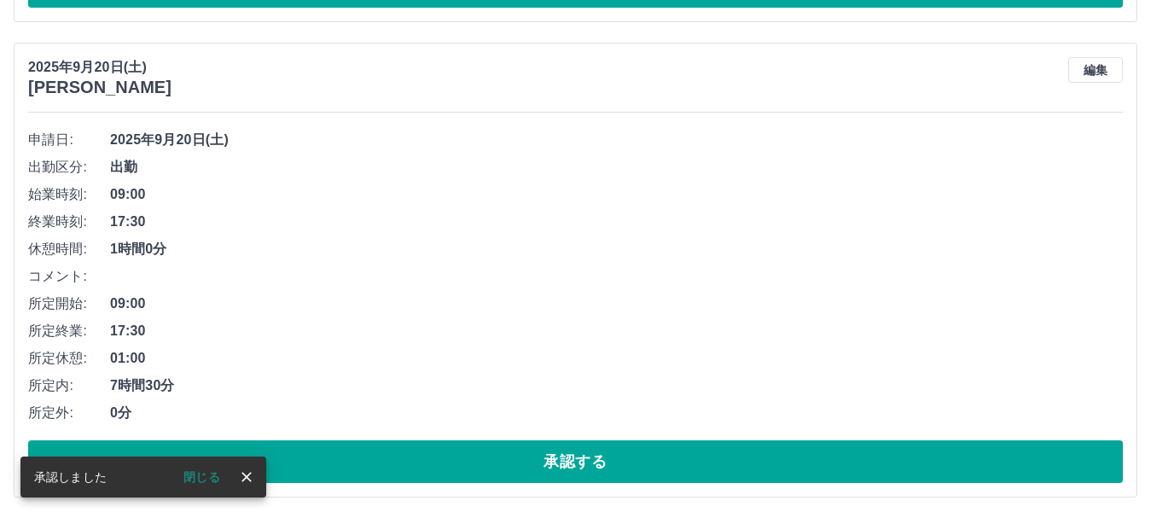
scroll to position [9163, 0]
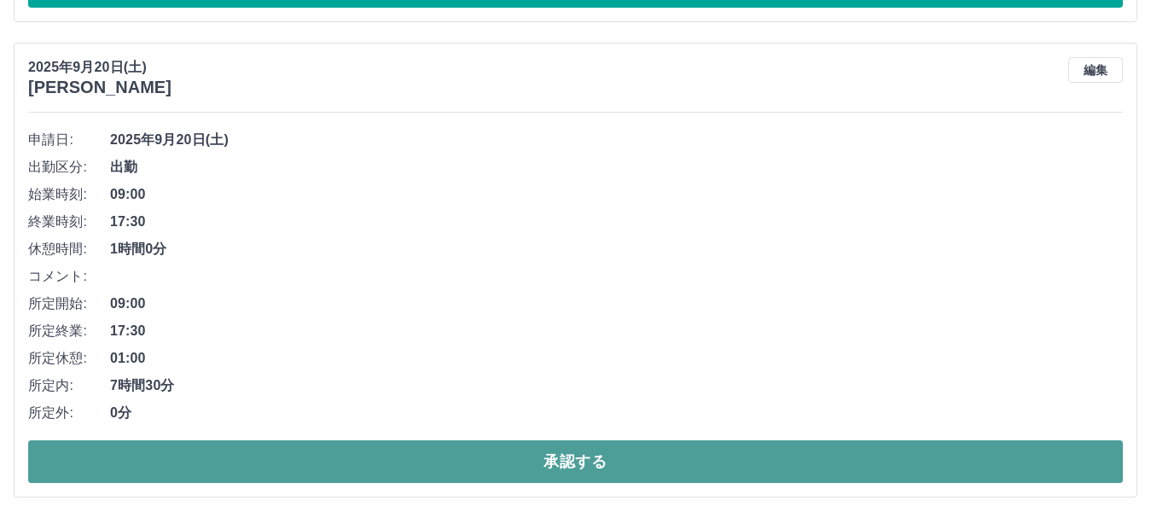
click at [609, 458] on button "承認する" at bounding box center [575, 461] width 1095 height 43
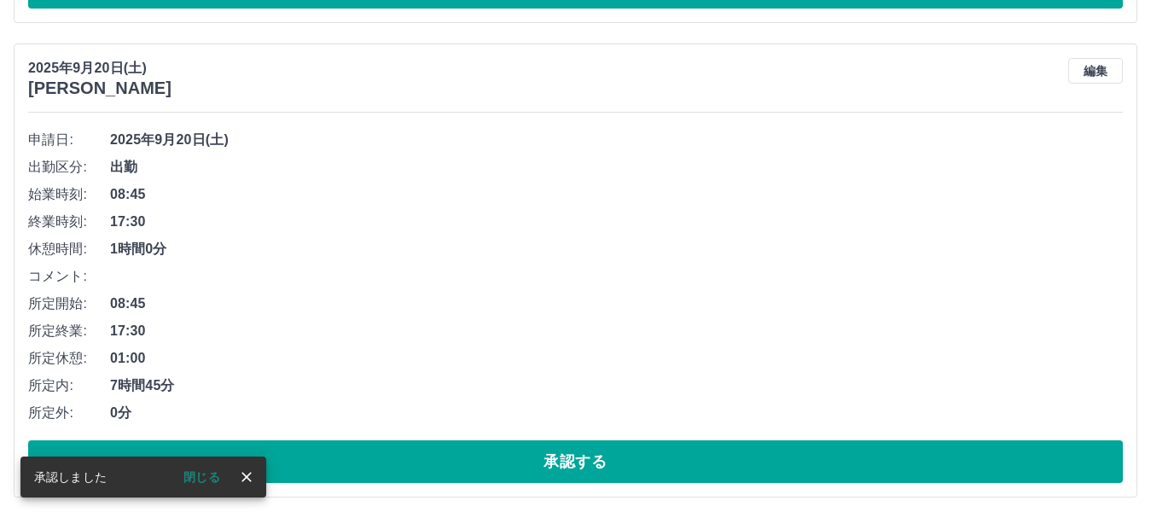
scroll to position [8688, 0]
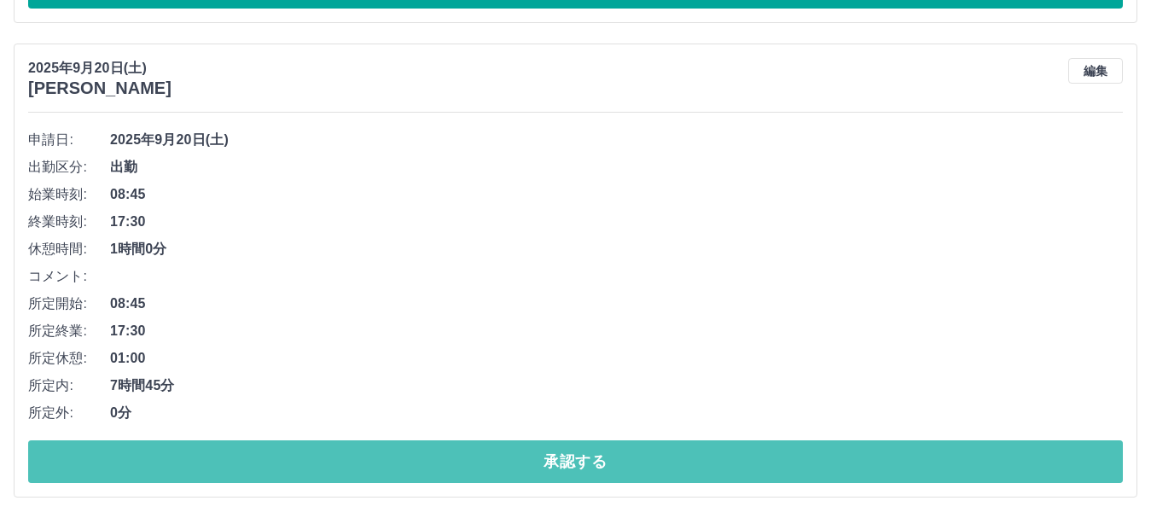
click at [609, 458] on button "承認する" at bounding box center [575, 461] width 1095 height 43
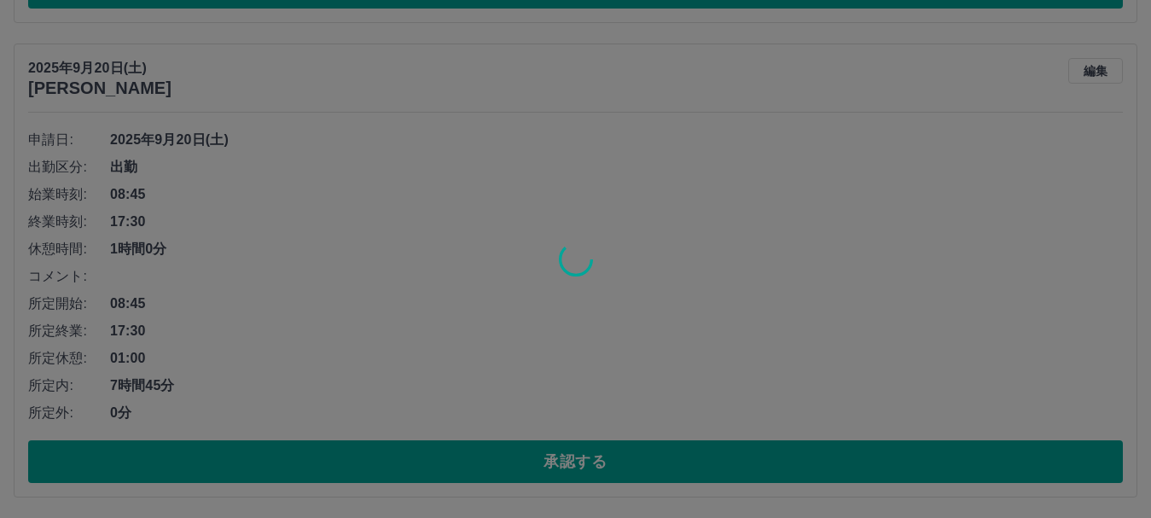
scroll to position [8213, 0]
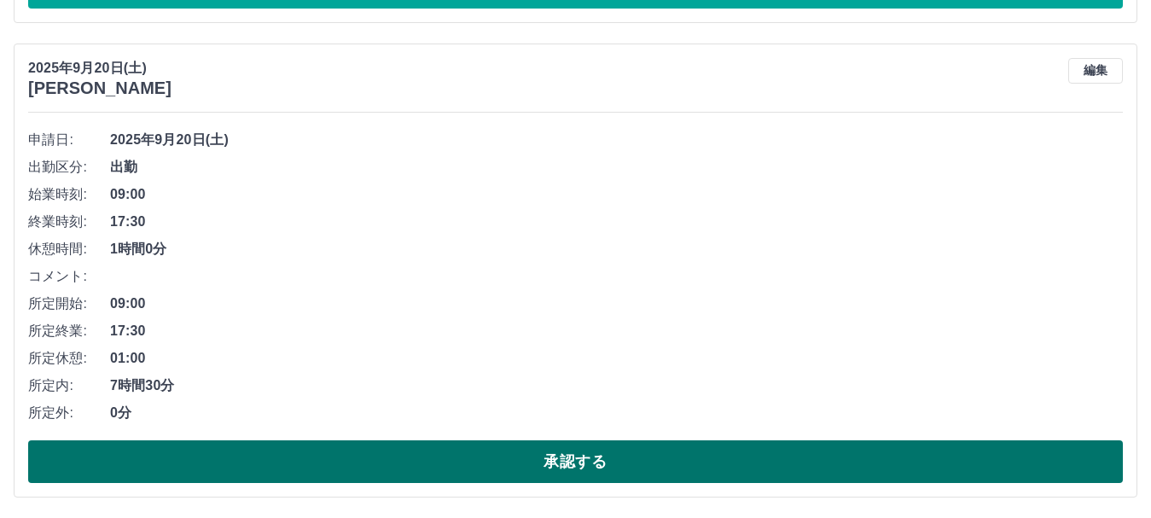
click at [585, 465] on button "承認する" at bounding box center [575, 461] width 1095 height 43
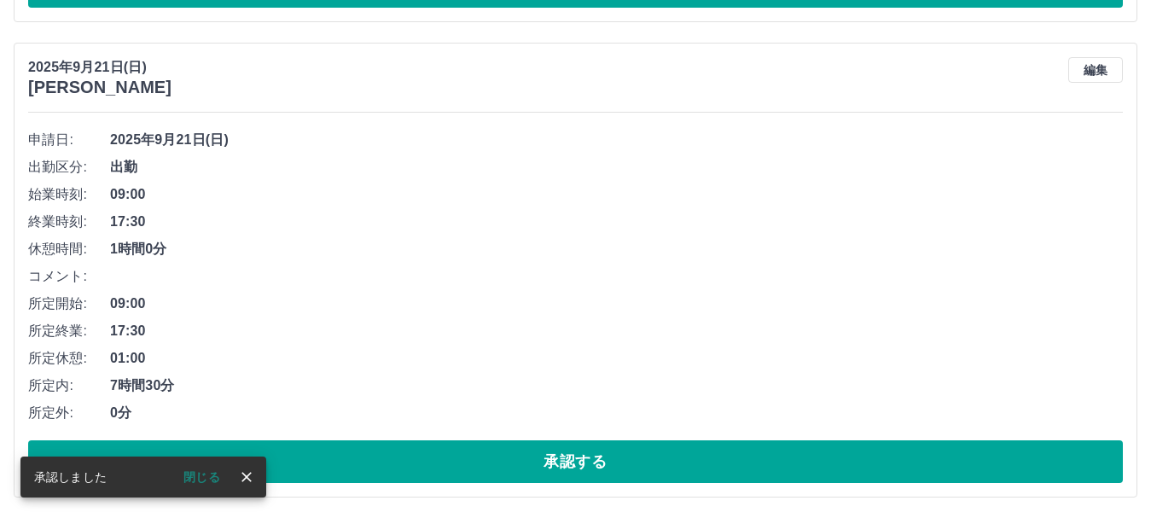
scroll to position [7739, 0]
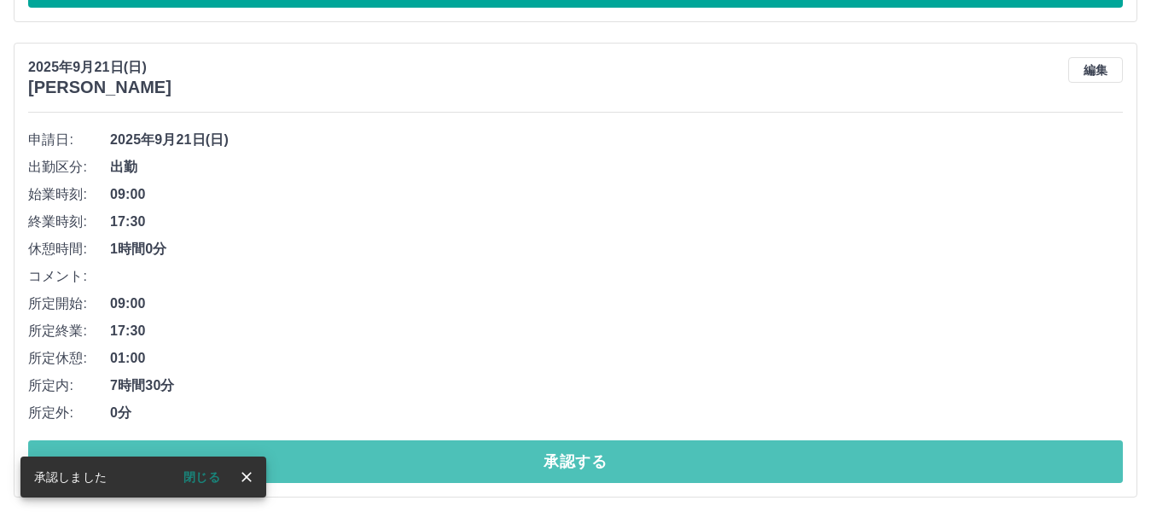
click at [585, 463] on button "承認する" at bounding box center [575, 461] width 1095 height 43
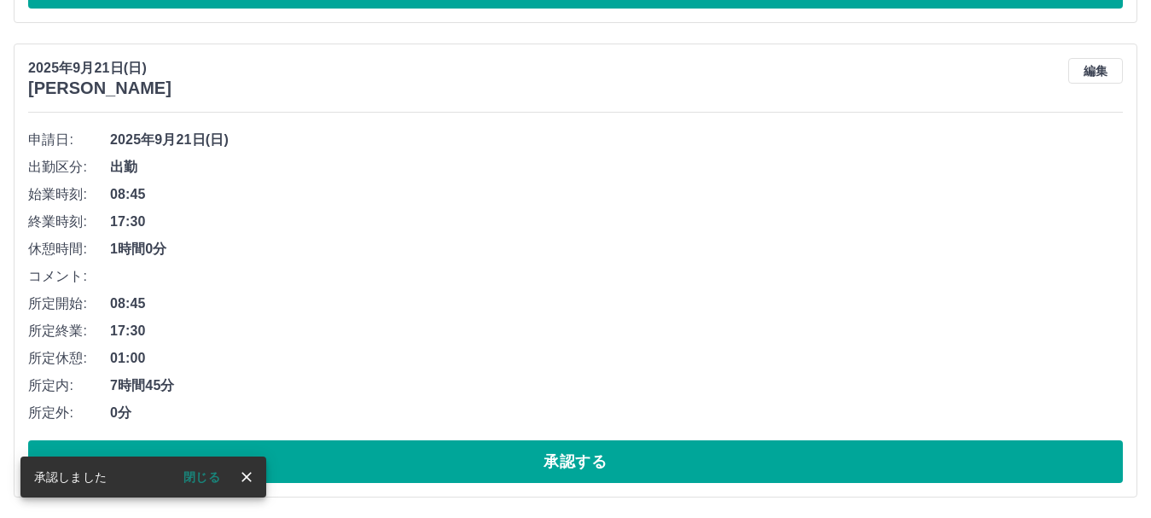
scroll to position [7264, 0]
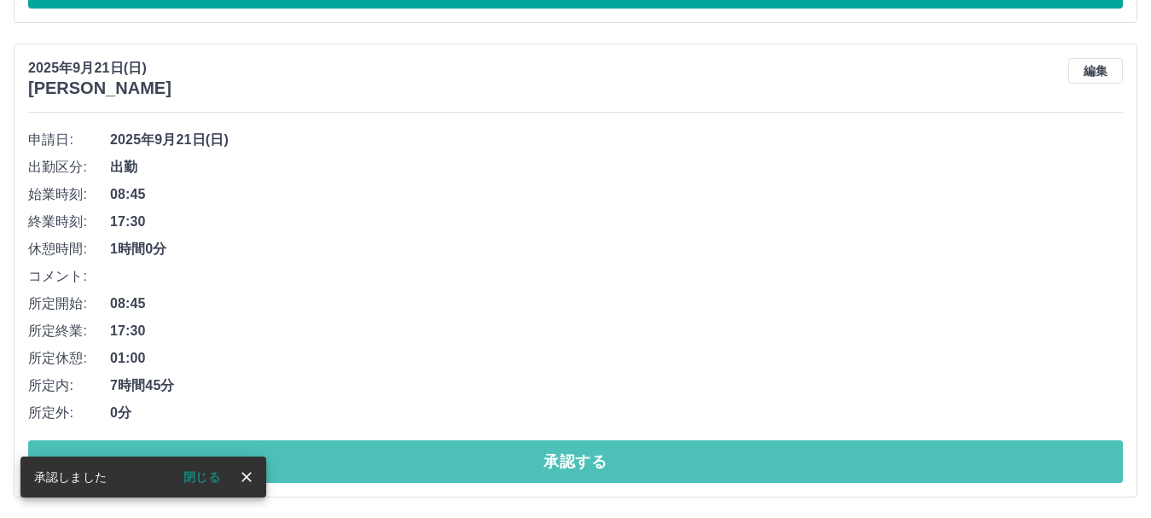
click at [584, 463] on button "承認する" at bounding box center [575, 461] width 1095 height 43
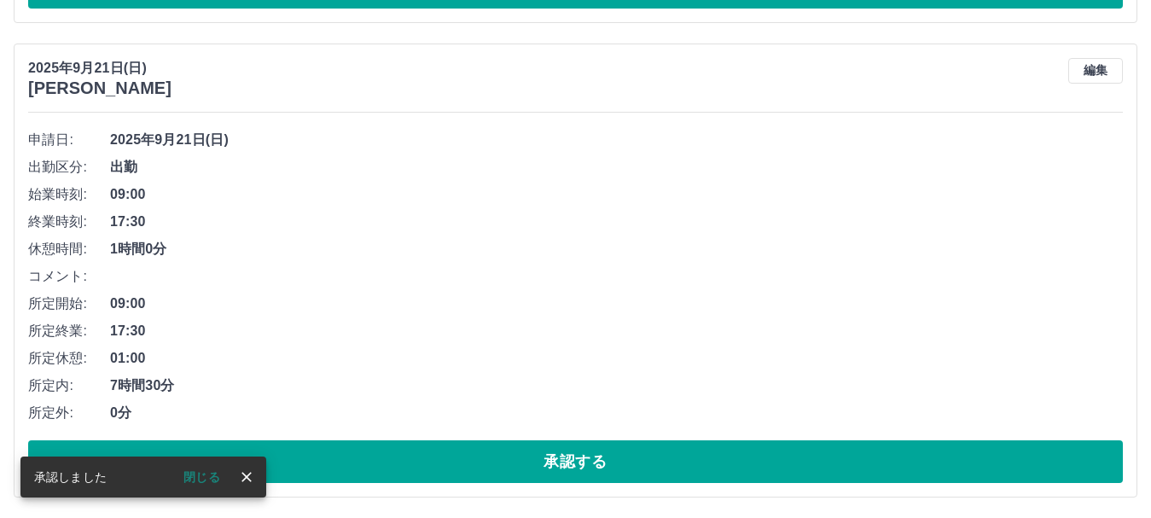
scroll to position [6789, 0]
click at [583, 467] on button "承認する" at bounding box center [575, 461] width 1095 height 43
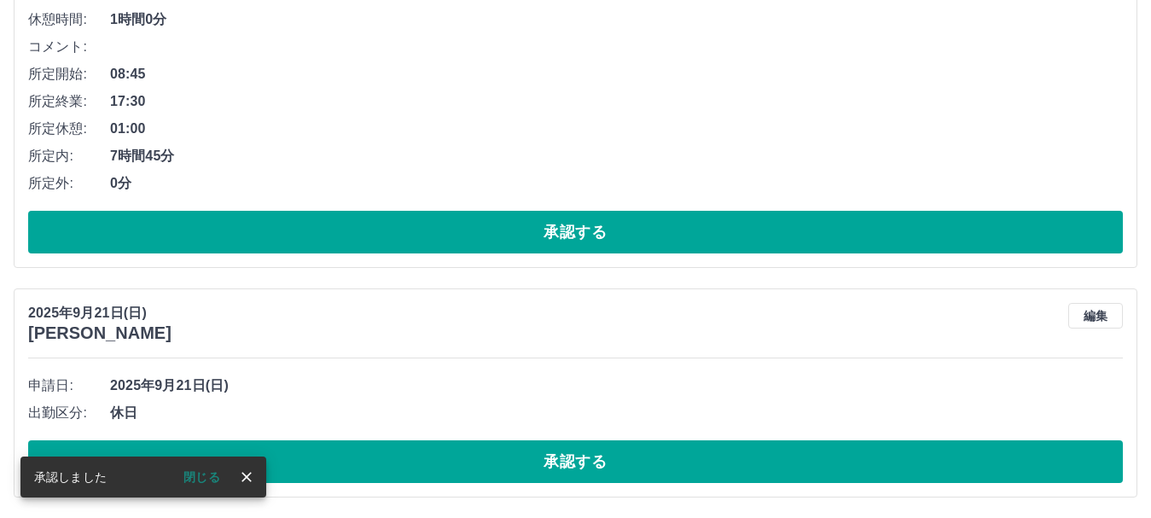
scroll to position [6315, 0]
click at [583, 468] on button "承認する" at bounding box center [575, 461] width 1095 height 43
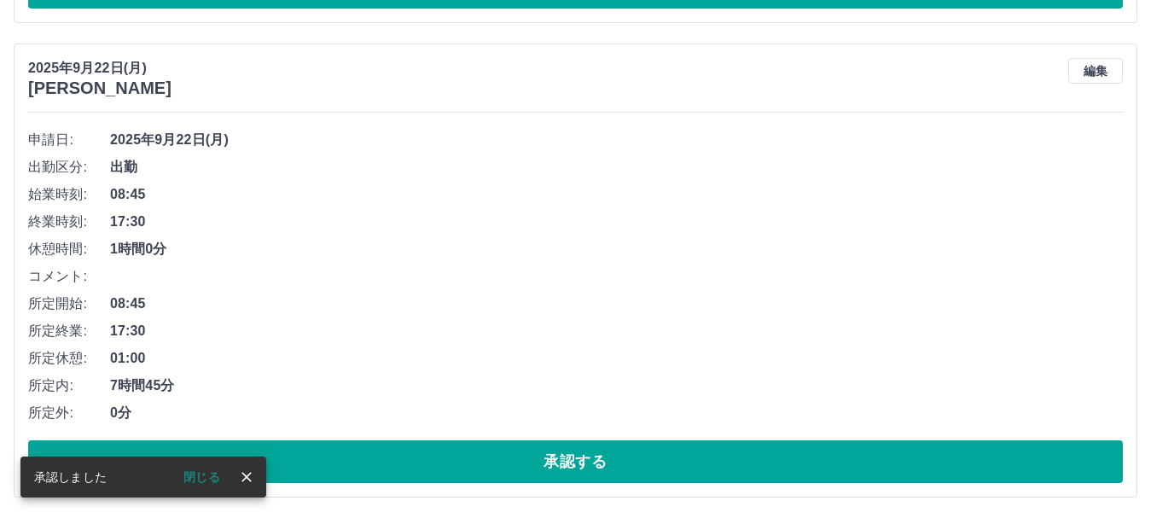
scroll to position [6085, 0]
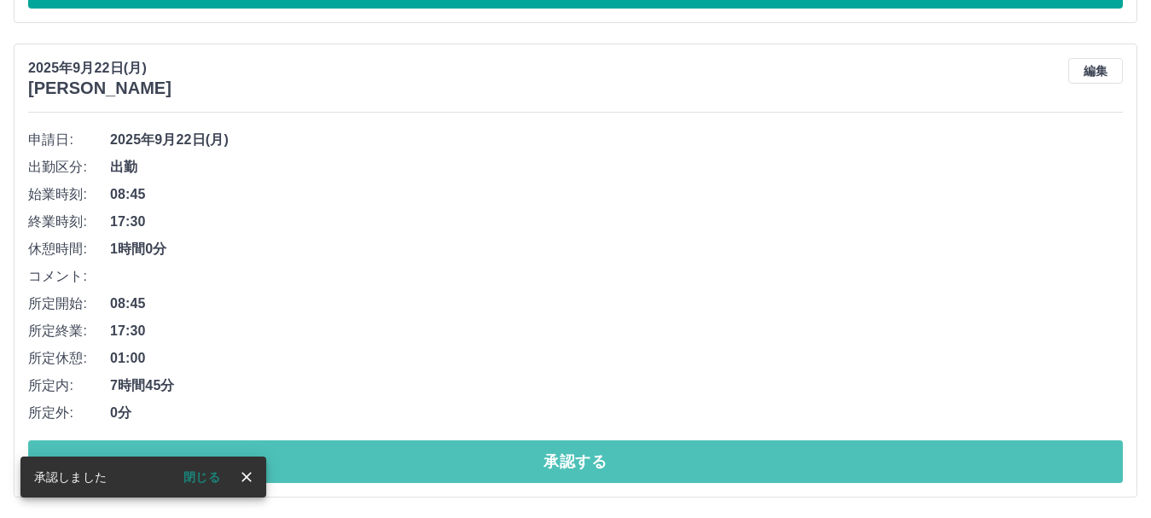
click at [583, 468] on button "承認する" at bounding box center [575, 461] width 1095 height 43
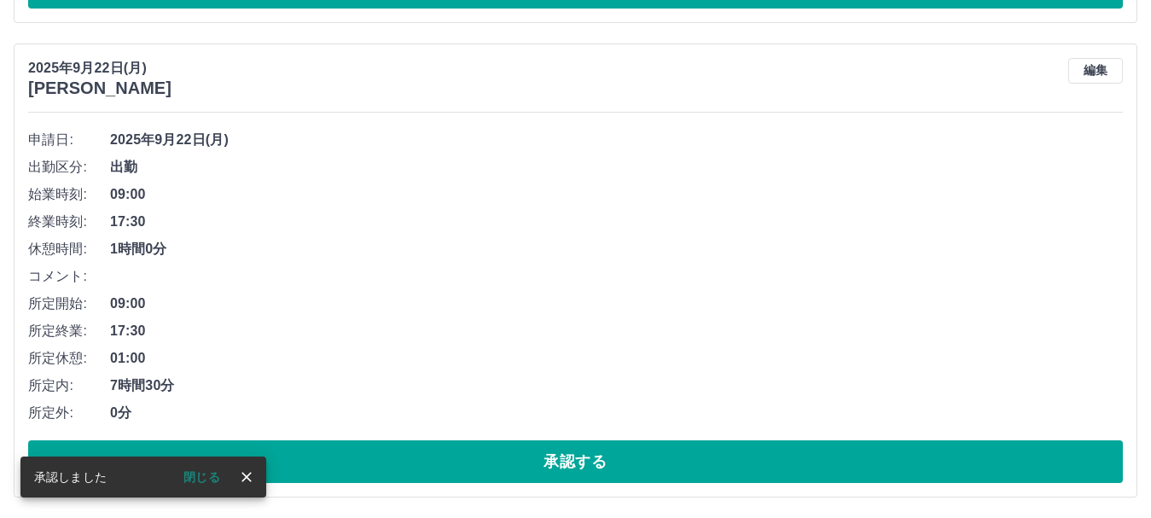
scroll to position [5611, 0]
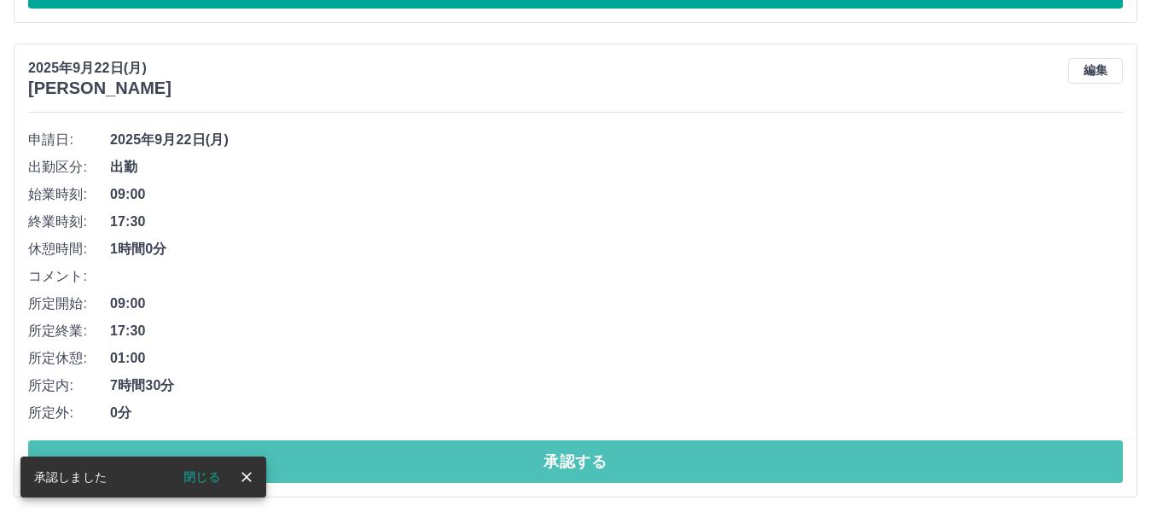
click at [583, 468] on button "承認する" at bounding box center [575, 461] width 1095 height 43
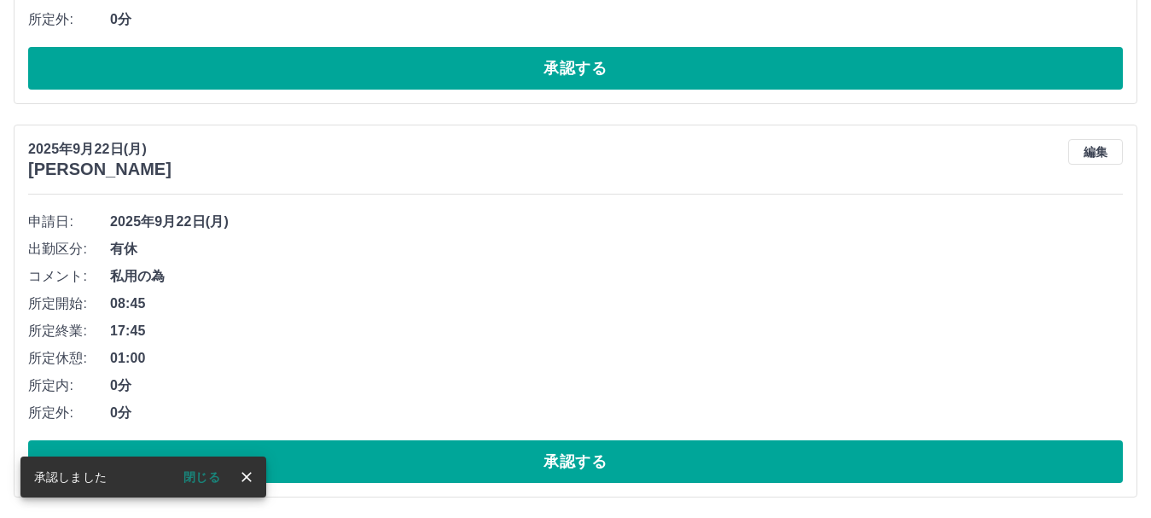
scroll to position [5136, 0]
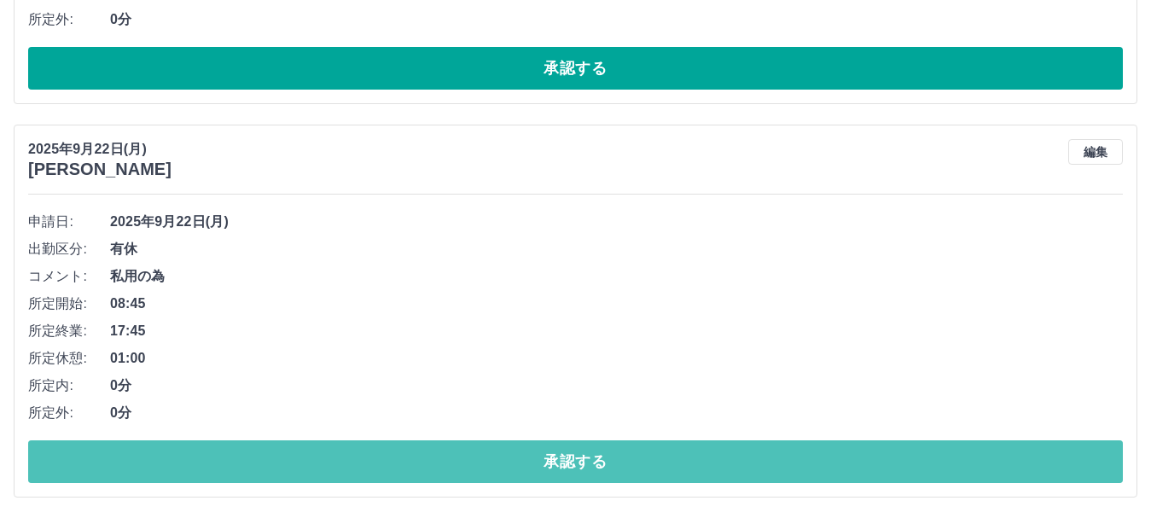
click at [583, 468] on button "承認する" at bounding box center [575, 461] width 1095 height 43
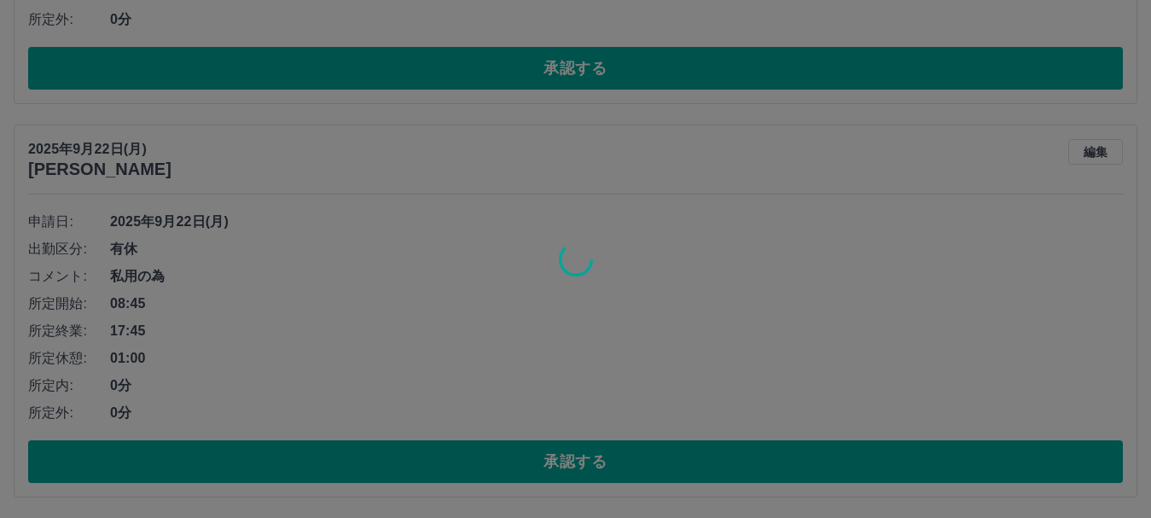
scroll to position [4743, 0]
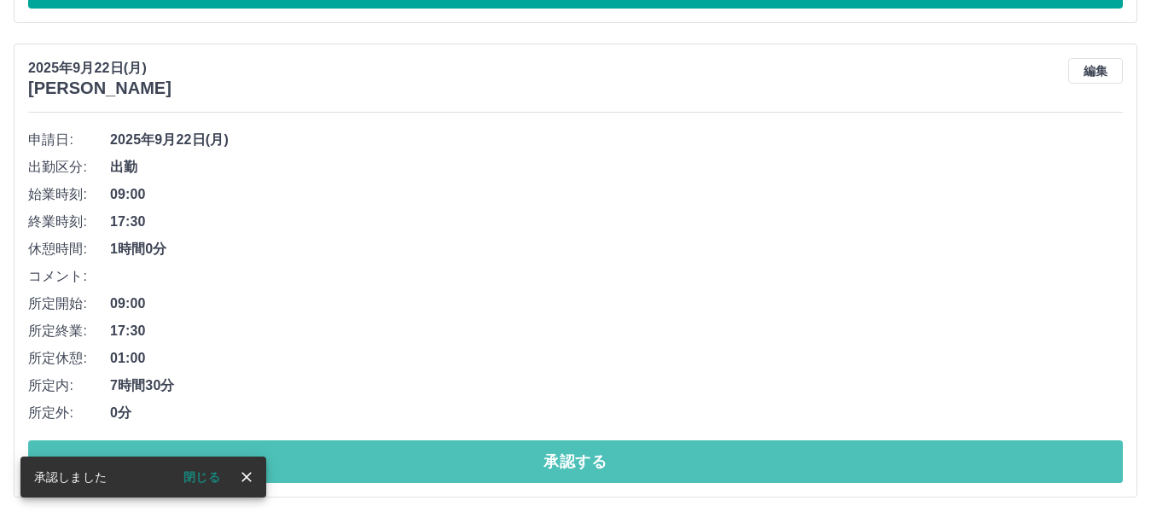
click at [583, 468] on button "承認する" at bounding box center [575, 461] width 1095 height 43
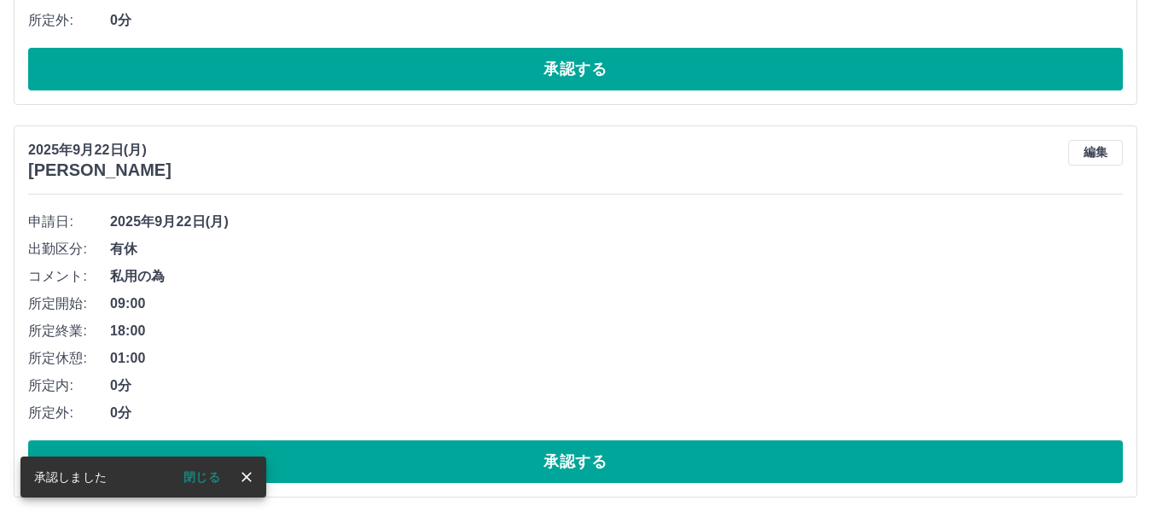
scroll to position [4268, 0]
click at [583, 468] on button "承認する" at bounding box center [575, 461] width 1095 height 43
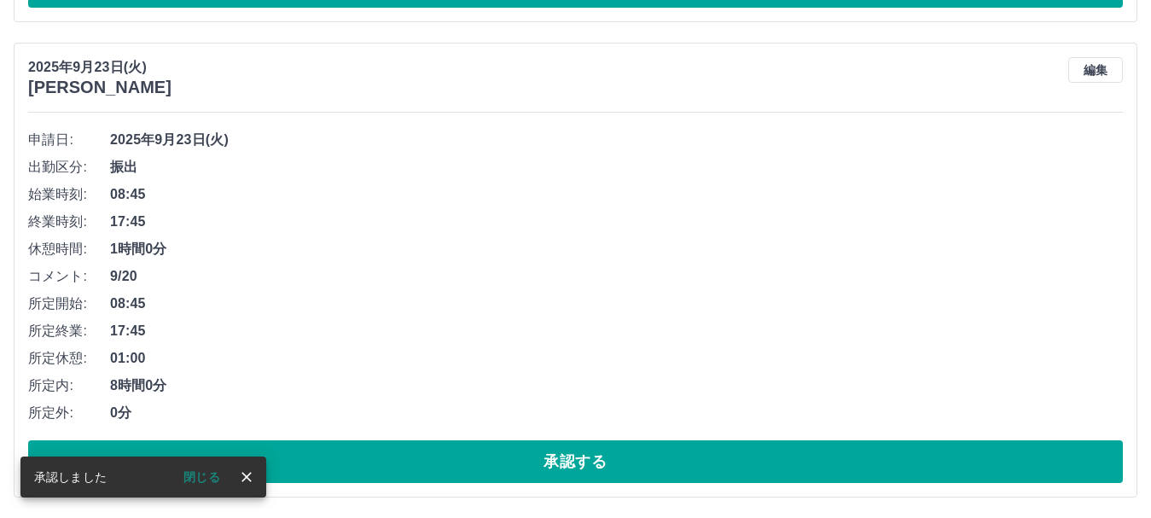
scroll to position [3876, 0]
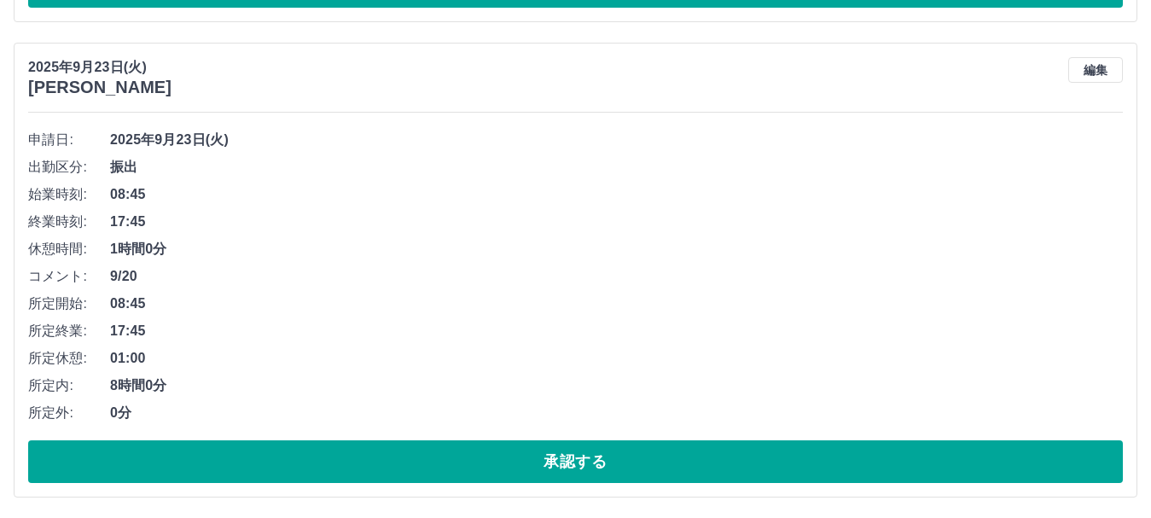
click at [583, 468] on button "承認する" at bounding box center [575, 461] width 1095 height 43
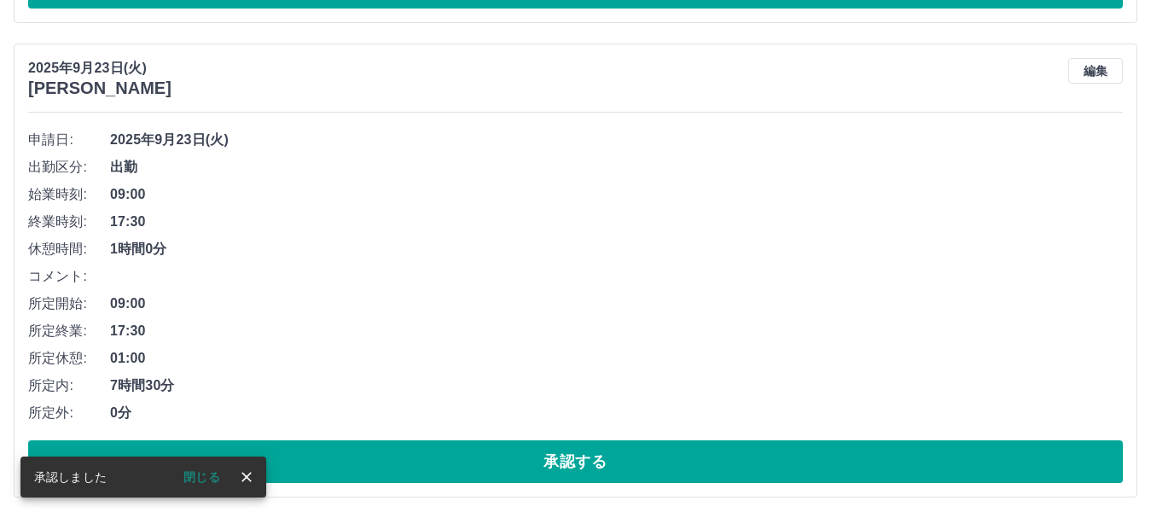
scroll to position [3401, 0]
click at [583, 468] on button "承認する" at bounding box center [575, 461] width 1095 height 43
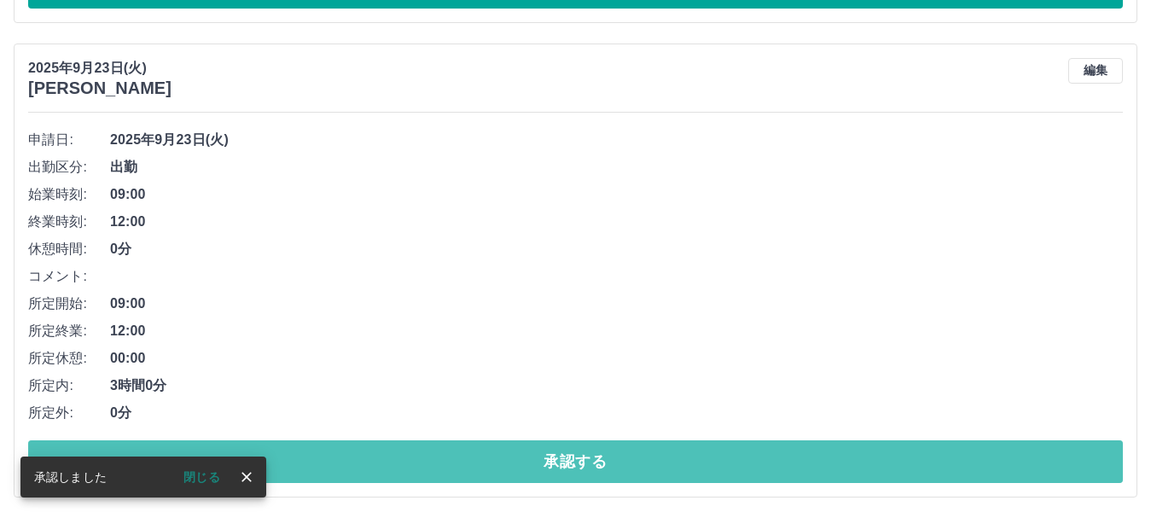
click at [583, 468] on button "承認する" at bounding box center [575, 461] width 1095 height 43
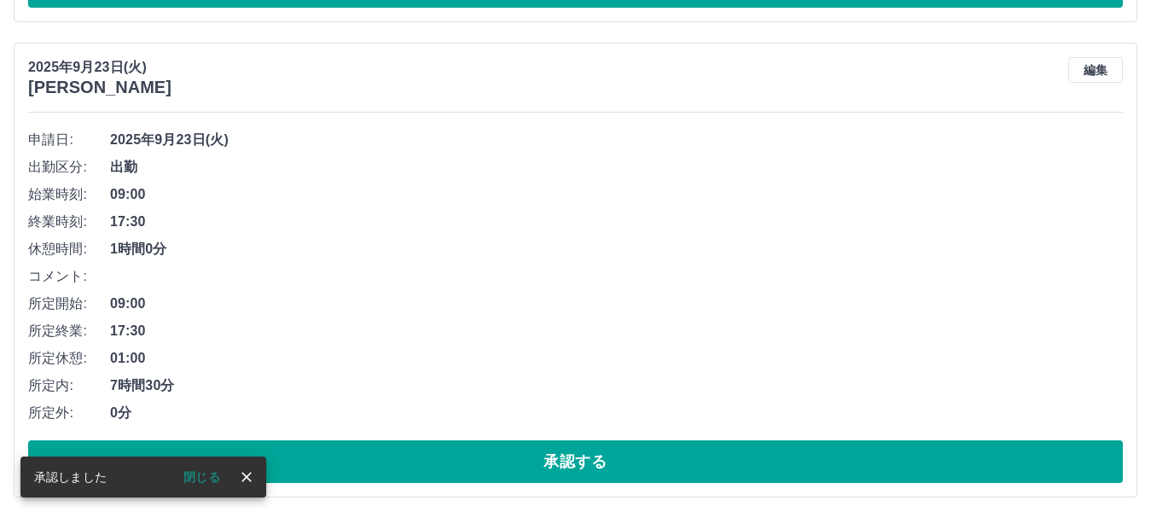
scroll to position [2452, 0]
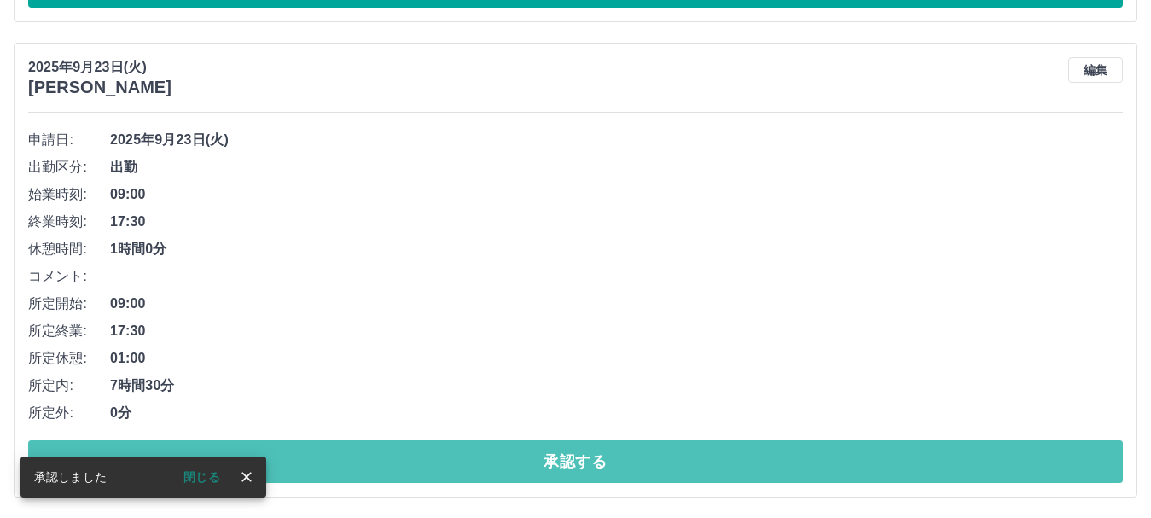
click at [583, 468] on button "承認する" at bounding box center [575, 461] width 1095 height 43
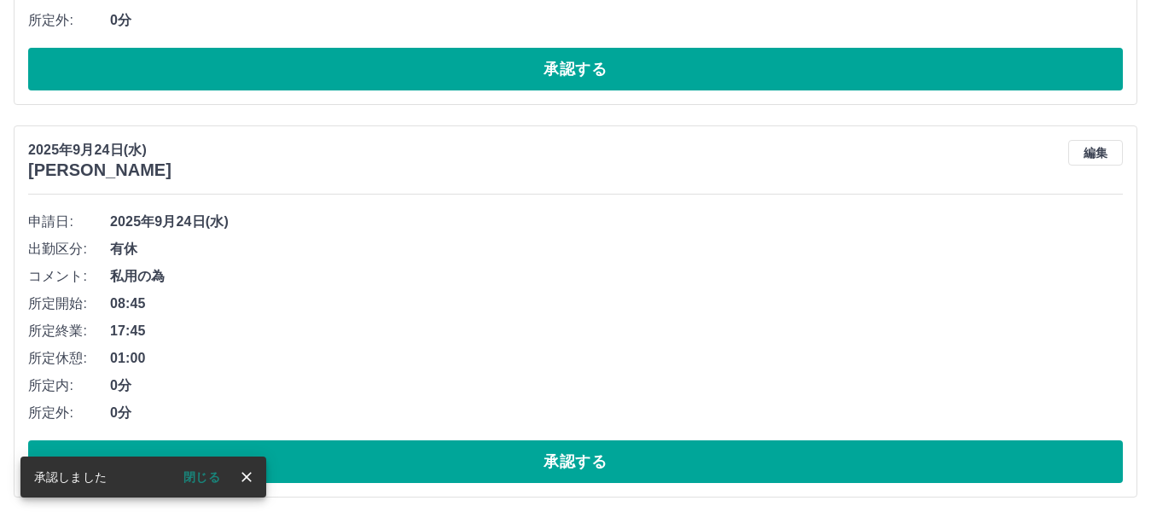
scroll to position [1976, 0]
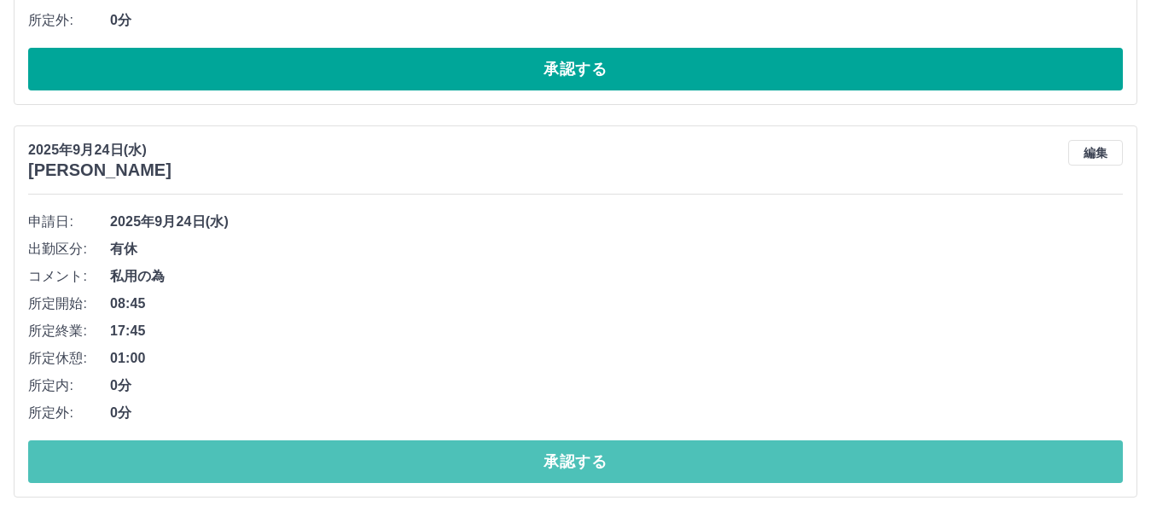
click at [583, 468] on button "承認する" at bounding box center [575, 461] width 1095 height 43
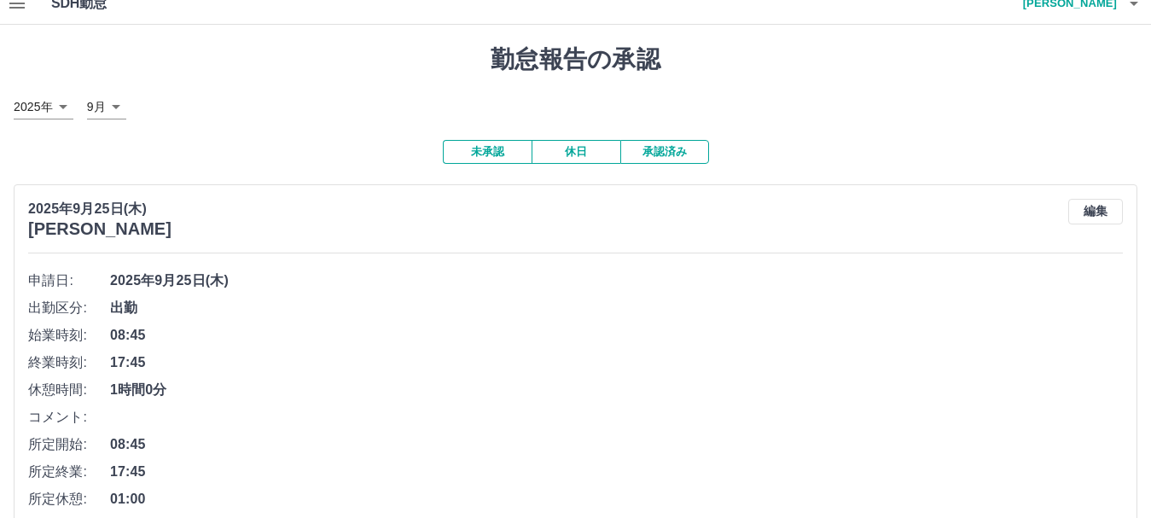
scroll to position [0, 0]
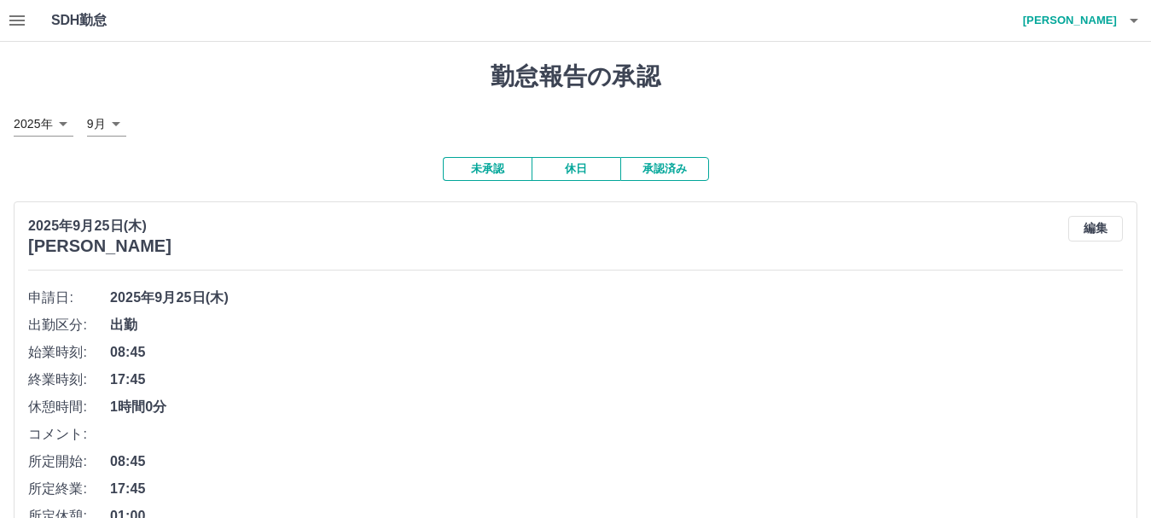
click at [654, 174] on button "承認済み" at bounding box center [664, 169] width 89 height 24
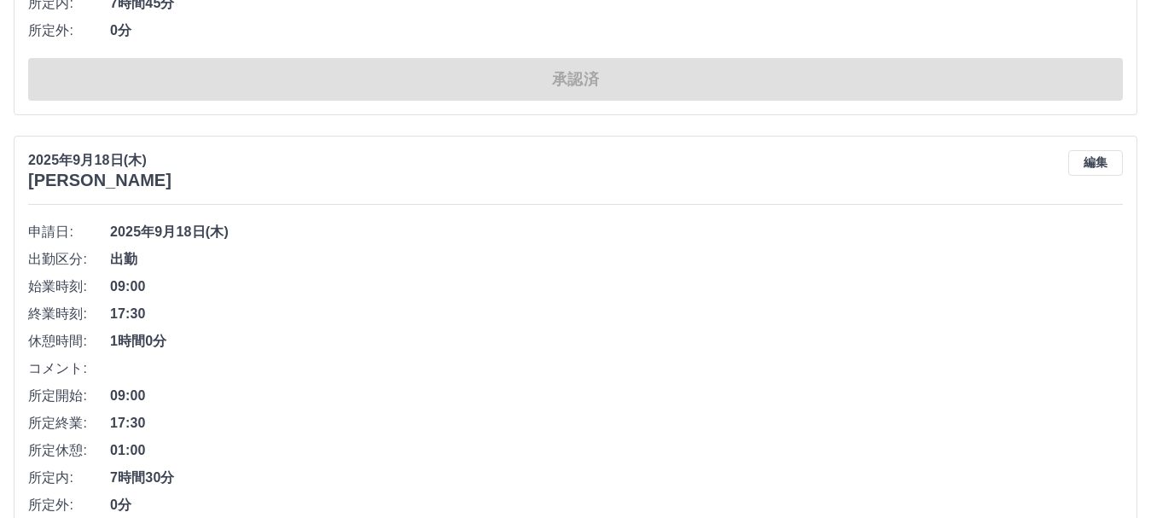
scroll to position [10961, 0]
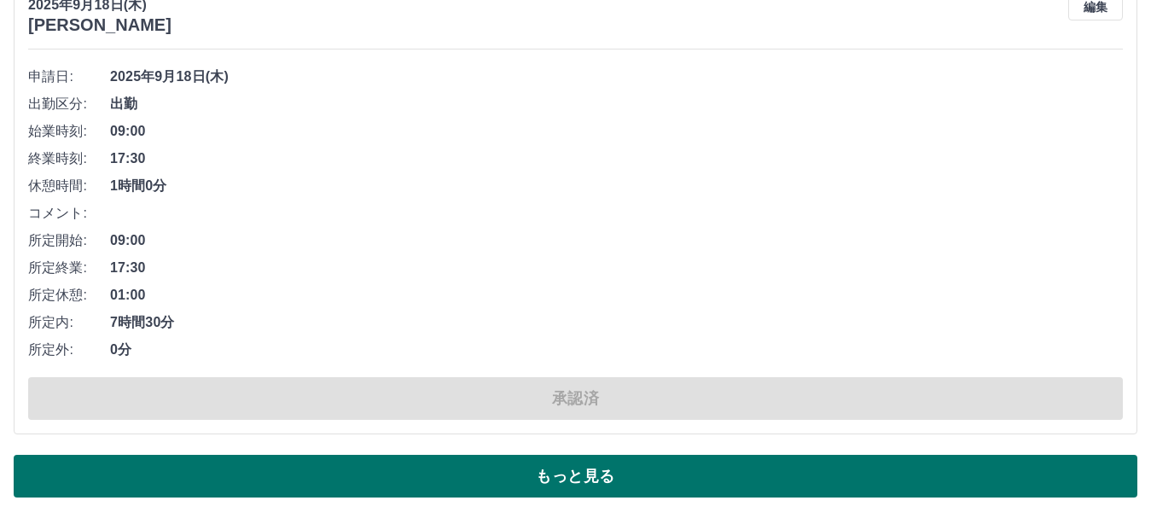
click at [666, 473] on button "もっと見る" at bounding box center [576, 476] width 1124 height 43
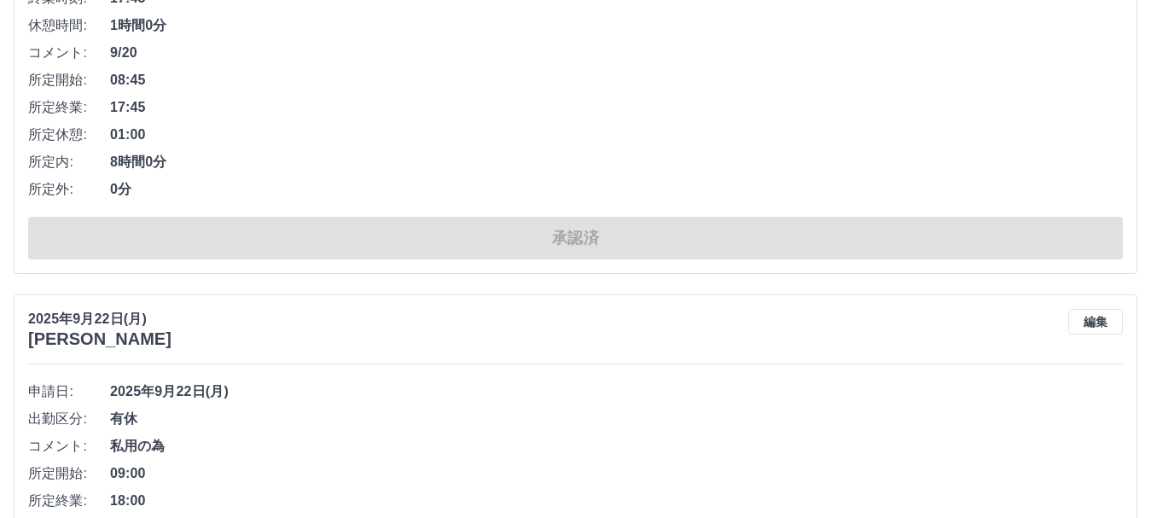
scroll to position [0, 0]
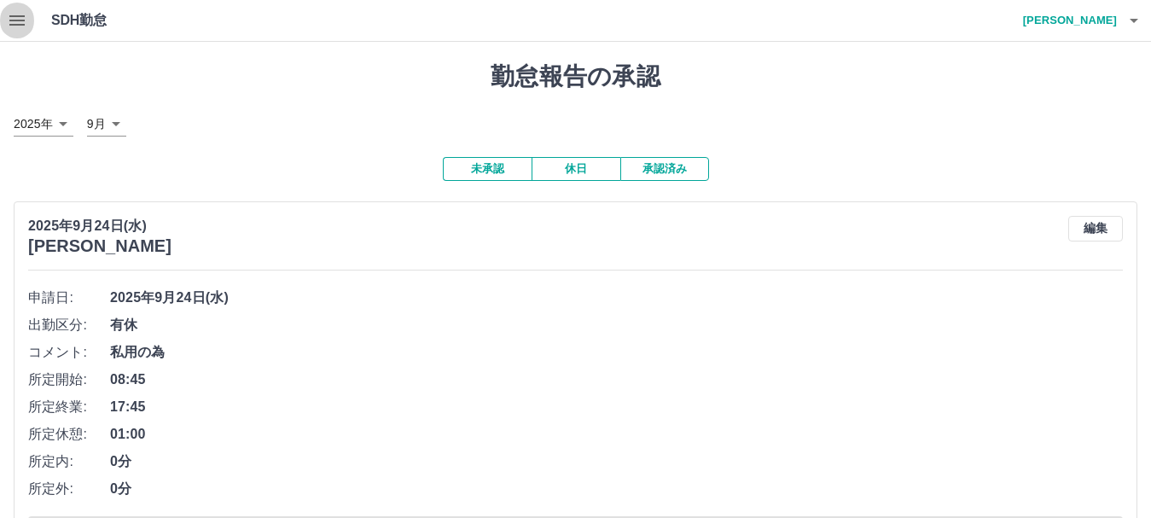
click at [16, 21] on icon "button" at bounding box center [16, 20] width 15 height 10
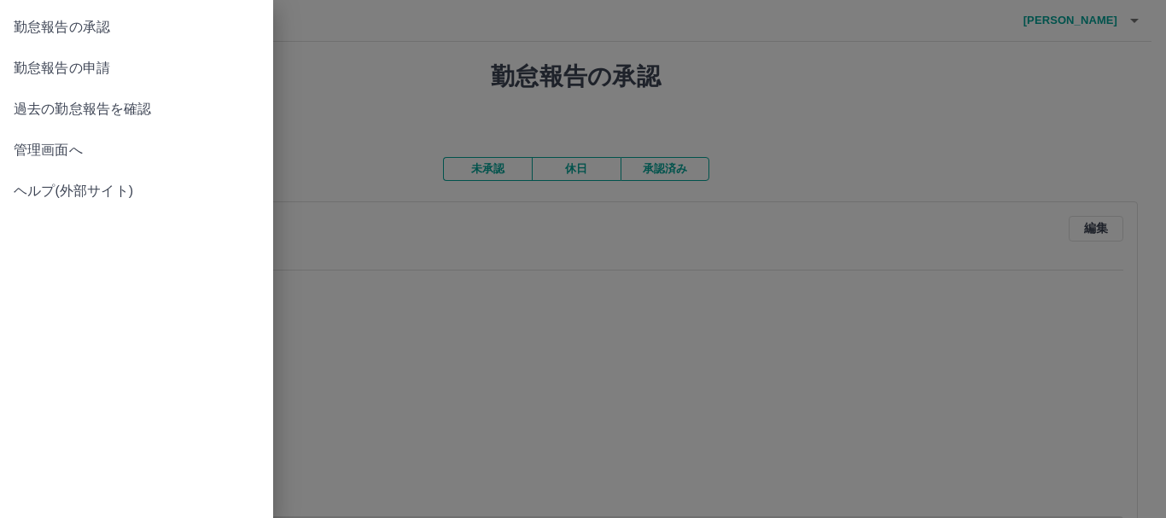
click at [68, 73] on span "勤怠報告の申請" at bounding box center [137, 68] width 246 height 20
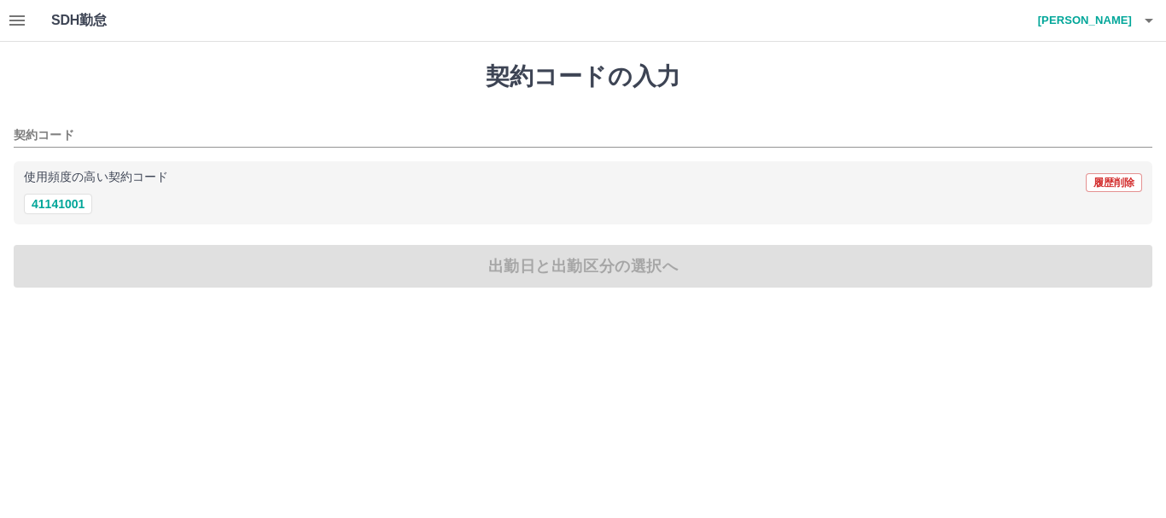
drag, startPoint x: 19, startPoint y: 1, endPoint x: 64, endPoint y: 55, distance: 70.3
click at [69, 59] on div "契約コードの入力 契約コード 使用頻度の高い契約コード 履歴削除 41141001 出勤日と出勤区分の選択へ" at bounding box center [583, 175] width 1166 height 266
click at [23, 21] on icon "button" at bounding box center [16, 20] width 15 height 10
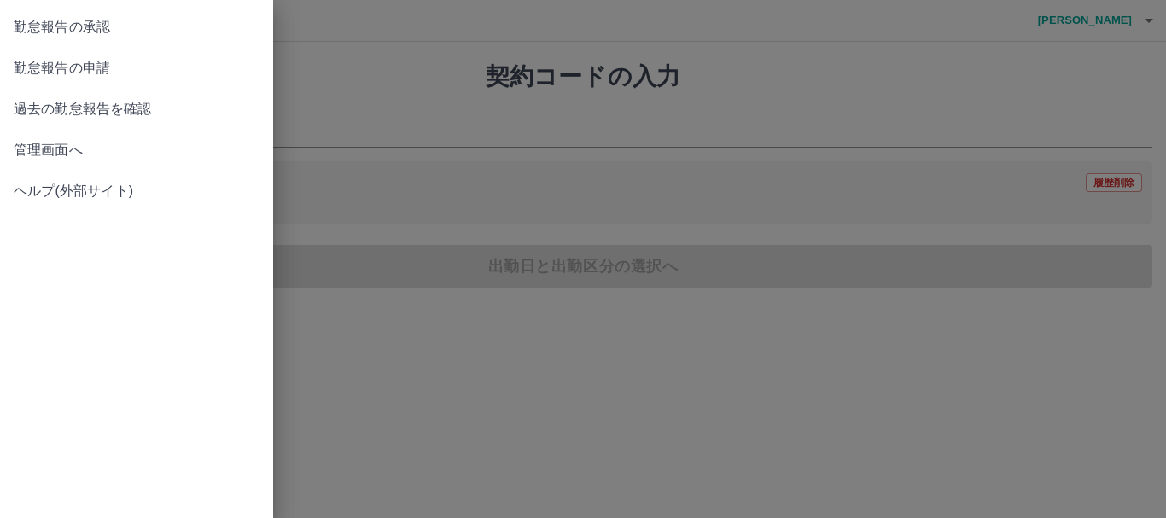
click at [72, 32] on span "勤怠報告の承認" at bounding box center [137, 27] width 246 height 20
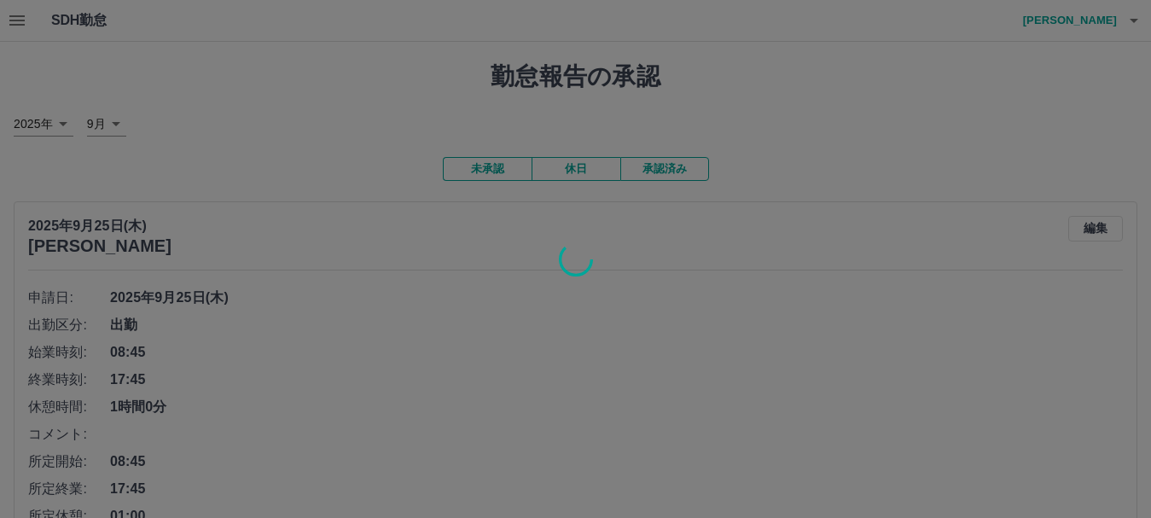
click at [16, 23] on div at bounding box center [575, 259] width 1151 height 518
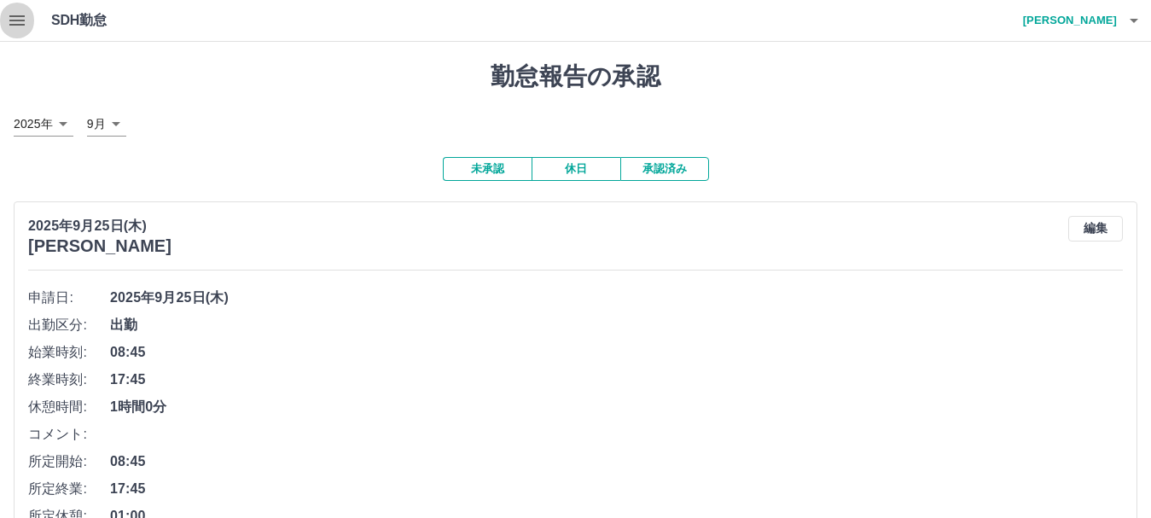
click at [16, 23] on icon "button" at bounding box center [17, 20] width 20 height 20
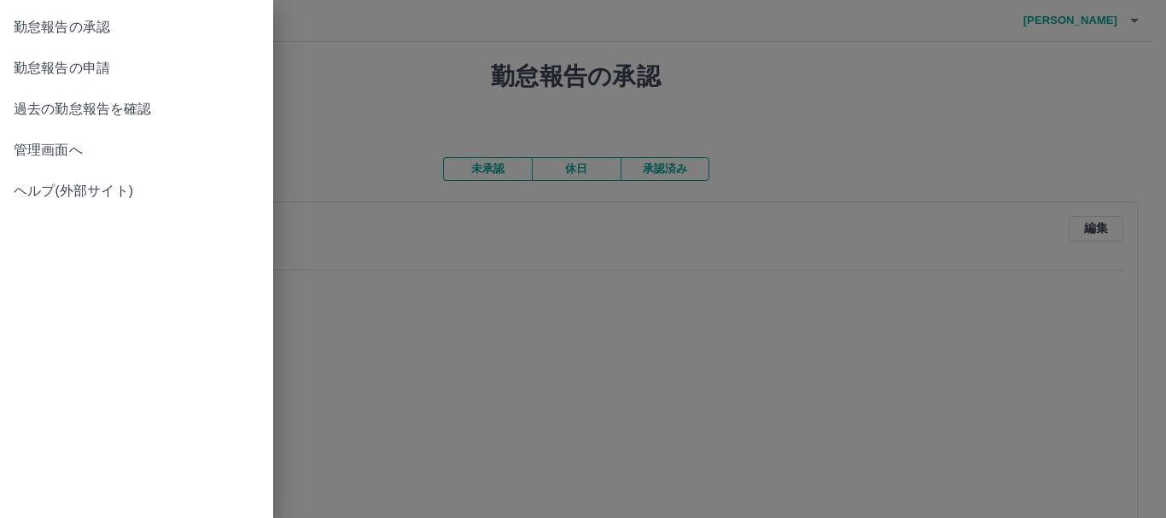
click at [56, 148] on span "管理画面へ" at bounding box center [137, 150] width 246 height 20
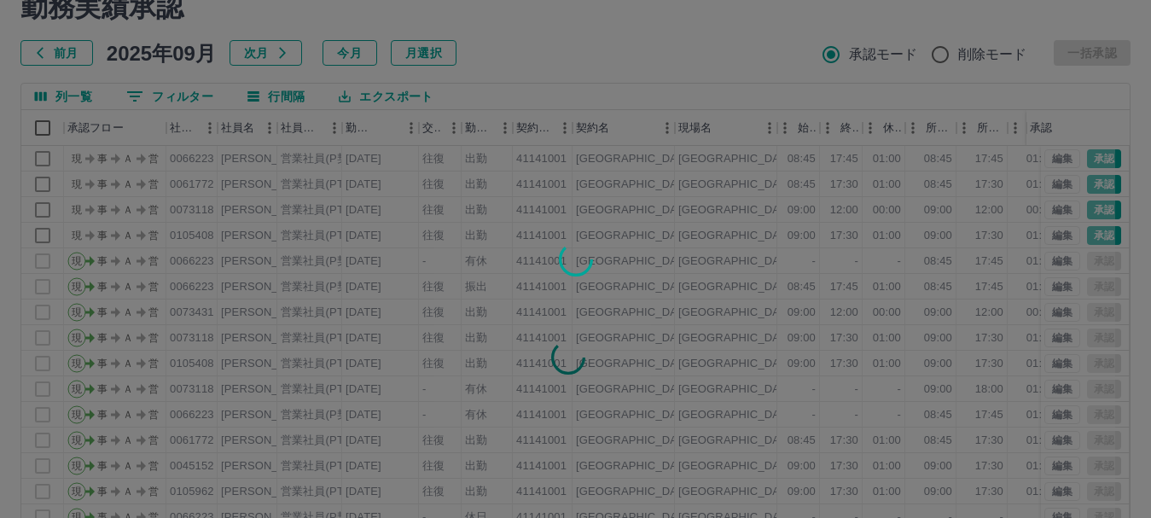
scroll to position [203, 0]
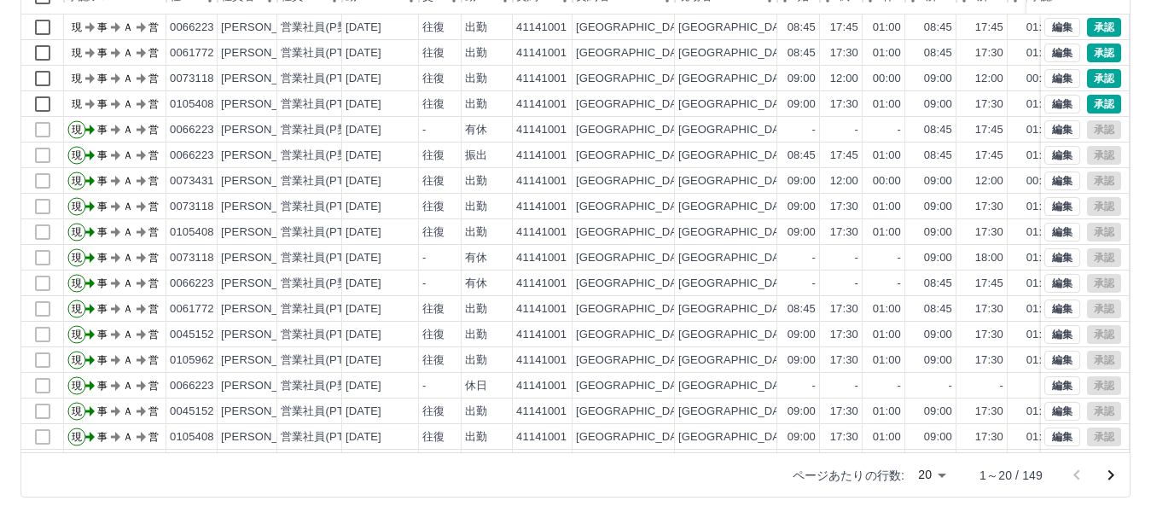
drag, startPoint x: 1122, startPoint y: 341, endPoint x: 1124, endPoint y: 411, distance: 70.0
click at [1126, 404] on div "勤務実績承認 前月 2025年09月 次月 今月 月選択 承認モード 削除モード 一括承認 列一覧 0 フィルター 行間隔 エクスポート 承認フロー 社員番号…" at bounding box center [575, 178] width 1151 height 679
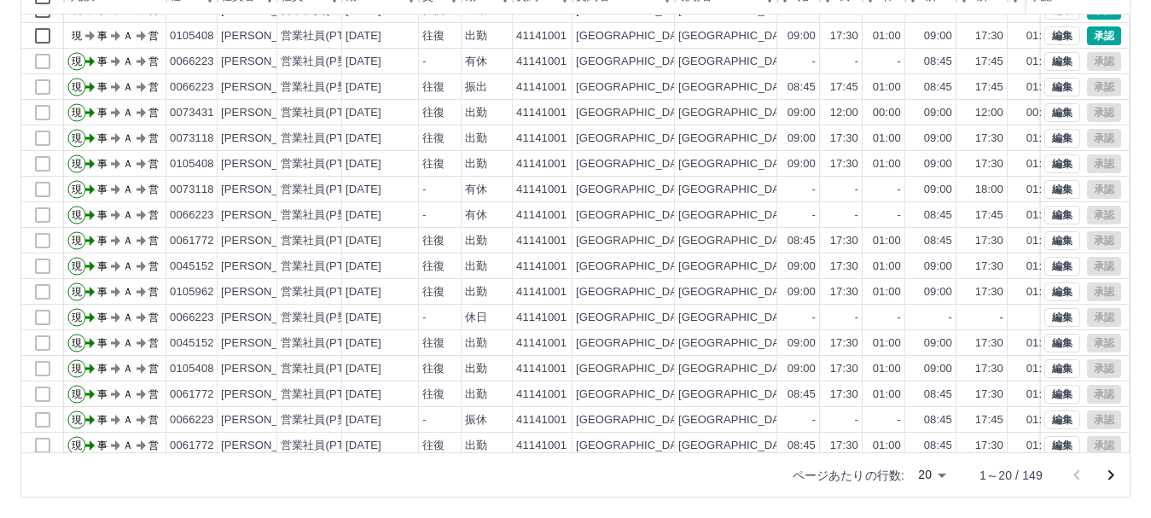
scroll to position [89, 0]
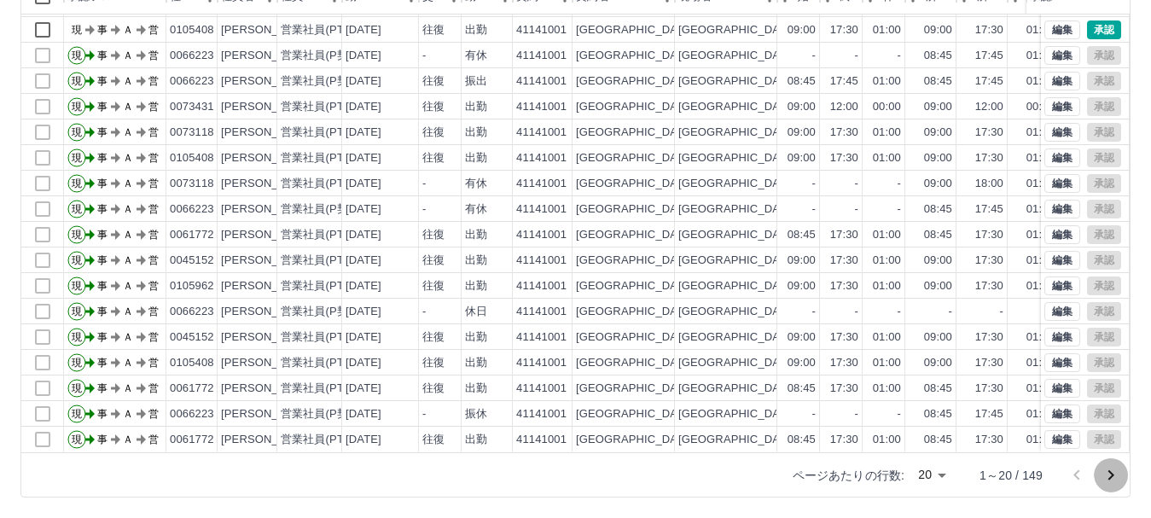
click at [1111, 477] on icon "次のページへ" at bounding box center [1111, 475] width 6 height 10
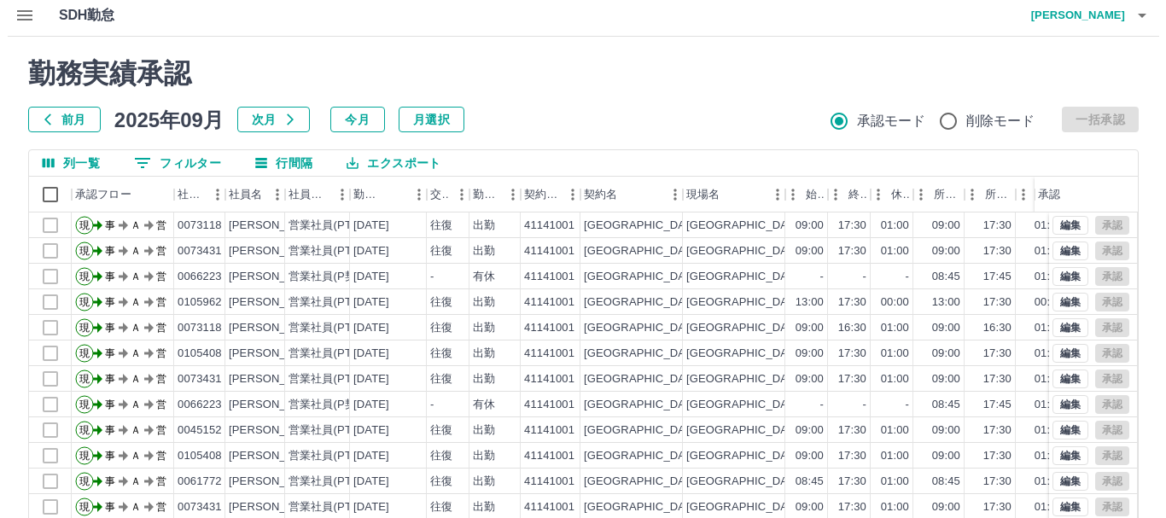
scroll to position [0, 0]
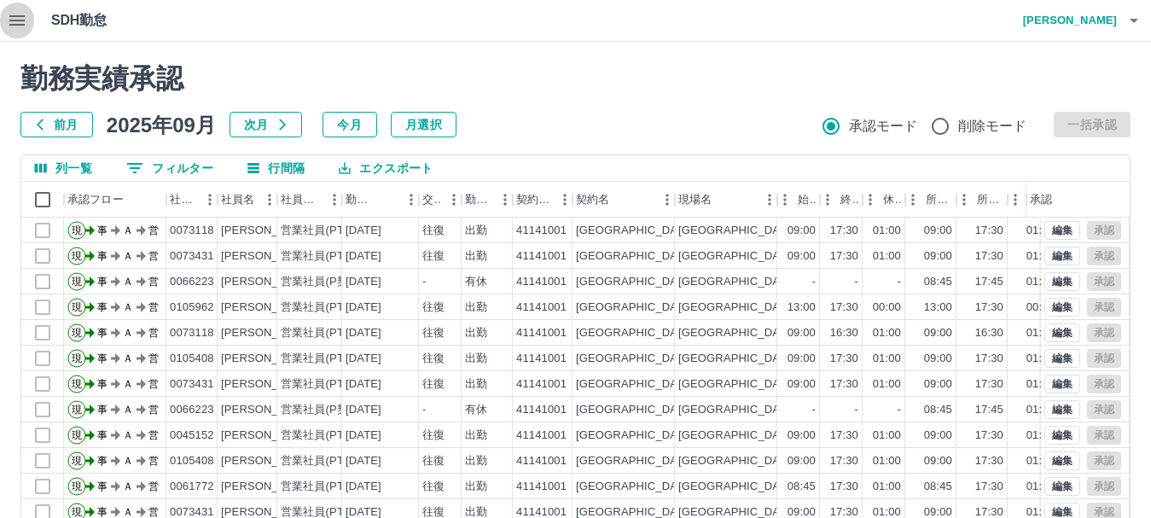
click at [17, 23] on icon "button" at bounding box center [17, 20] width 20 height 20
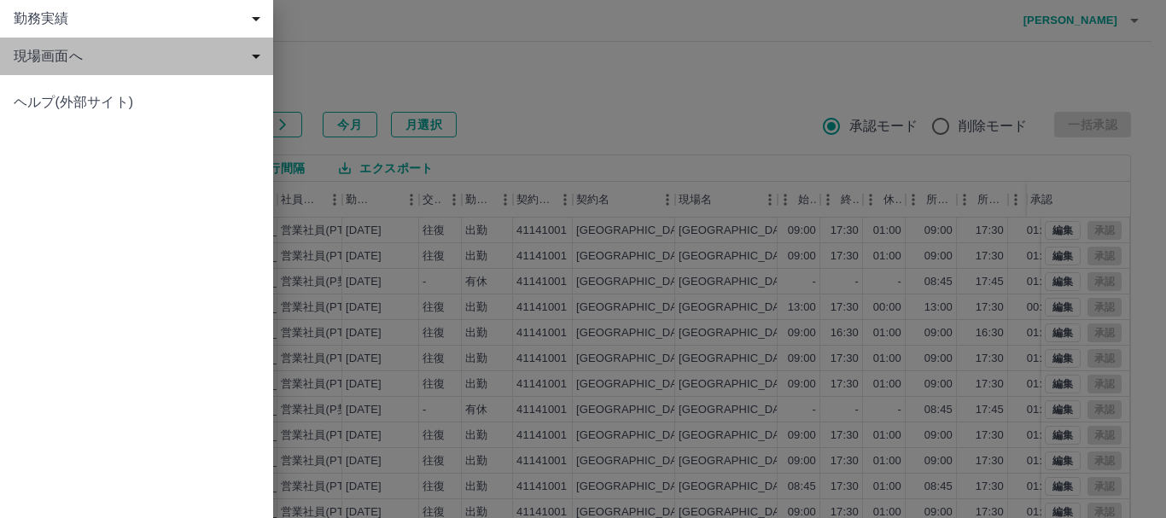
click at [50, 57] on span "現場画面へ" at bounding box center [140, 56] width 253 height 20
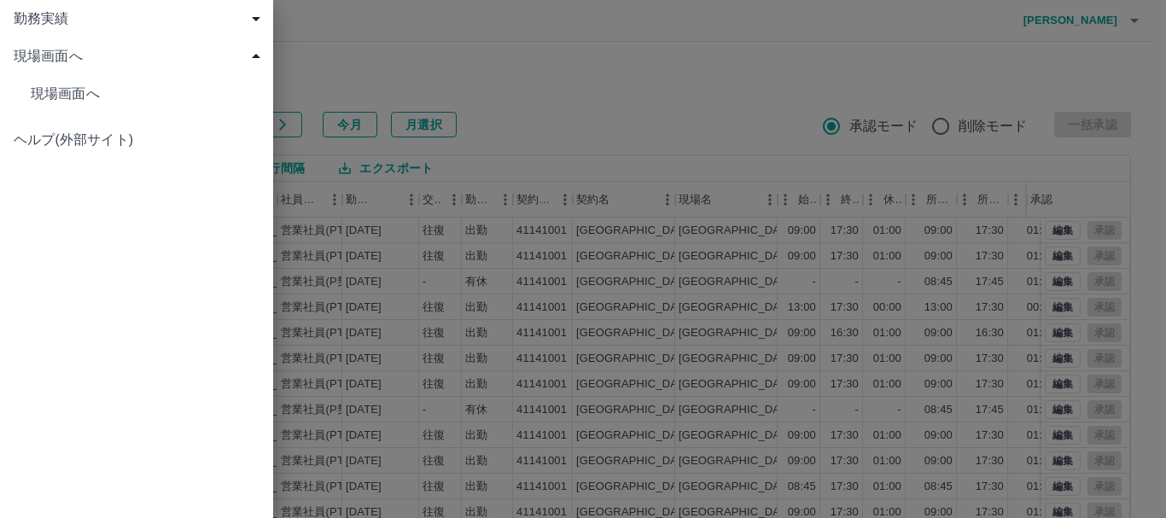
click at [55, 90] on span "現場画面へ" at bounding box center [145, 94] width 229 height 20
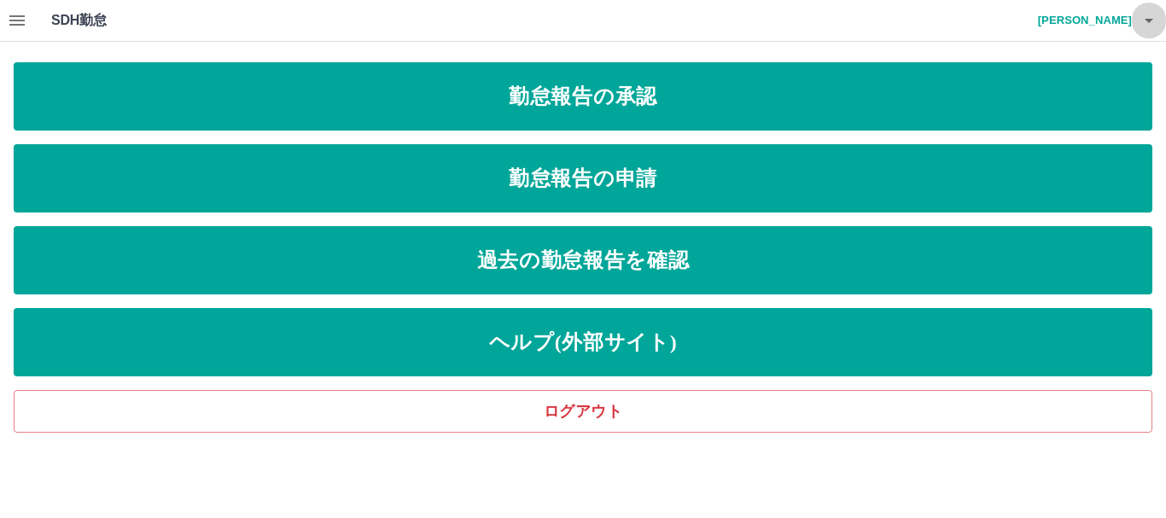
click at [1157, 19] on icon "button" at bounding box center [1148, 20] width 20 height 20
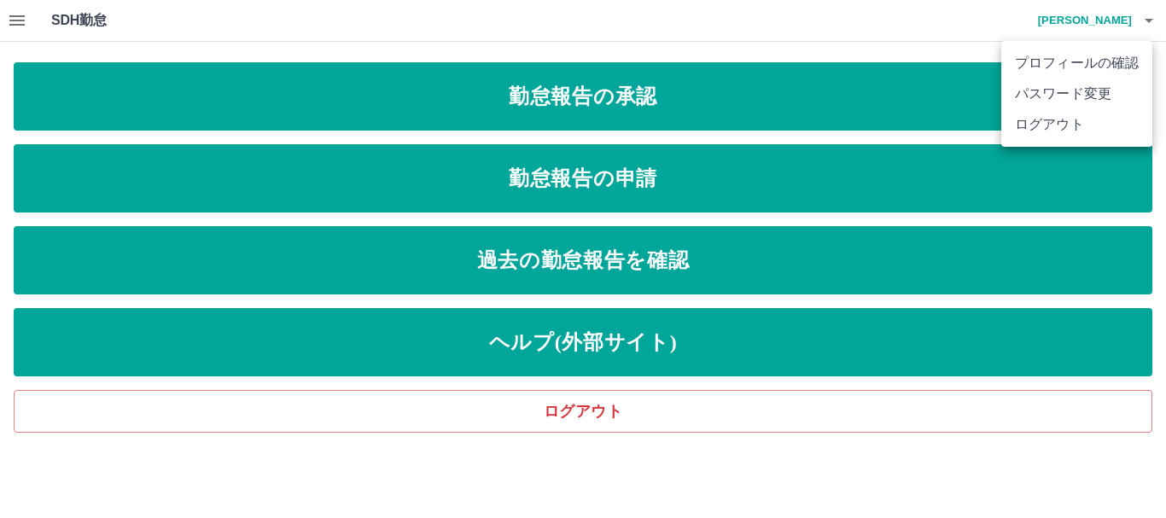
click at [1091, 129] on li "ログアウト" at bounding box center [1076, 124] width 151 height 31
